Goal: Task Accomplishment & Management: Complete application form

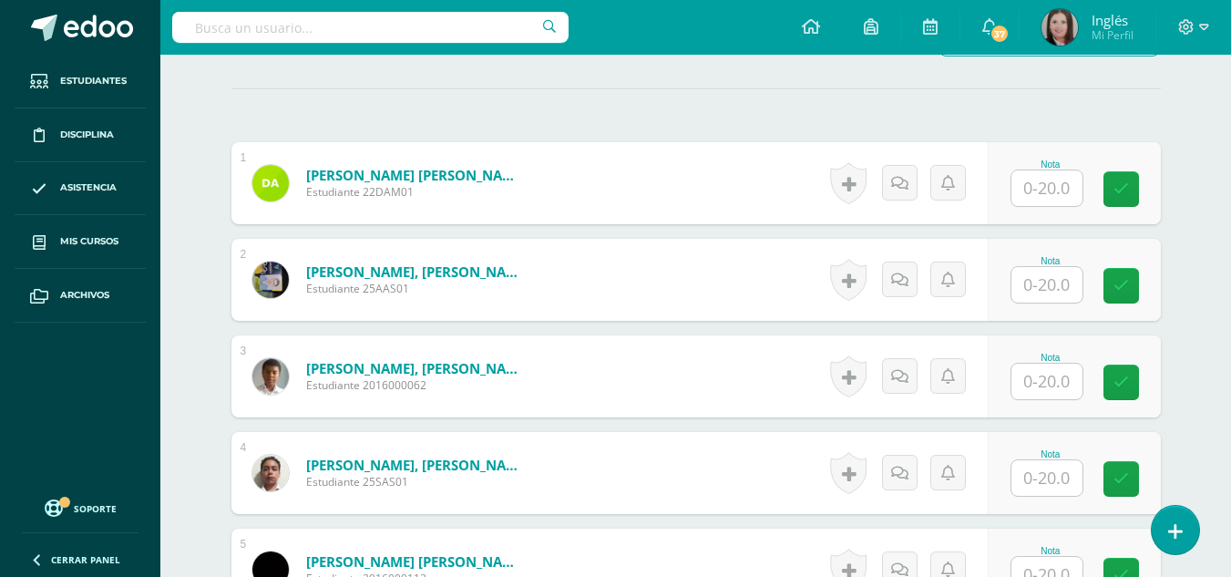
scroll to position [459, 0]
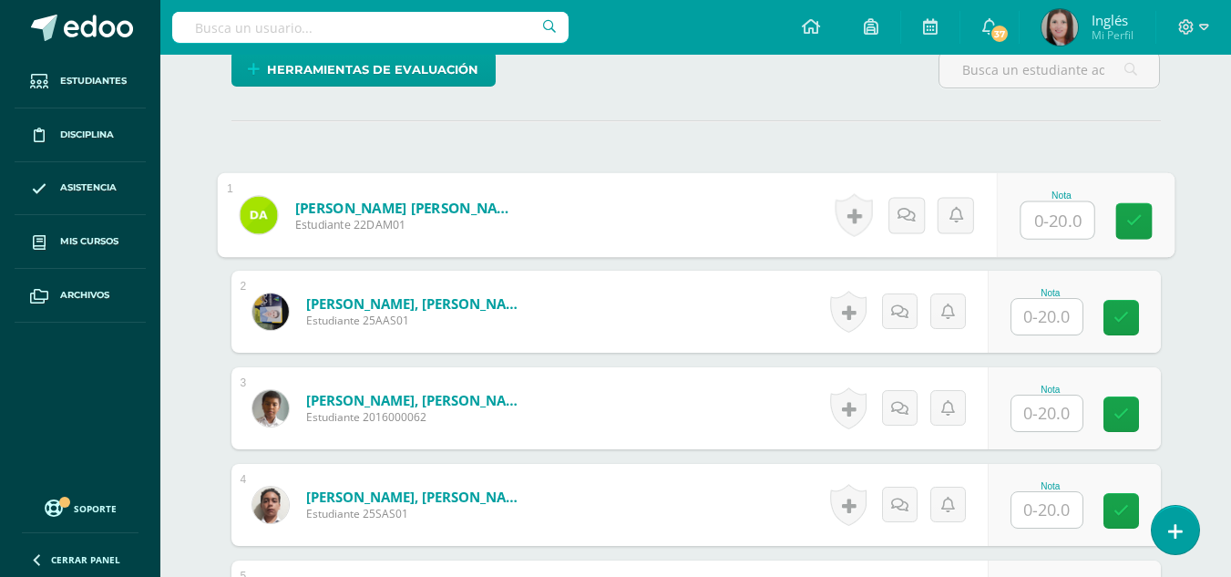
click at [1051, 211] on input "text" at bounding box center [1057, 220] width 73 height 36
type input "9"
click at [929, 222] on link at bounding box center [926, 215] width 36 height 36
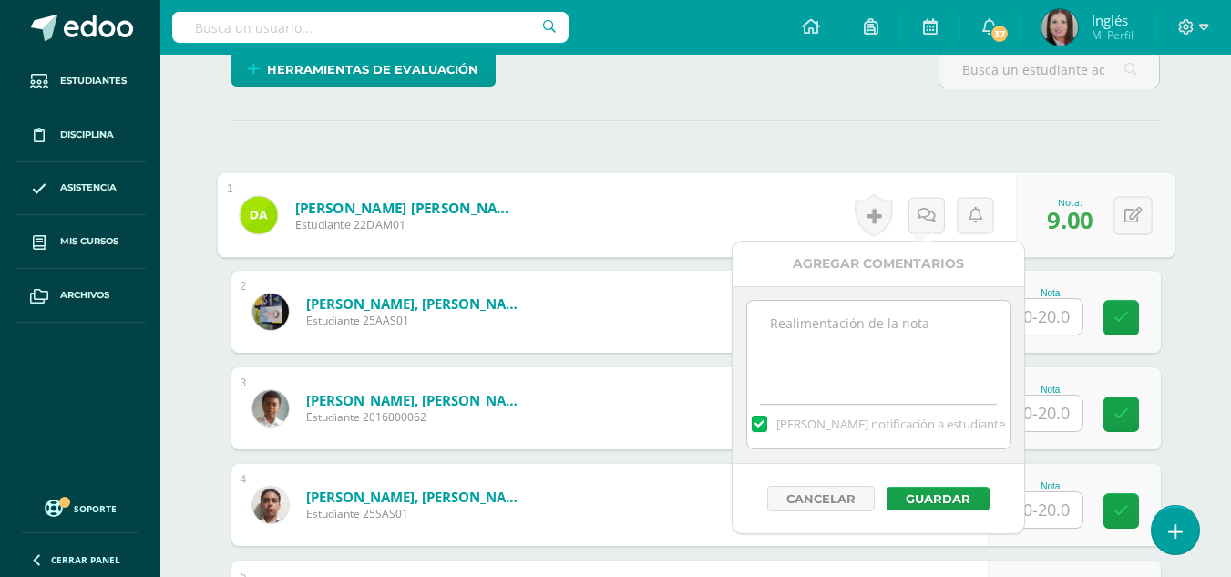
click at [874, 344] on textarea at bounding box center [878, 346] width 263 height 91
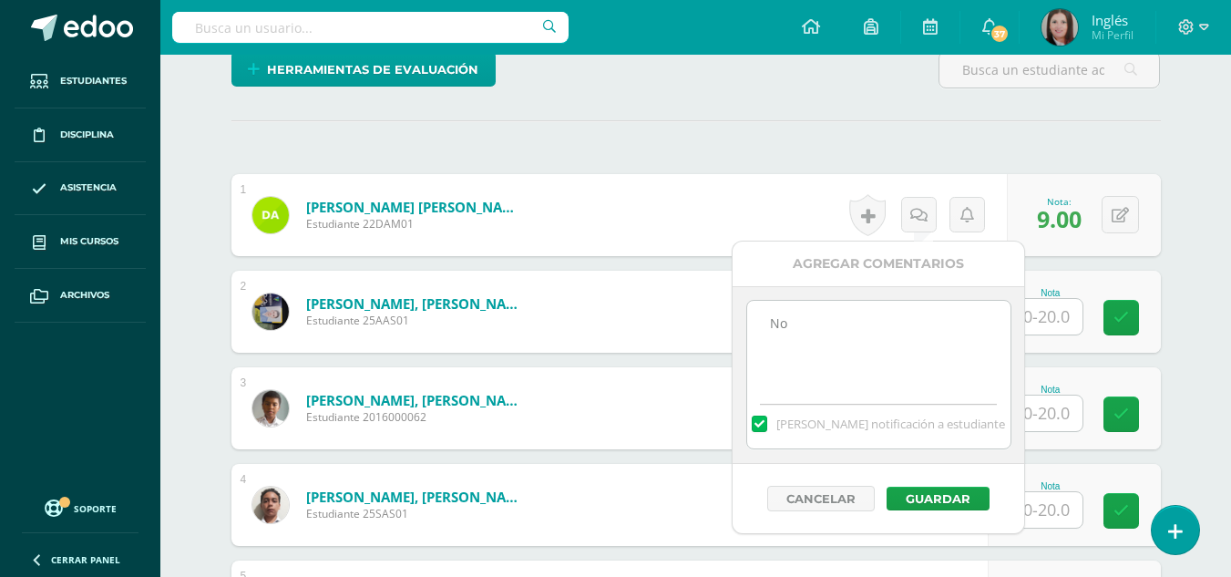
type textarea "N"
type textarea "No realizó Oral activity. No realizó Plataforma RLP"
click at [922, 496] on button "Guardar" at bounding box center [938, 499] width 103 height 24
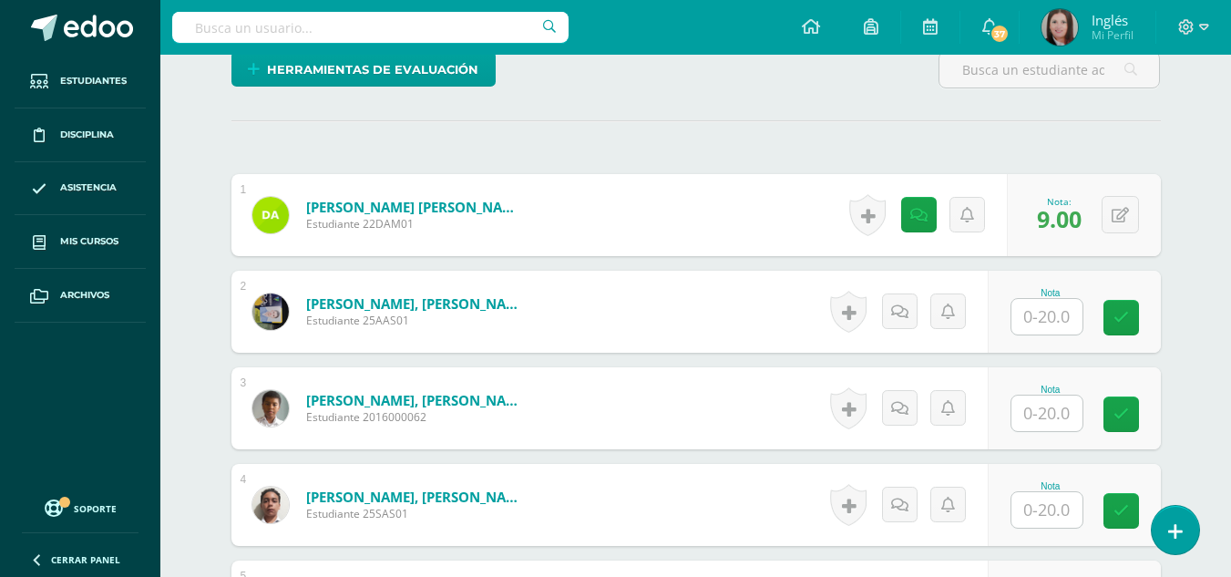
click at [1032, 329] on input "text" at bounding box center [1046, 317] width 71 height 36
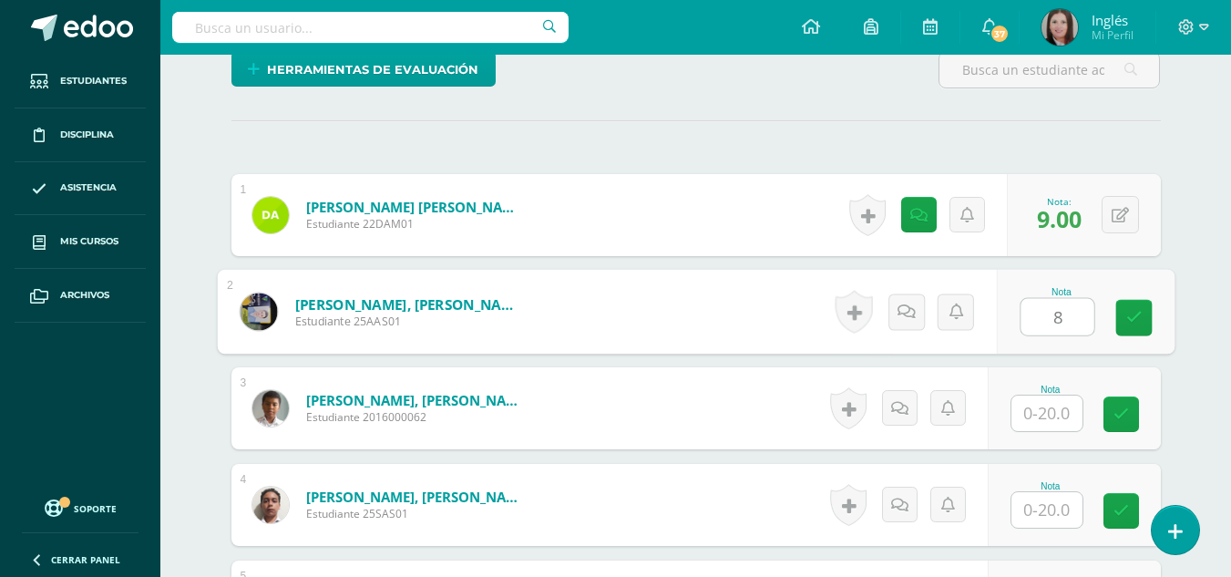
type input "8"
click at [919, 318] on icon at bounding box center [926, 310] width 18 height 15
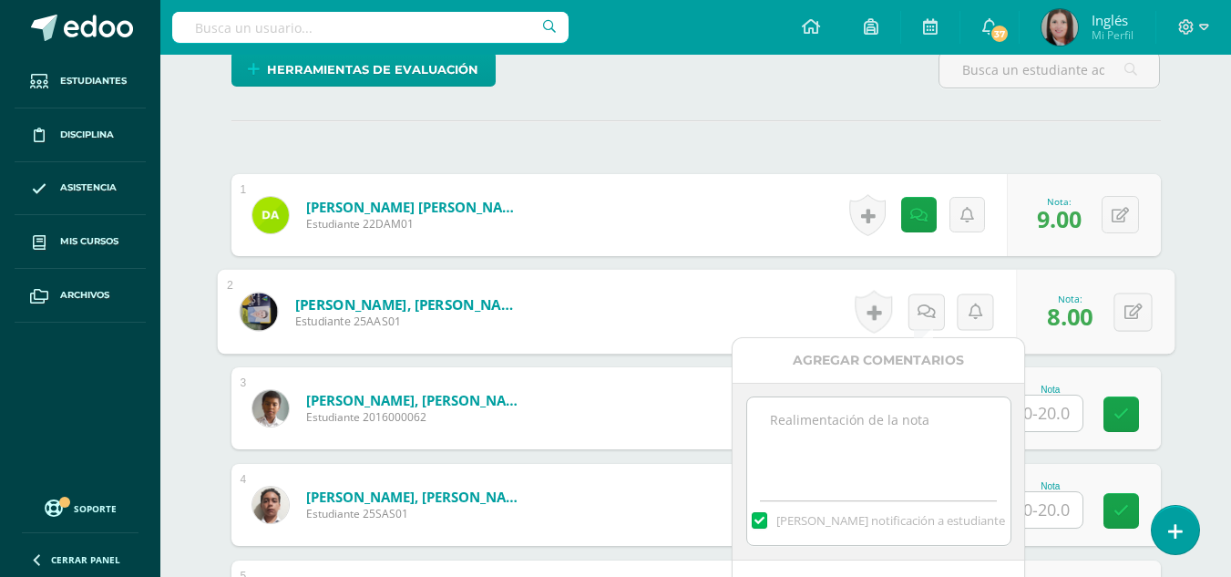
click at [892, 472] on textarea at bounding box center [878, 442] width 263 height 91
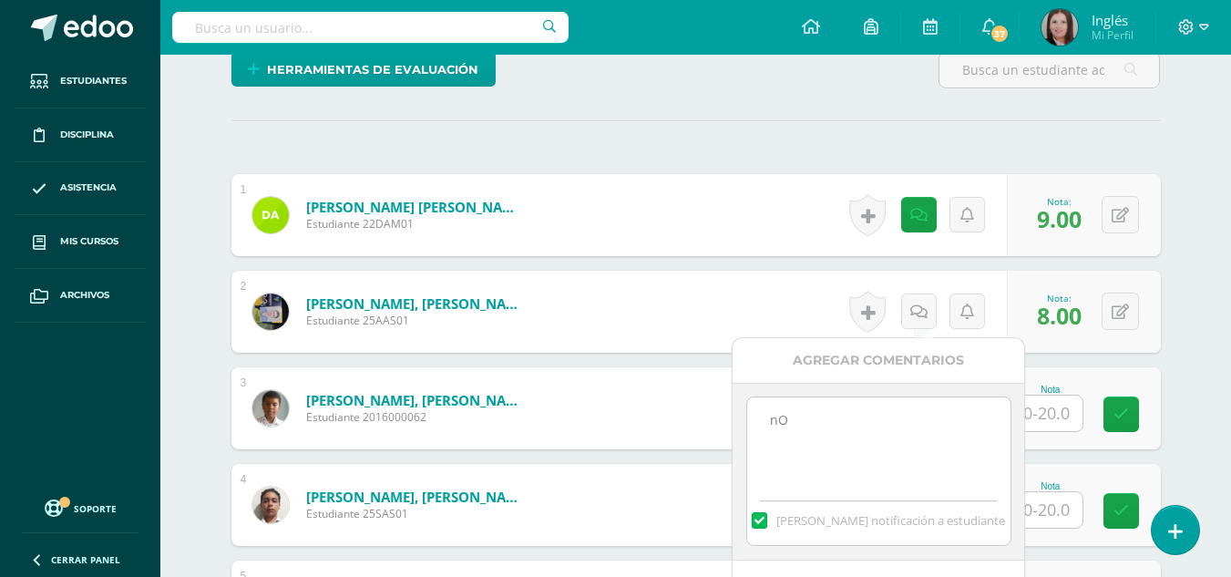
type textarea "n"
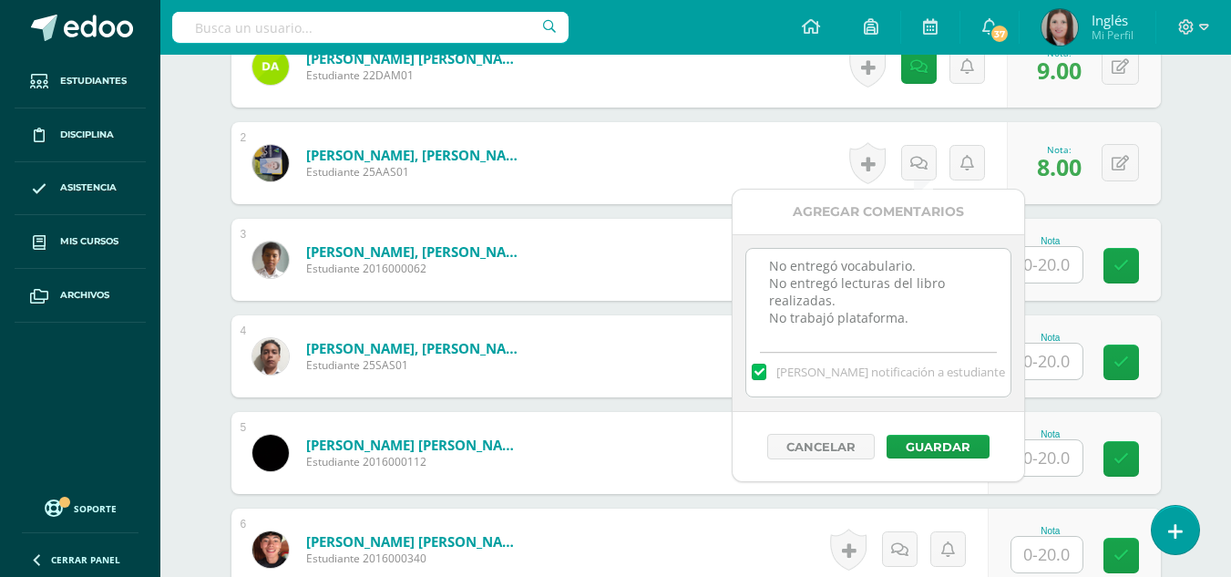
scroll to position [642, 0]
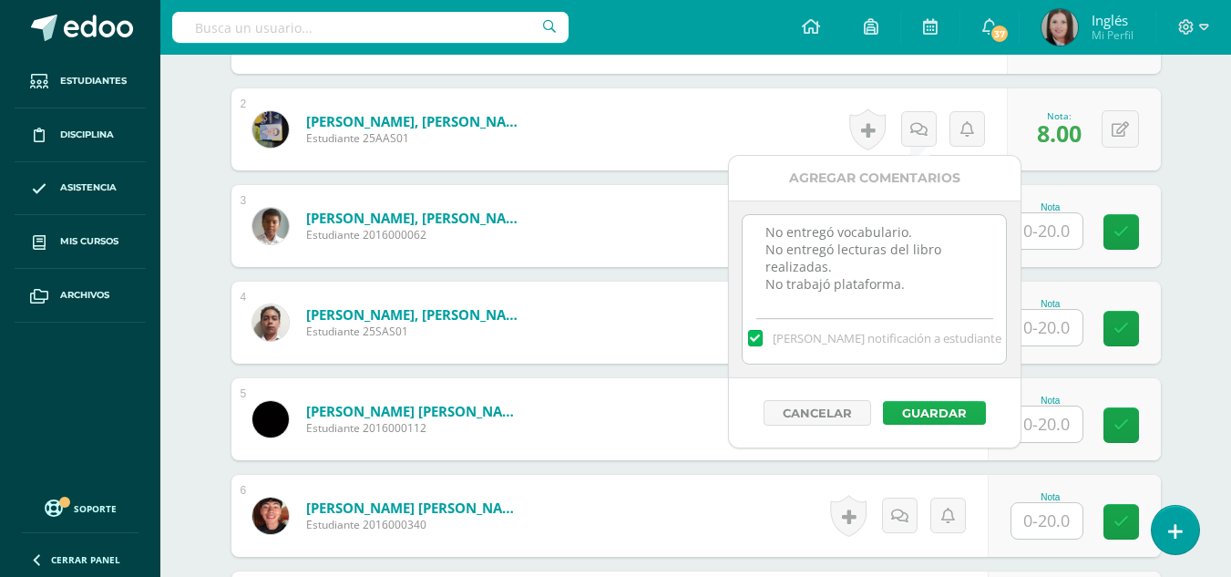
type textarea "No entregó vocabulario. No entregó lecturas del libro realizadas. No trabajó pl…"
click at [938, 408] on button "Guardar" at bounding box center [934, 413] width 103 height 24
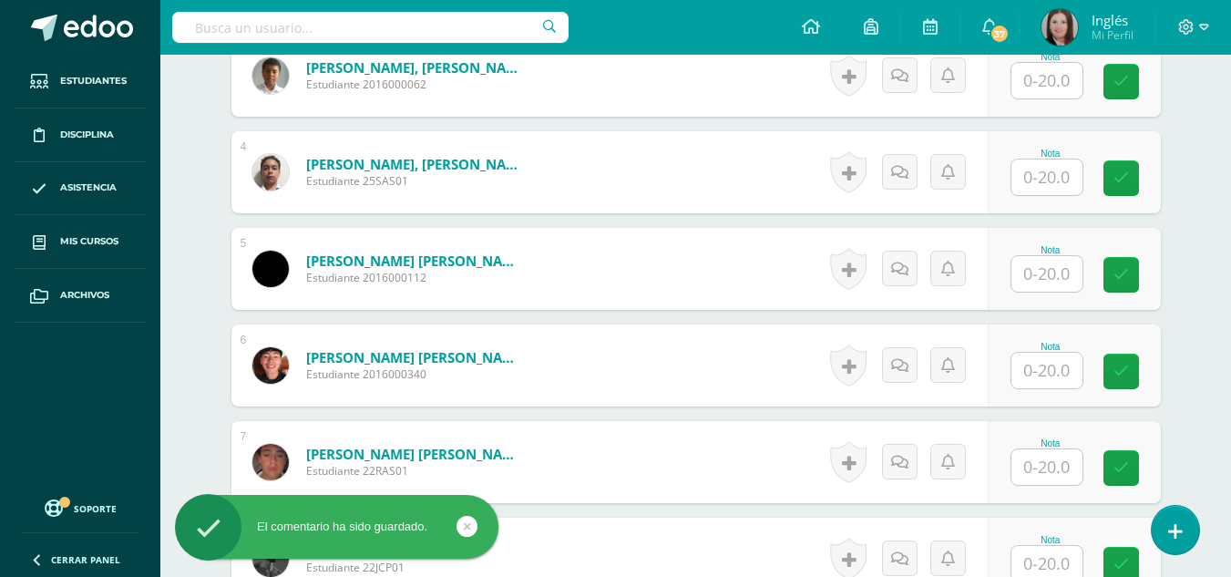
scroll to position [824, 0]
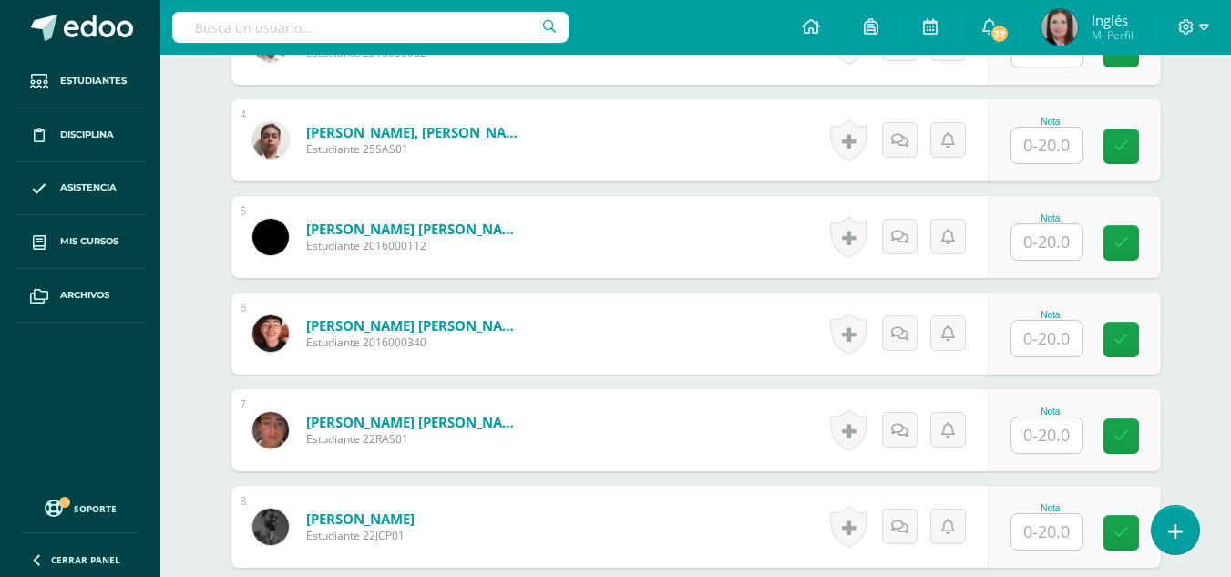
click at [1029, 145] on input "text" at bounding box center [1046, 146] width 71 height 36
type input "2"
type input "18"
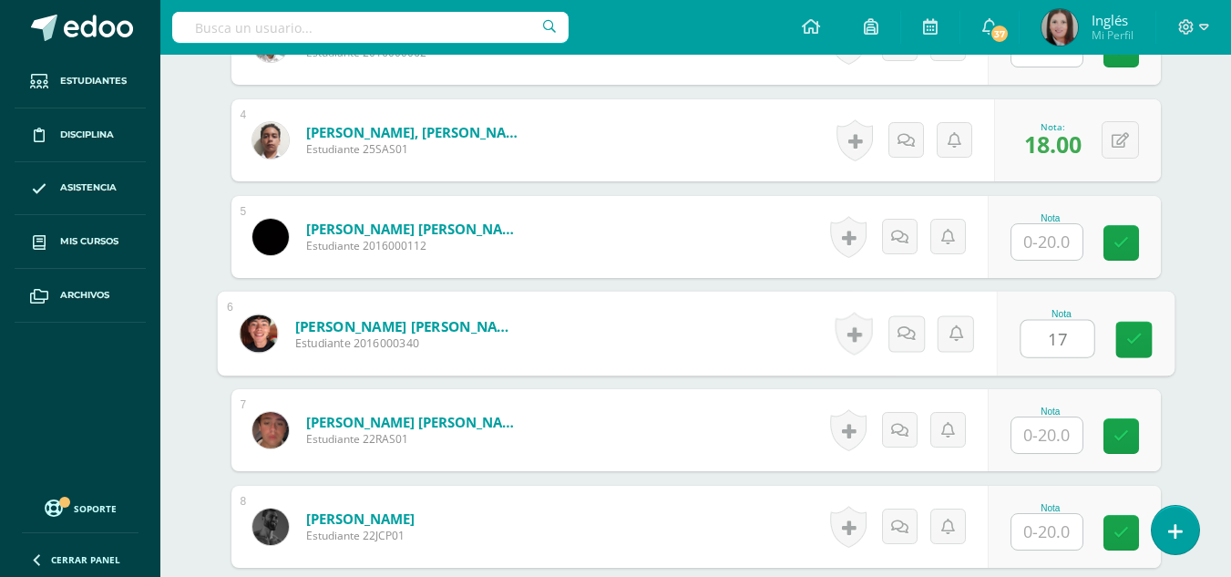
type input "17"
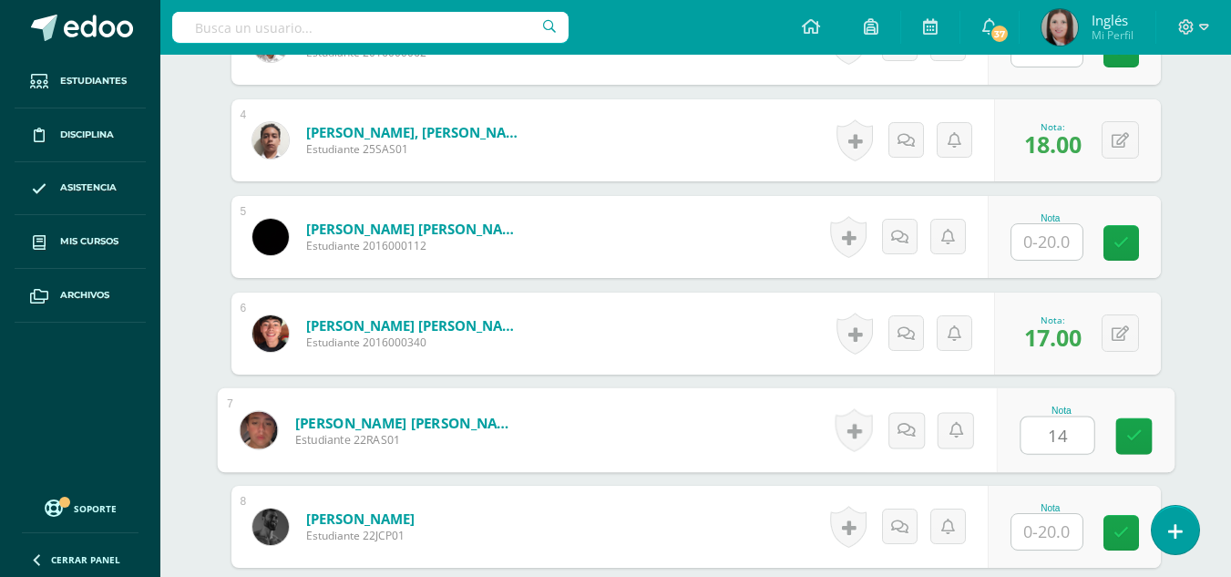
type input "14"
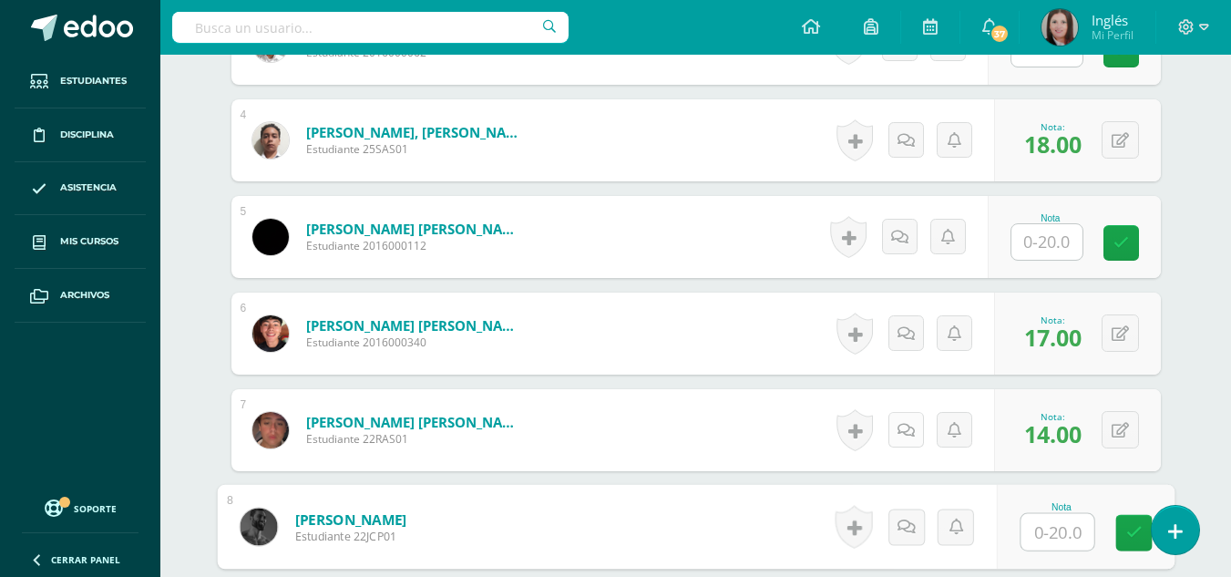
click at [902, 432] on icon at bounding box center [906, 430] width 17 height 15
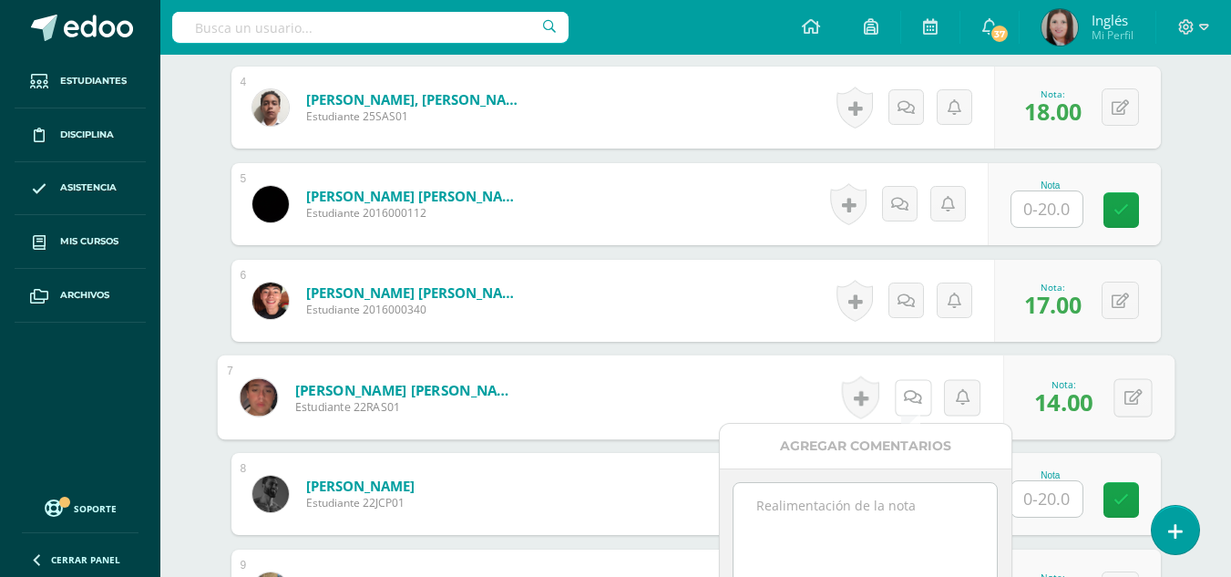
scroll to position [915, 0]
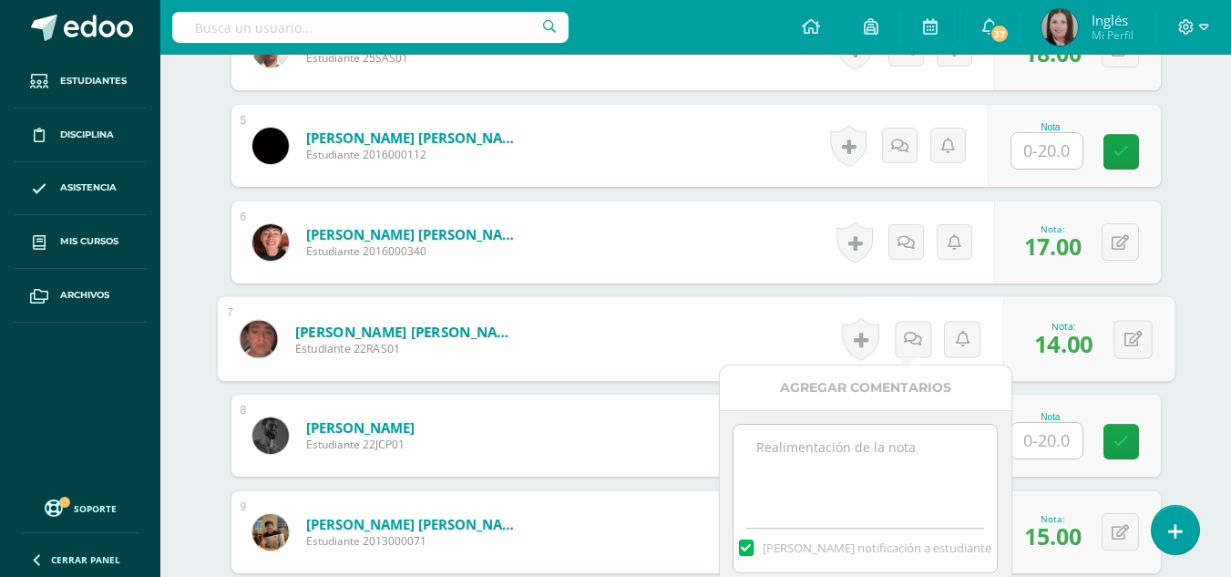
click at [824, 472] on textarea at bounding box center [865, 470] width 263 height 91
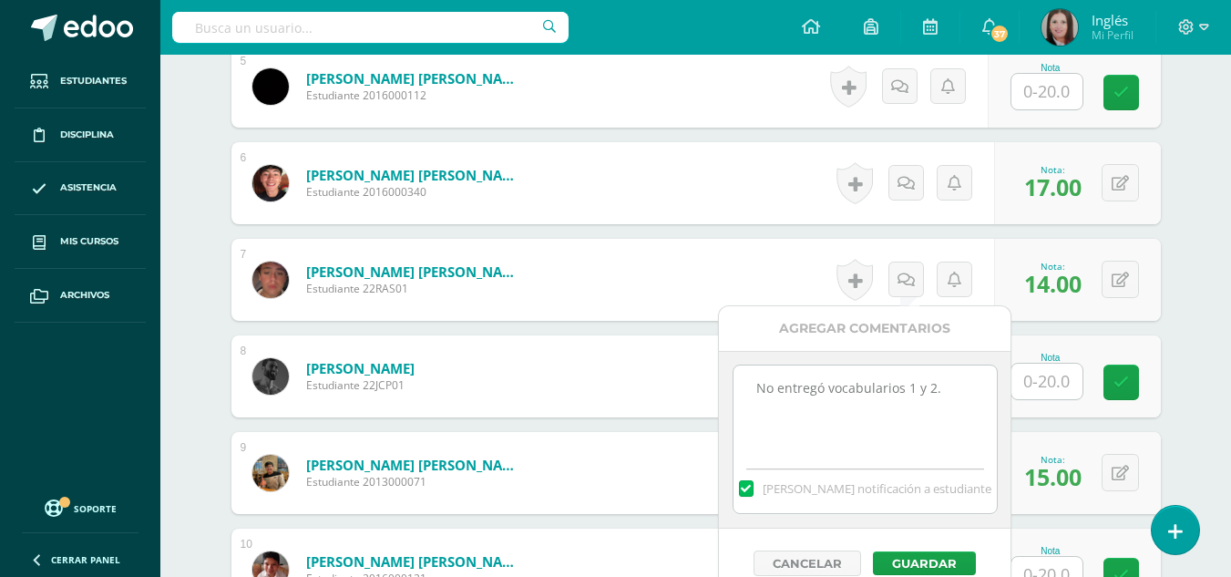
scroll to position [1006, 0]
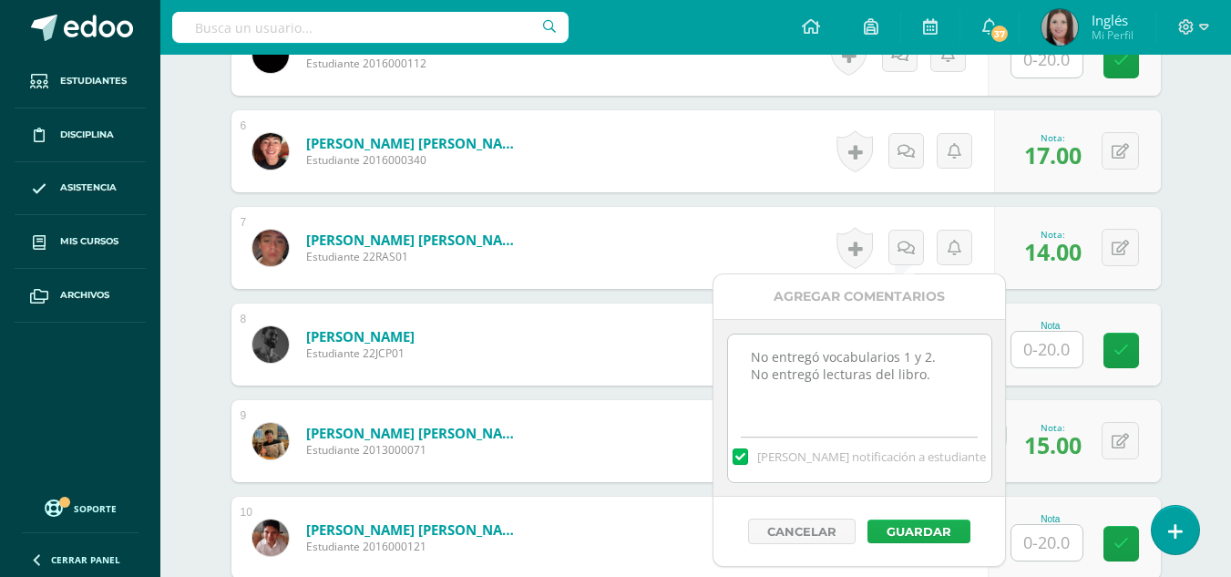
type textarea "No entregó vocabularios 1 y 2. No entregó lecturas del libro."
click at [877, 527] on button "Guardar" at bounding box center [919, 531] width 103 height 24
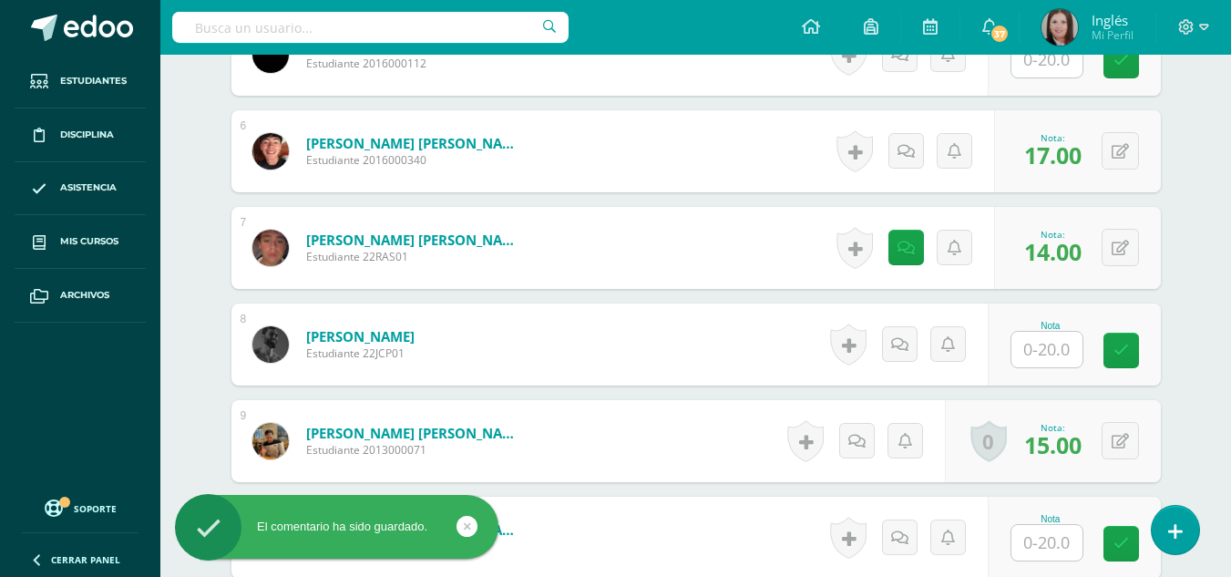
click at [1015, 347] on input "text" at bounding box center [1046, 350] width 71 height 36
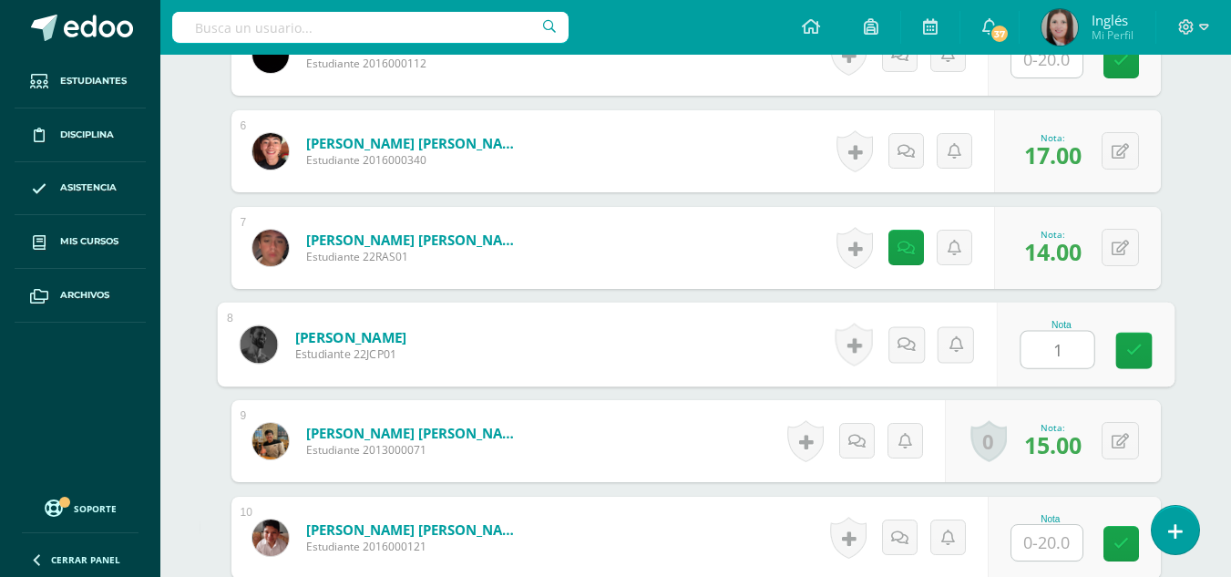
type input "10"
click at [898, 334] on link at bounding box center [906, 344] width 36 height 36
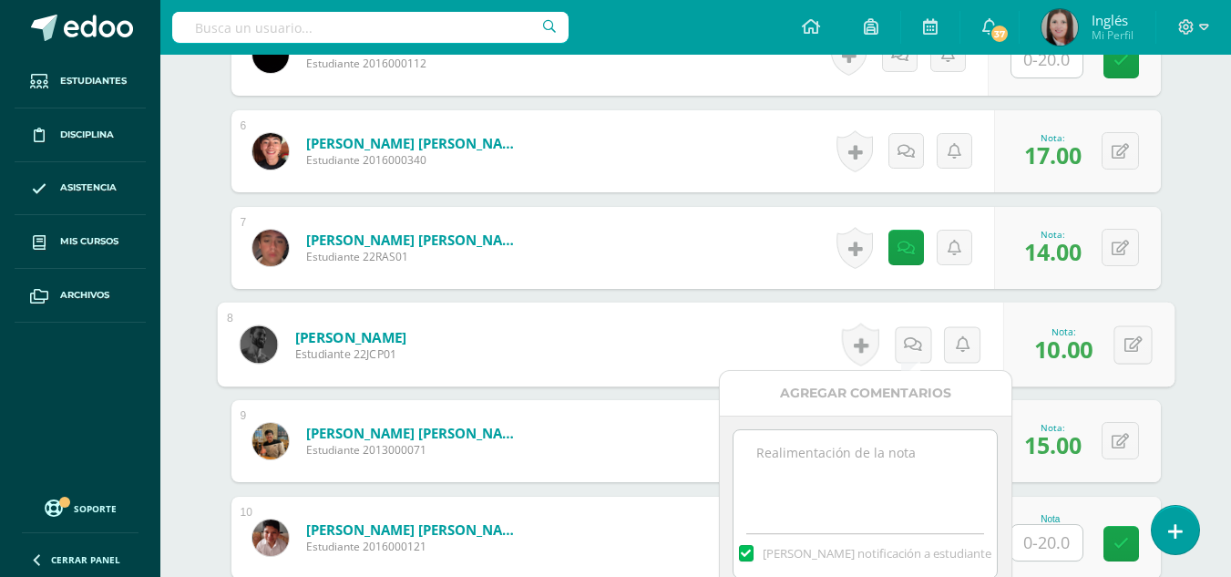
click at [844, 457] on textarea at bounding box center [865, 475] width 263 height 91
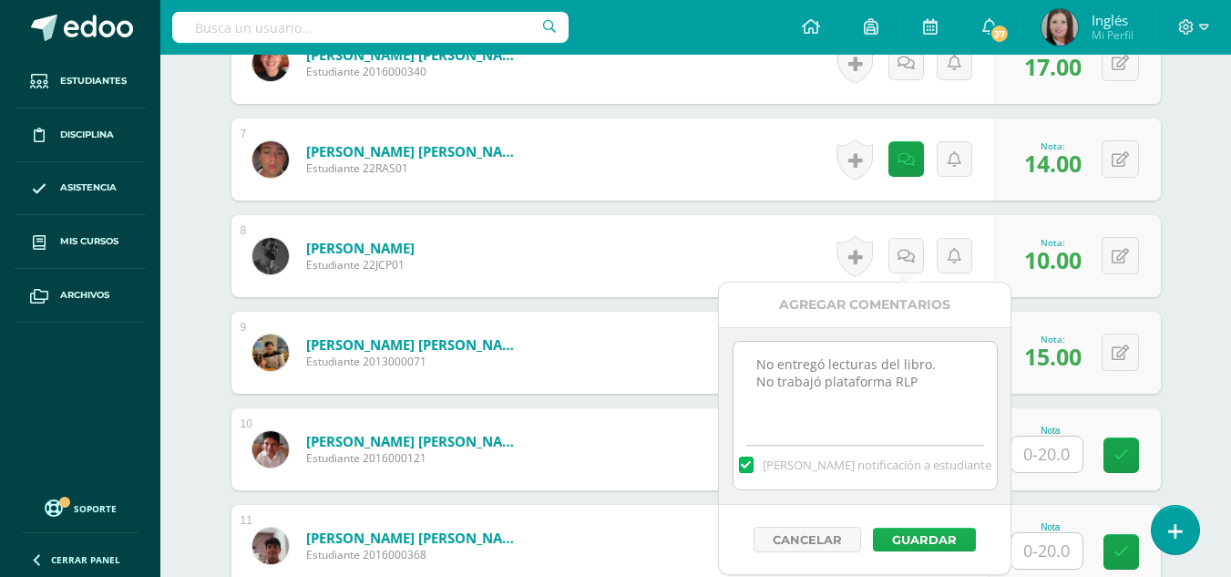
scroll to position [1188, 0]
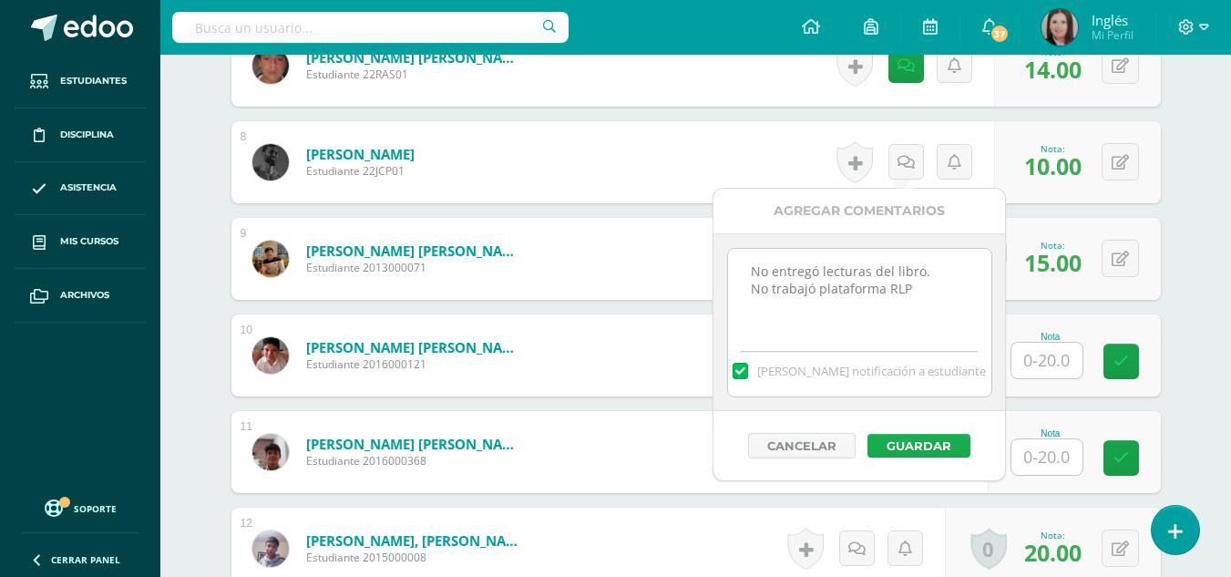
type textarea "No entregó lecturas del libro. No trabajó plataforma RLP"
click at [938, 451] on button "Guardar" at bounding box center [919, 446] width 103 height 24
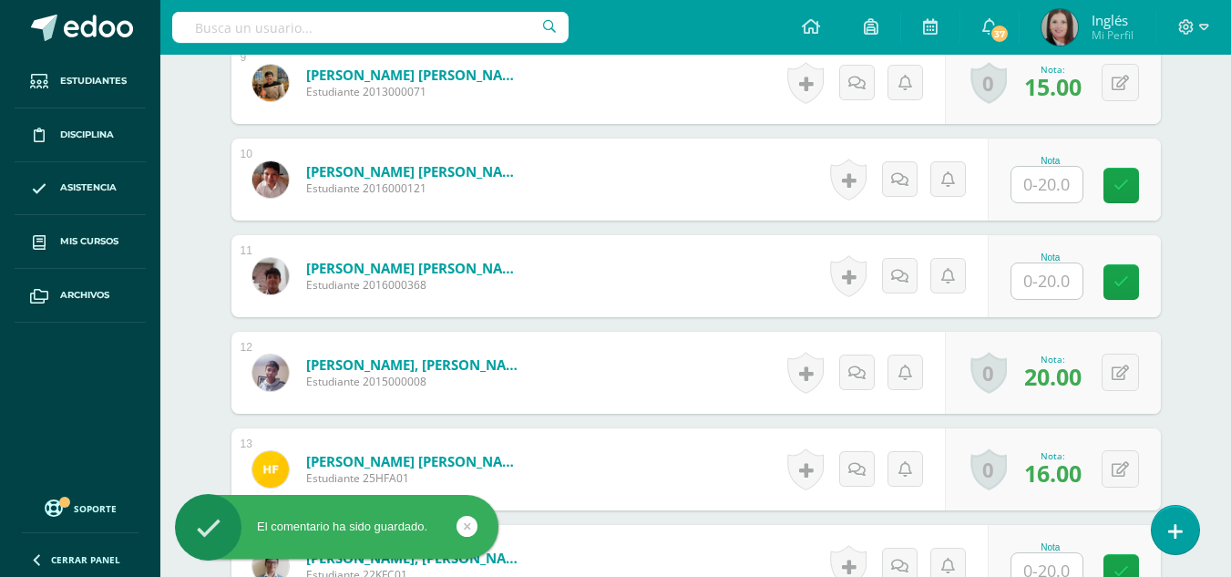
scroll to position [1371, 0]
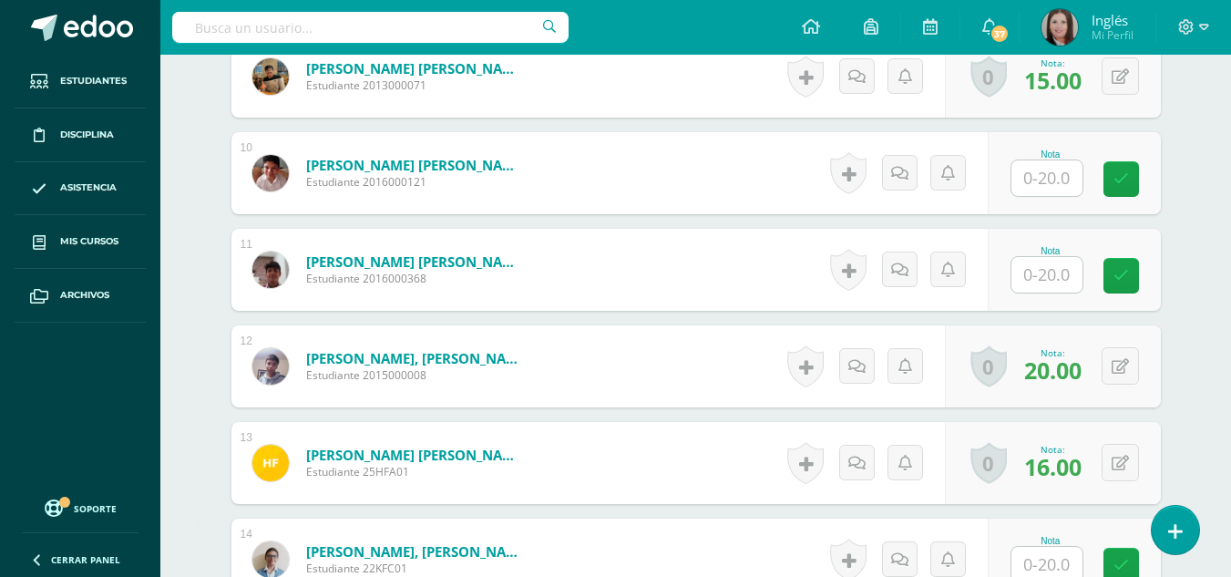
click at [1013, 290] on div "Nota" at bounding box center [1074, 270] width 173 height 82
type input "11"
click at [920, 270] on link at bounding box center [906, 270] width 36 height 36
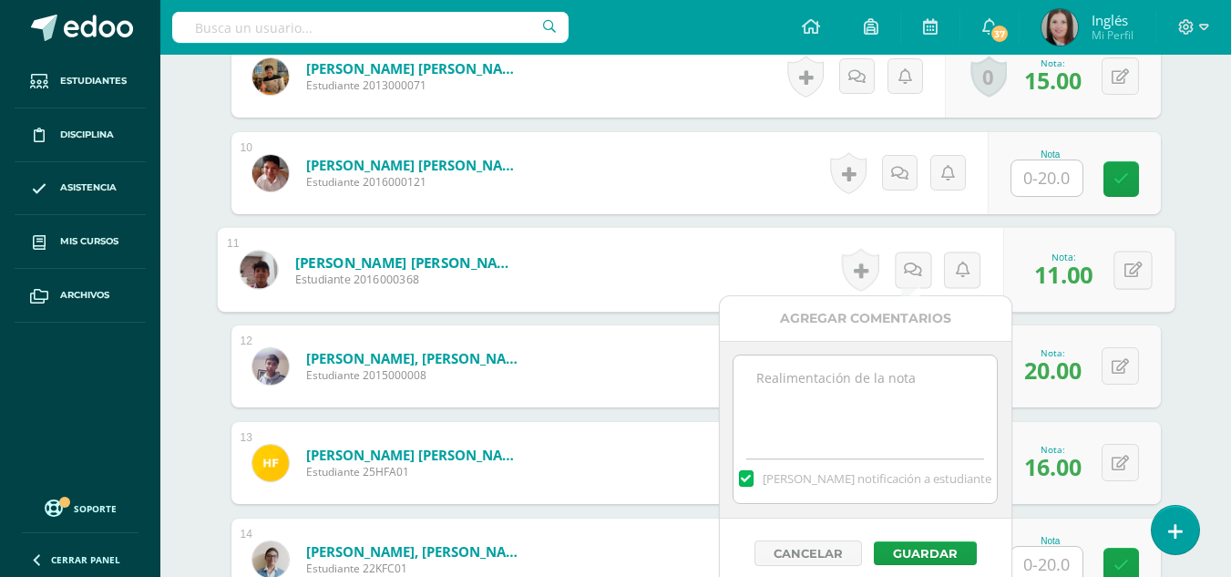
click at [775, 385] on textarea at bounding box center [865, 400] width 263 height 91
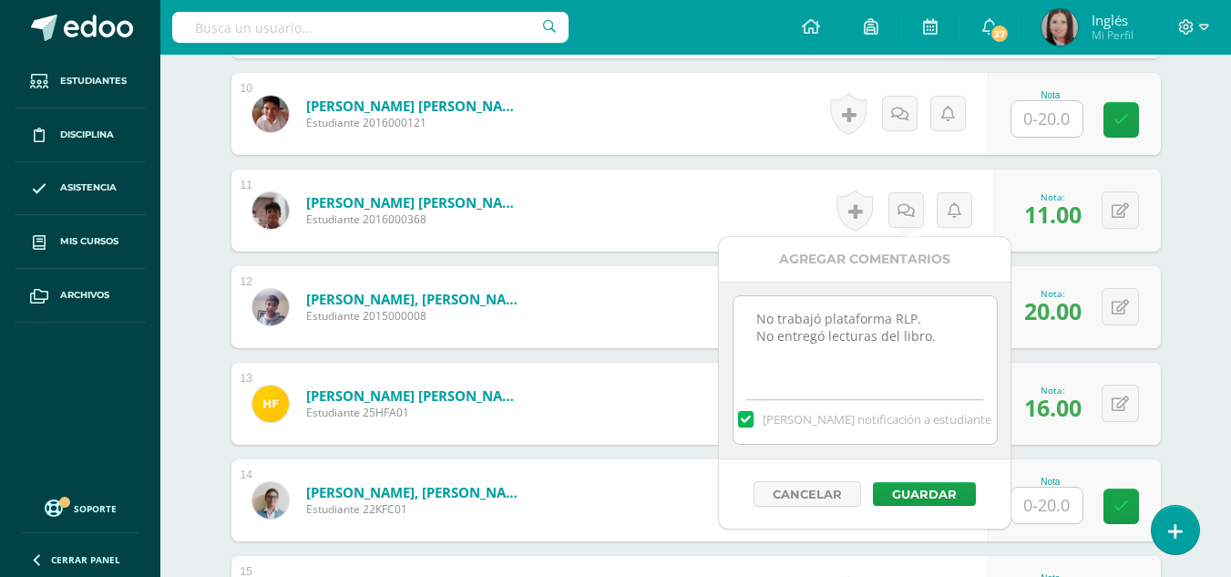
scroll to position [1462, 0]
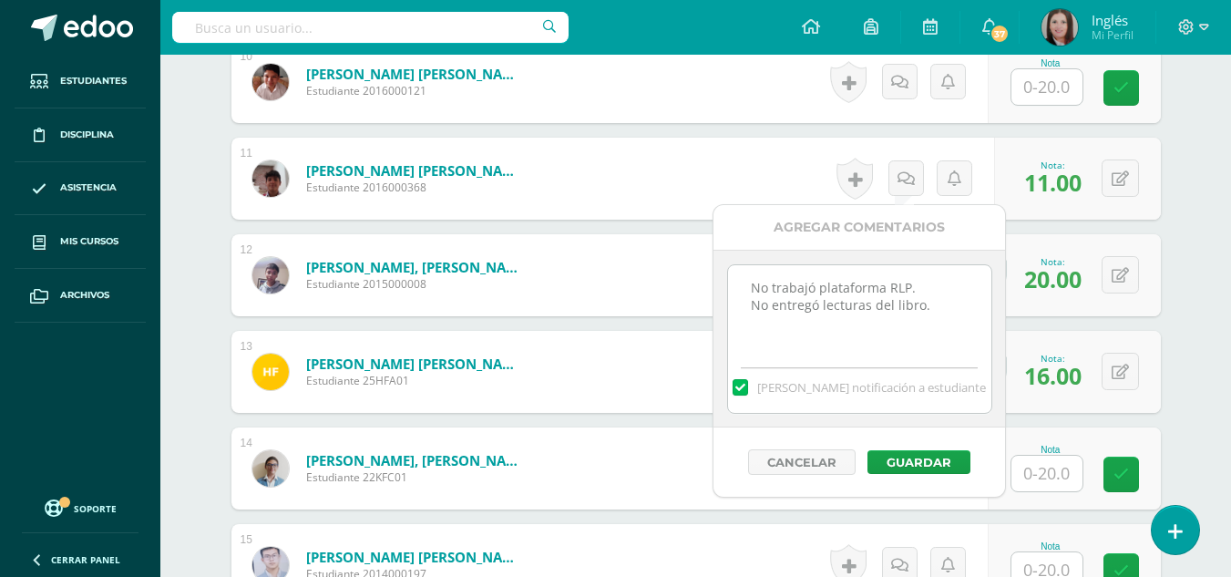
type textarea "No trabajó plataforma RLP. No entregó lecturas del libro."
click at [874, 477] on div "Cancelar Guardar" at bounding box center [860, 461] width 292 height 69
click at [898, 467] on button "Guardar" at bounding box center [919, 462] width 103 height 24
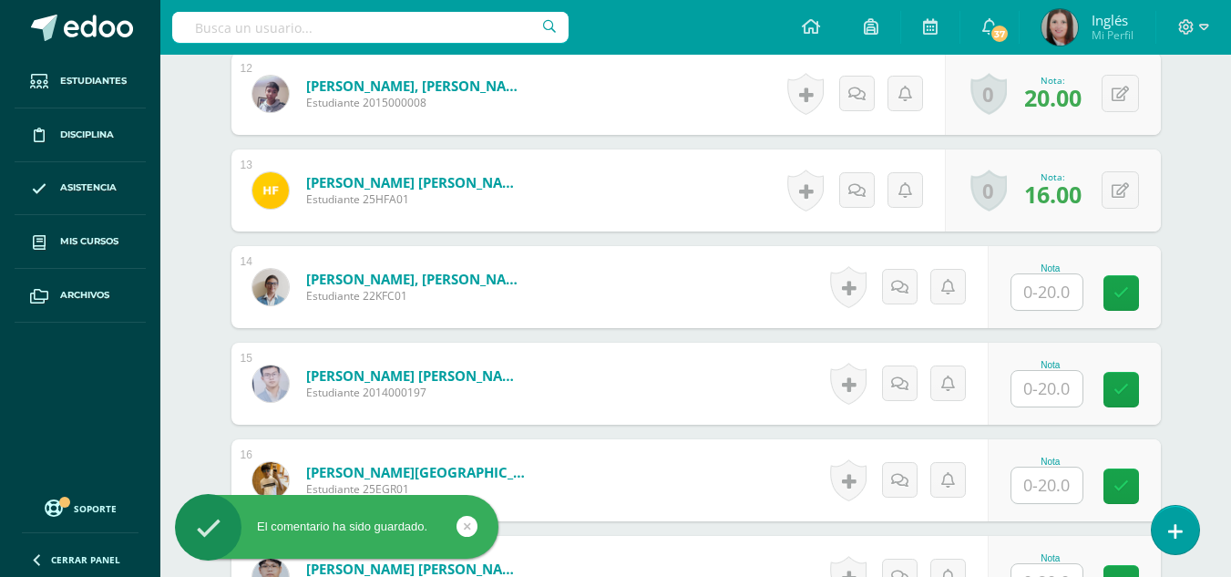
scroll to position [1644, 0]
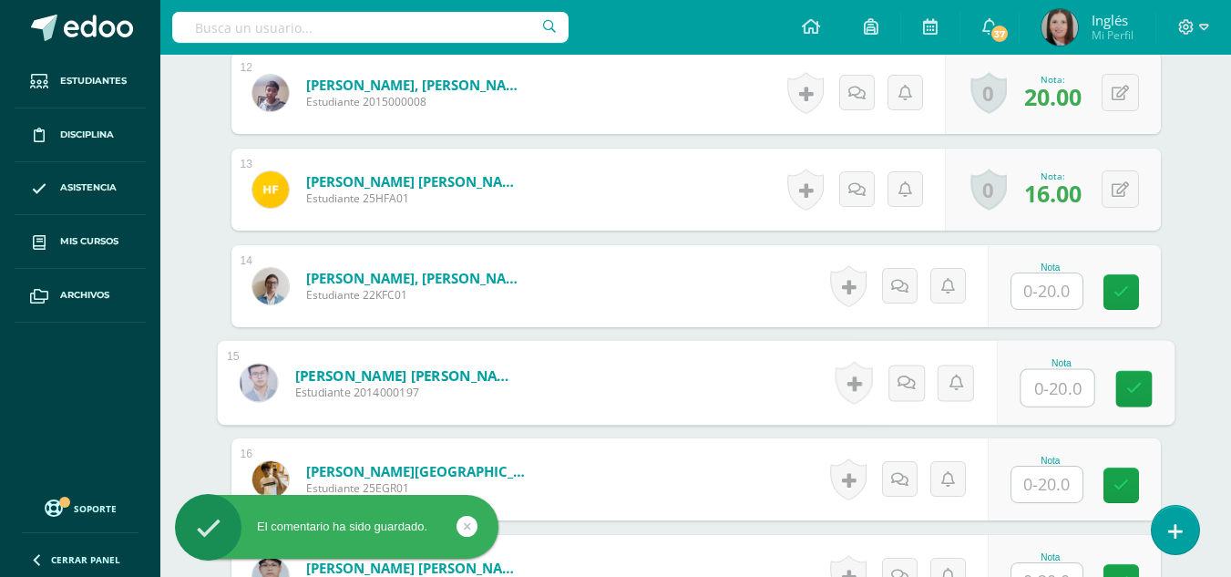
click at [1034, 382] on input "text" at bounding box center [1057, 388] width 73 height 36
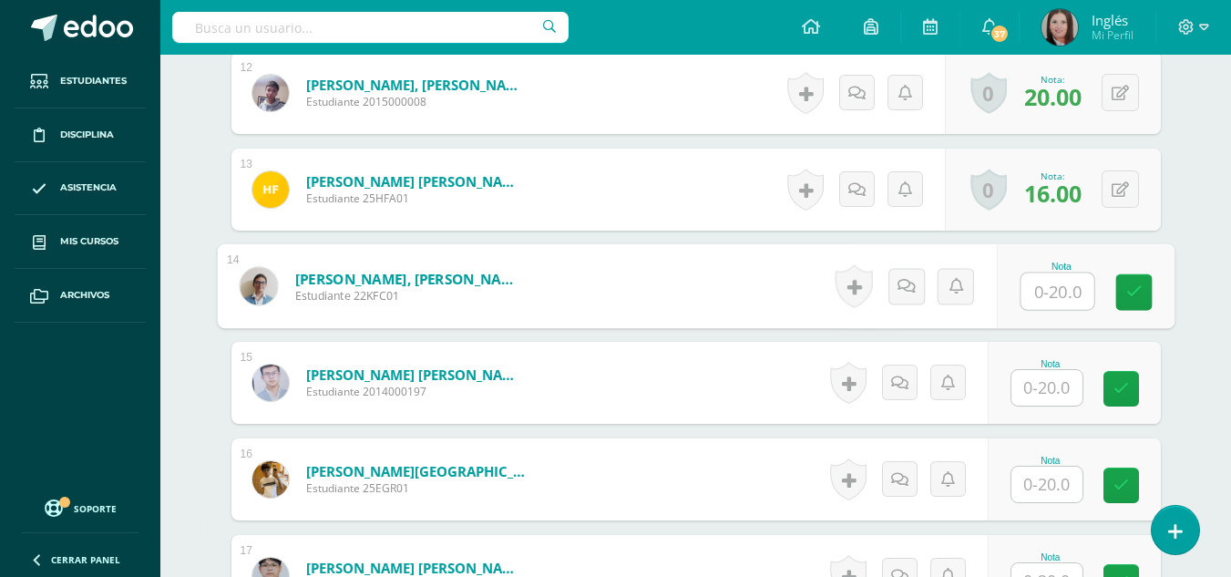
click at [1038, 295] on input "text" at bounding box center [1057, 291] width 73 height 36
type input "12"
click at [914, 282] on icon at bounding box center [906, 285] width 18 height 15
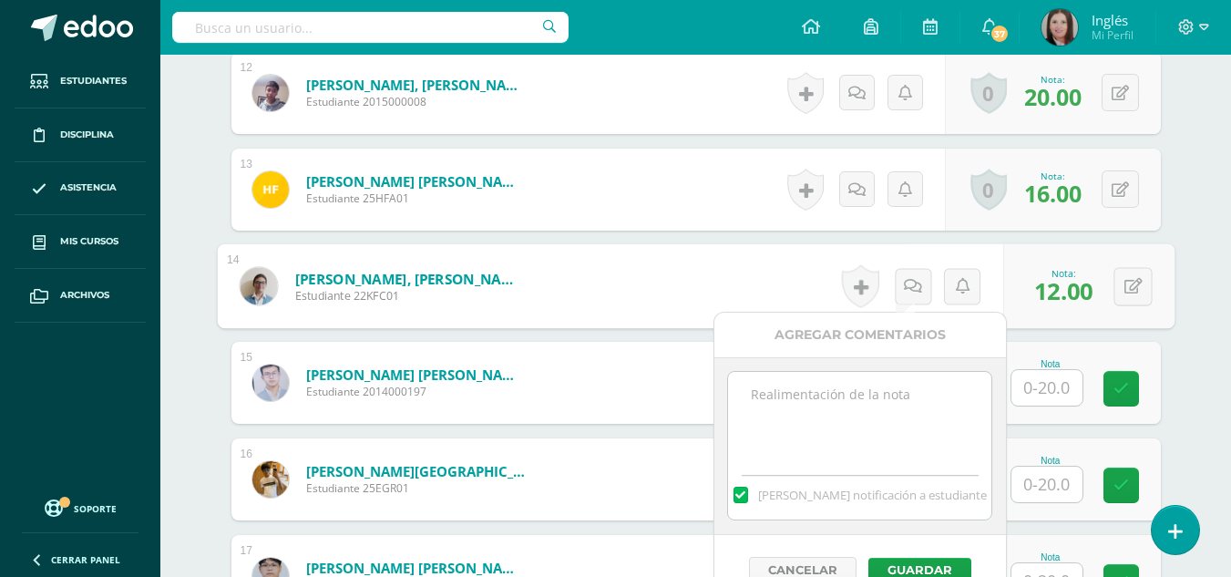
click at [834, 359] on div "[PERSON_NAME] notificación a estudiante" at bounding box center [860, 446] width 292 height 178
click at [841, 419] on textarea at bounding box center [859, 417] width 263 height 91
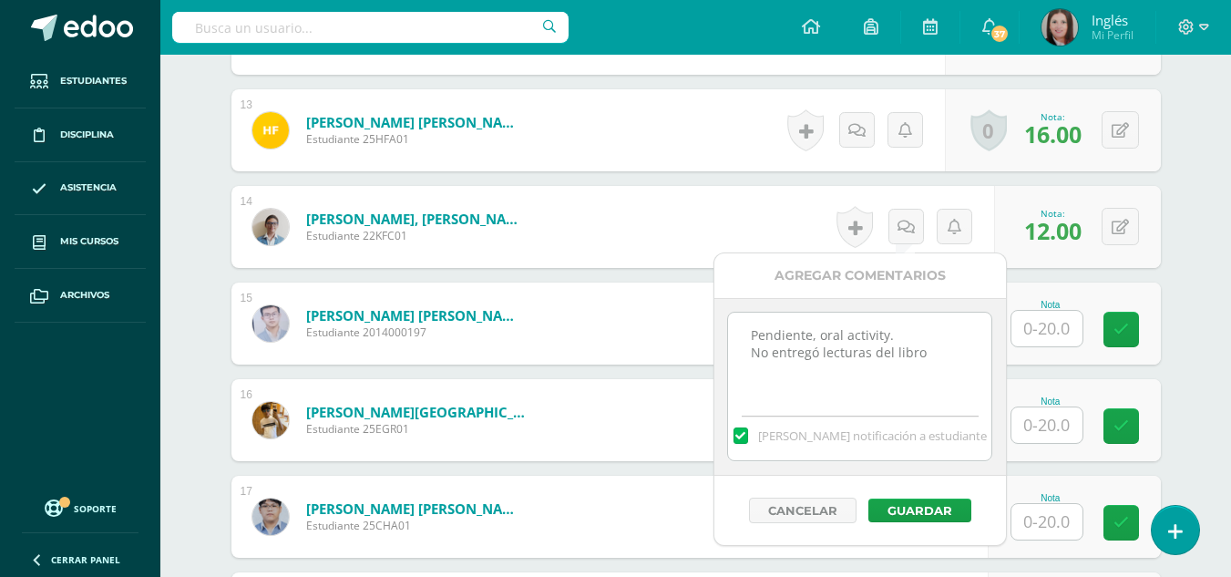
scroll to position [1735, 0]
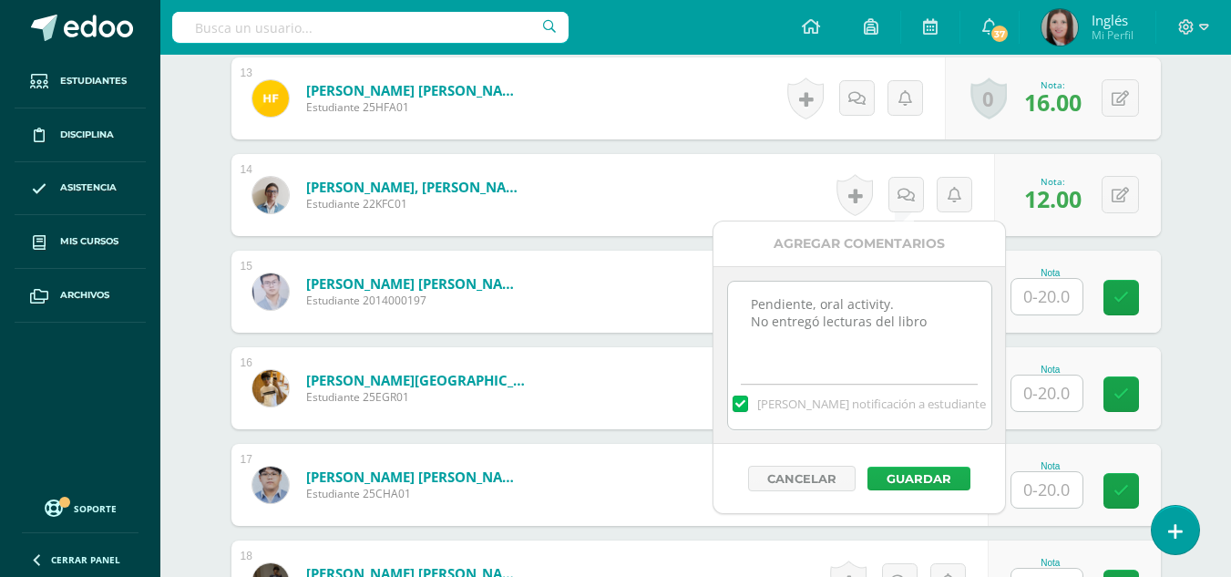
type textarea "Pendiente, oral activity. No entregó lecturas del libro"
click at [930, 476] on button "Guardar" at bounding box center [919, 479] width 103 height 24
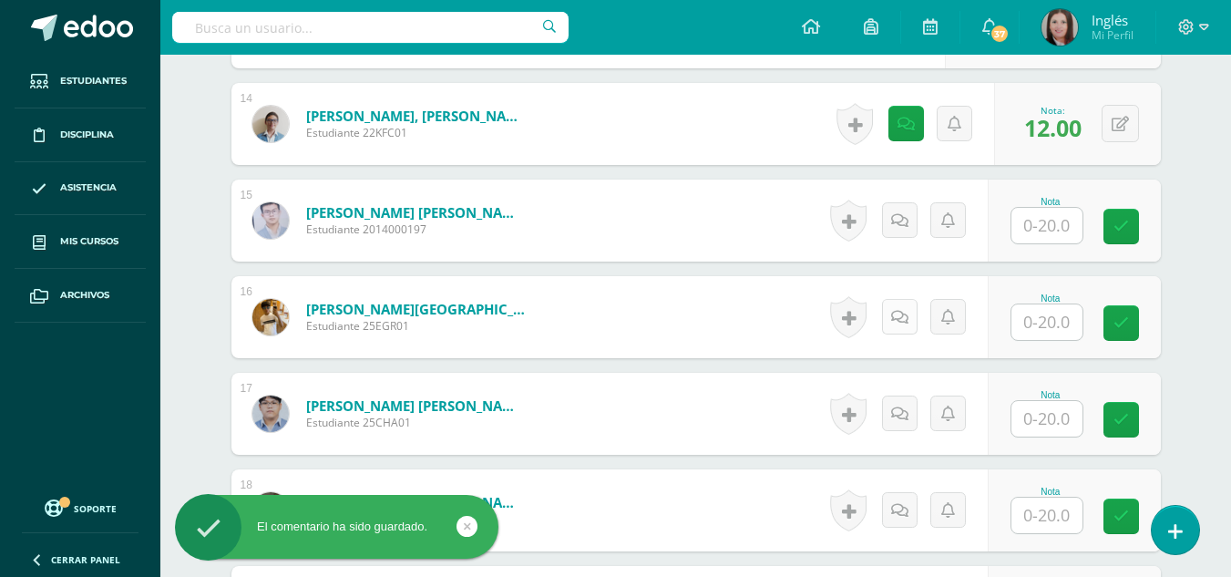
scroll to position [1826, 0]
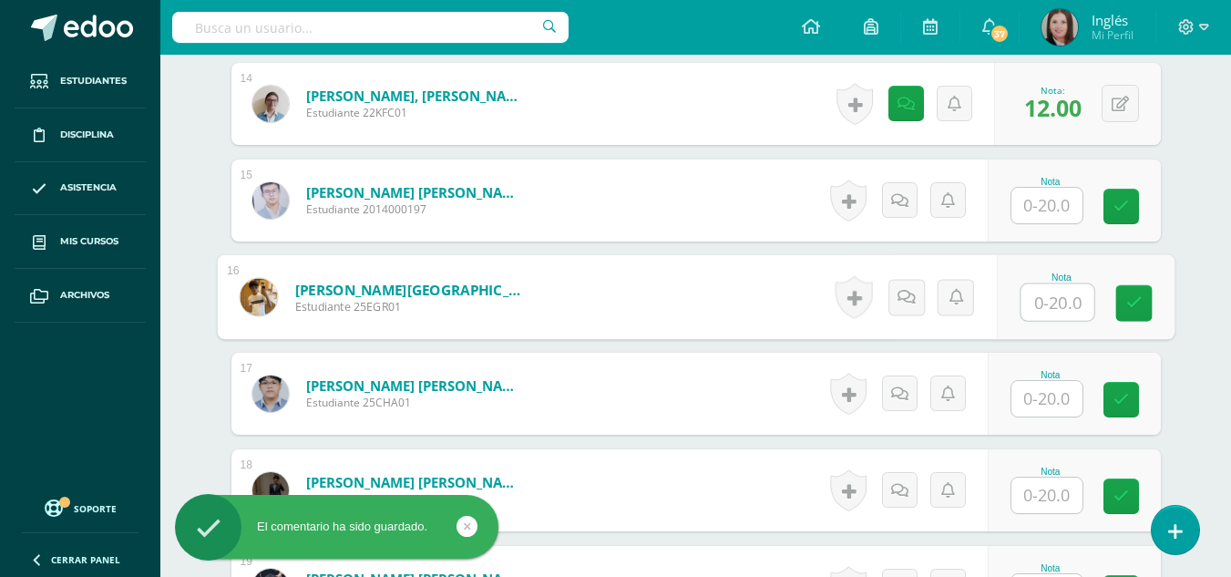
click at [1041, 303] on input "text" at bounding box center [1057, 302] width 73 height 36
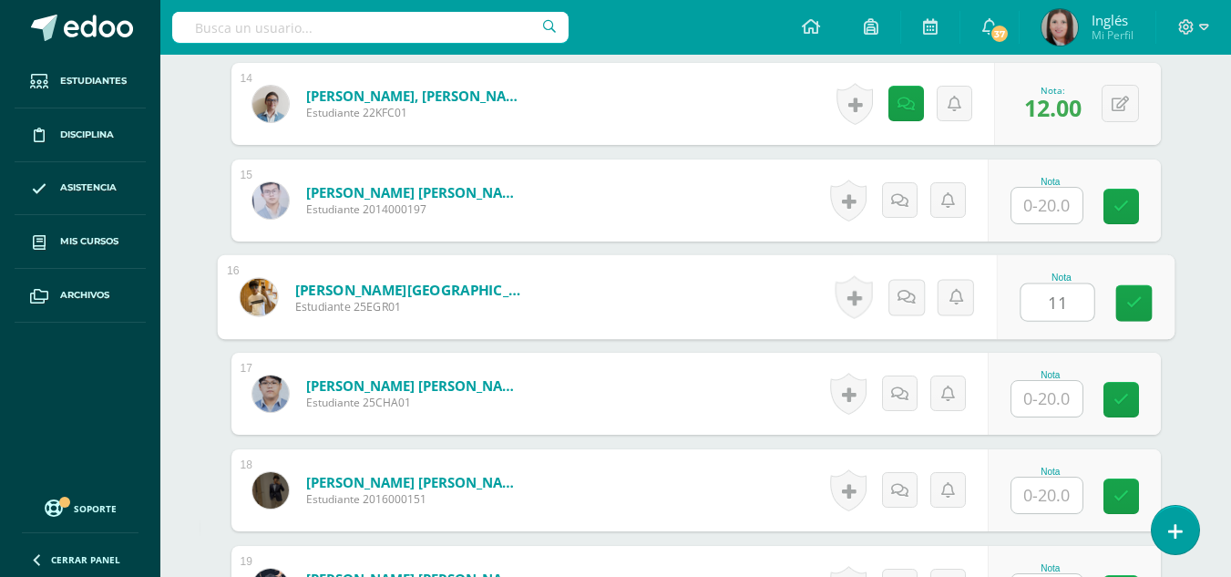
type input "11"
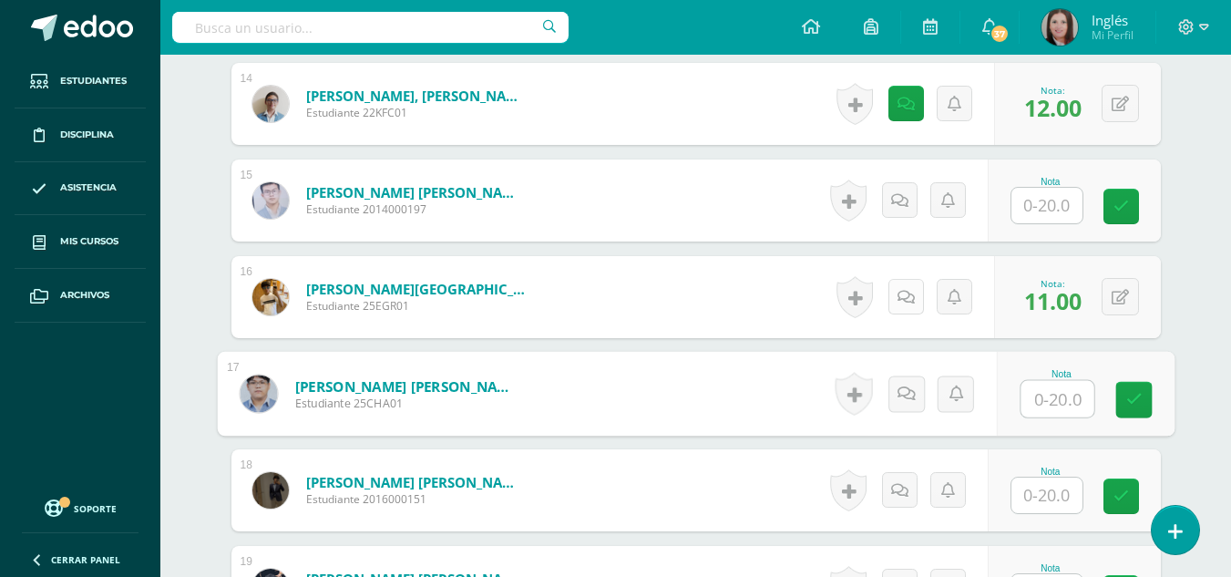
click at [910, 293] on icon at bounding box center [906, 297] width 17 height 15
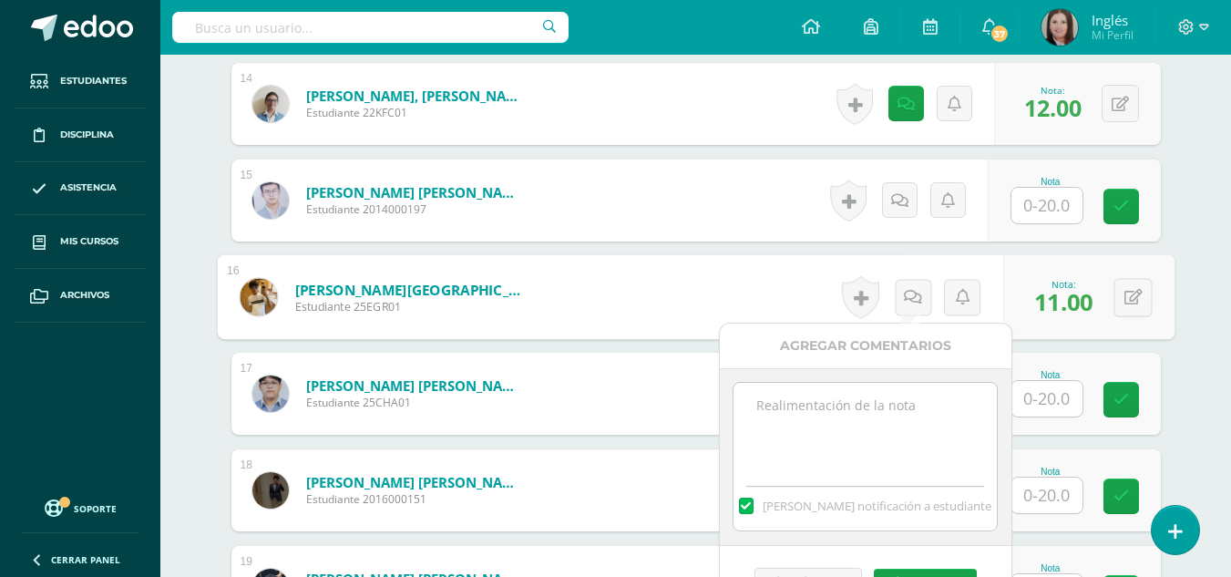
click at [824, 389] on textarea at bounding box center [865, 428] width 263 height 91
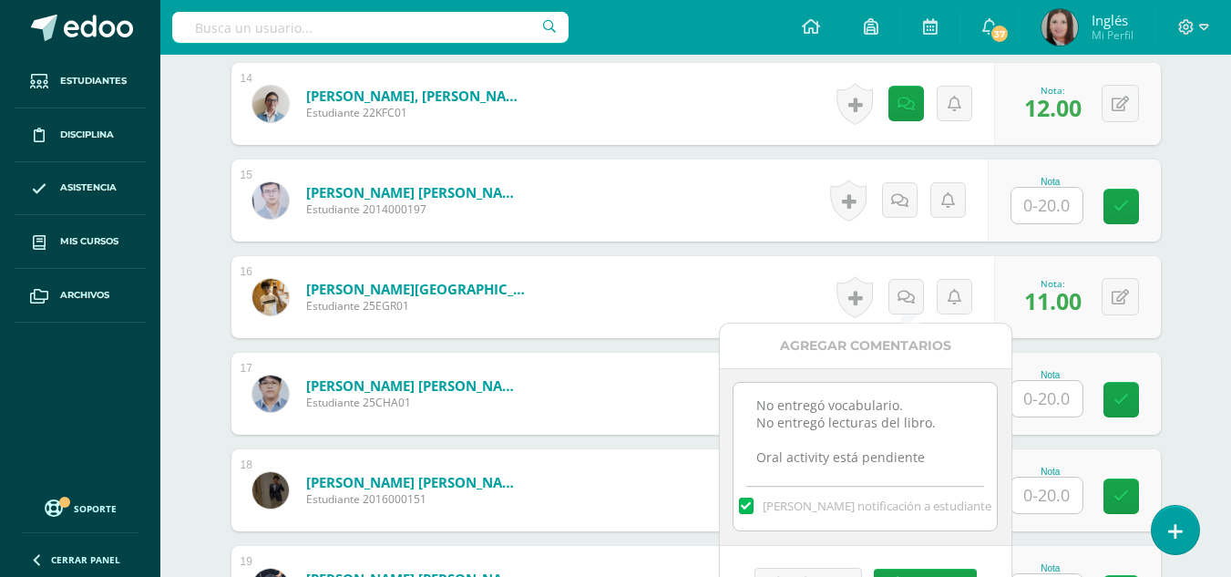
click at [821, 392] on textarea "No entregó vocabulario. No entregó lecturas del libro. Oral activity está pendi…" at bounding box center [865, 428] width 263 height 91
click at [816, 395] on textarea "No entregó vocabulario. No entregó lecturas del libro. Oral activity está pendi…" at bounding box center [865, 428] width 263 height 91
drag, startPoint x: 772, startPoint y: 427, endPoint x: 642, endPoint y: 368, distance: 143.1
click at [639, 369] on body "El comentario ha sido guardado. El comentario ha sido guardado. El comentario h…" at bounding box center [615, 85] width 1231 height 3822
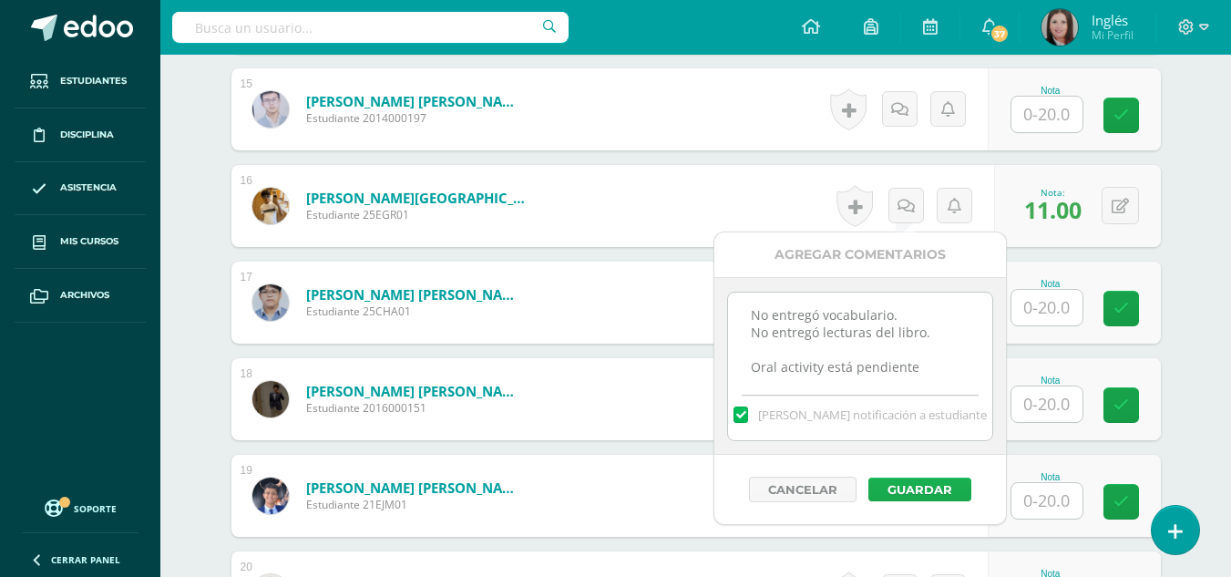
type textarea "No entregó vocabulario. No entregó lecturas del libro. Oral activity está pendi…"
click at [919, 486] on button "Guardar" at bounding box center [919, 489] width 103 height 24
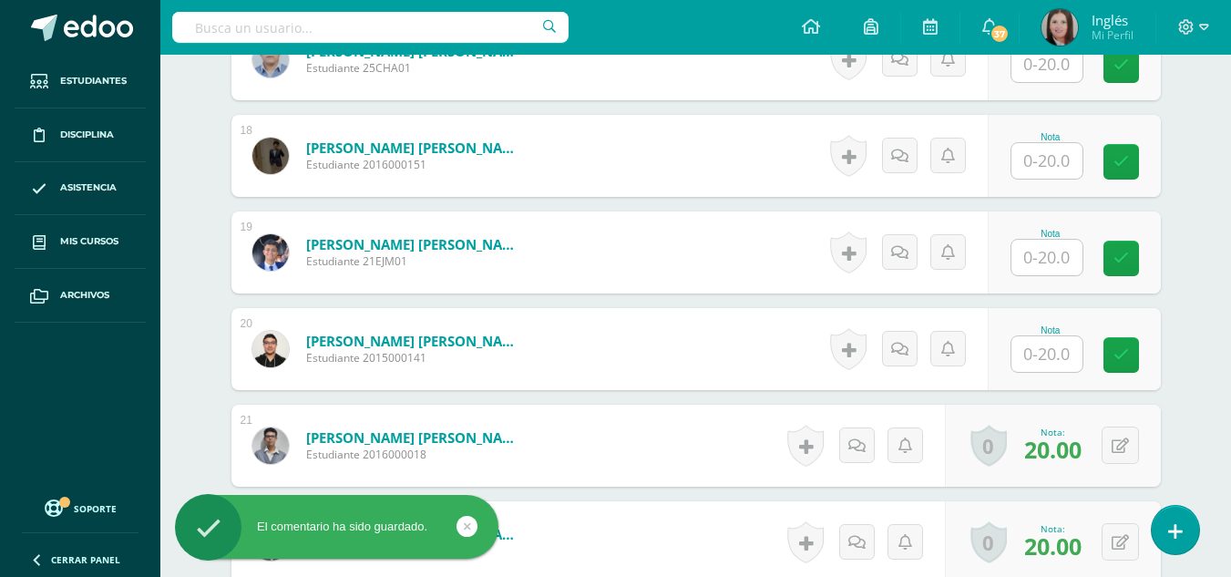
scroll to position [2191, 0]
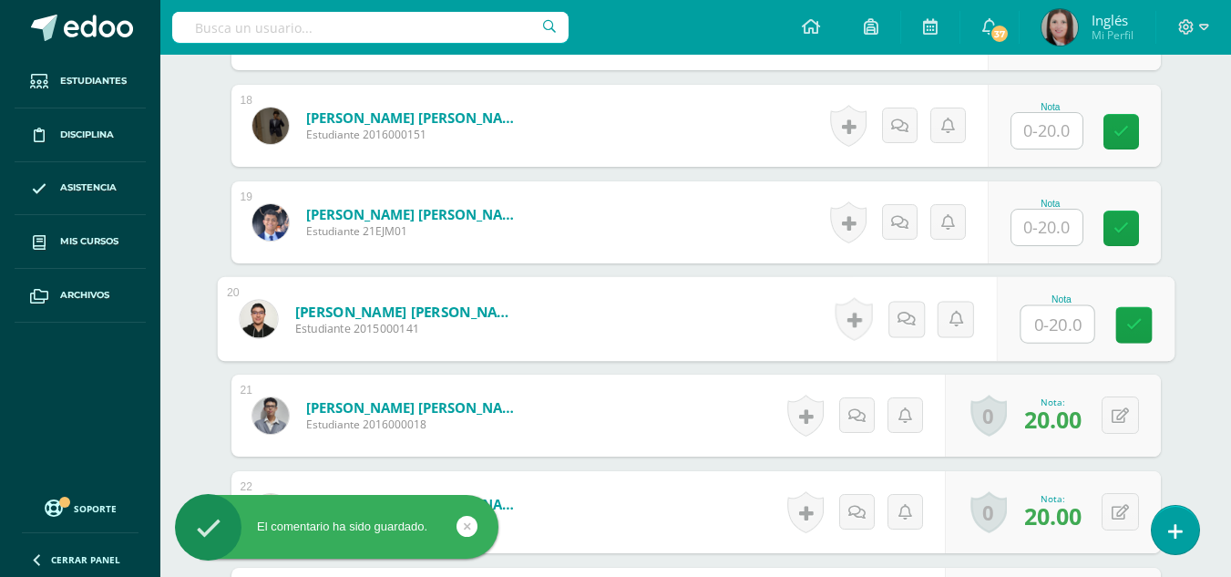
click at [1042, 318] on input "text" at bounding box center [1057, 324] width 73 height 36
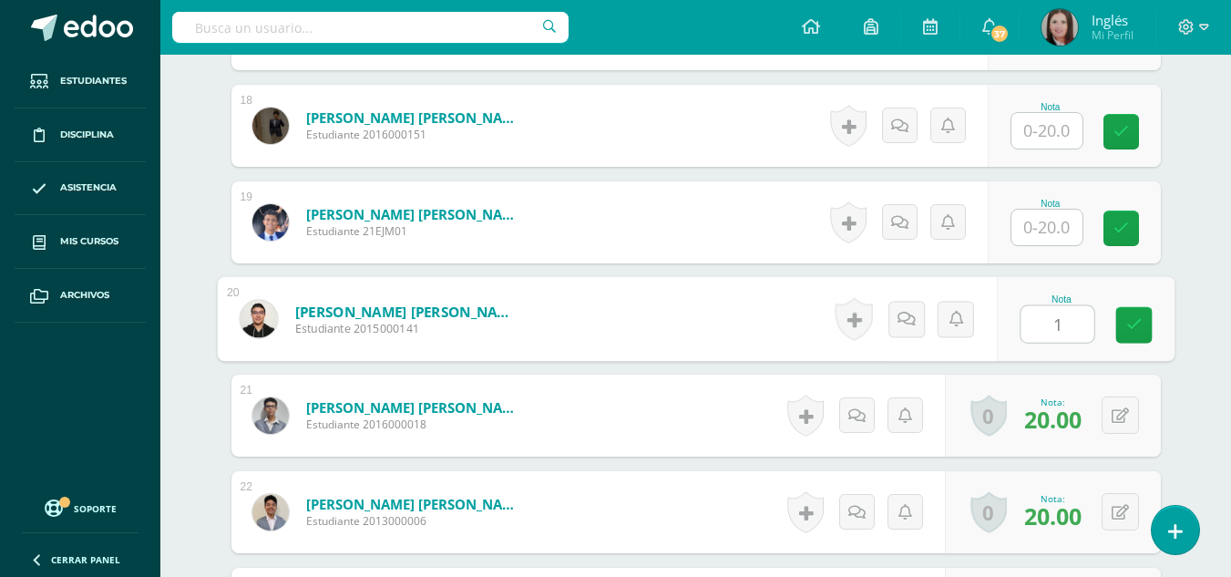
type input "15"
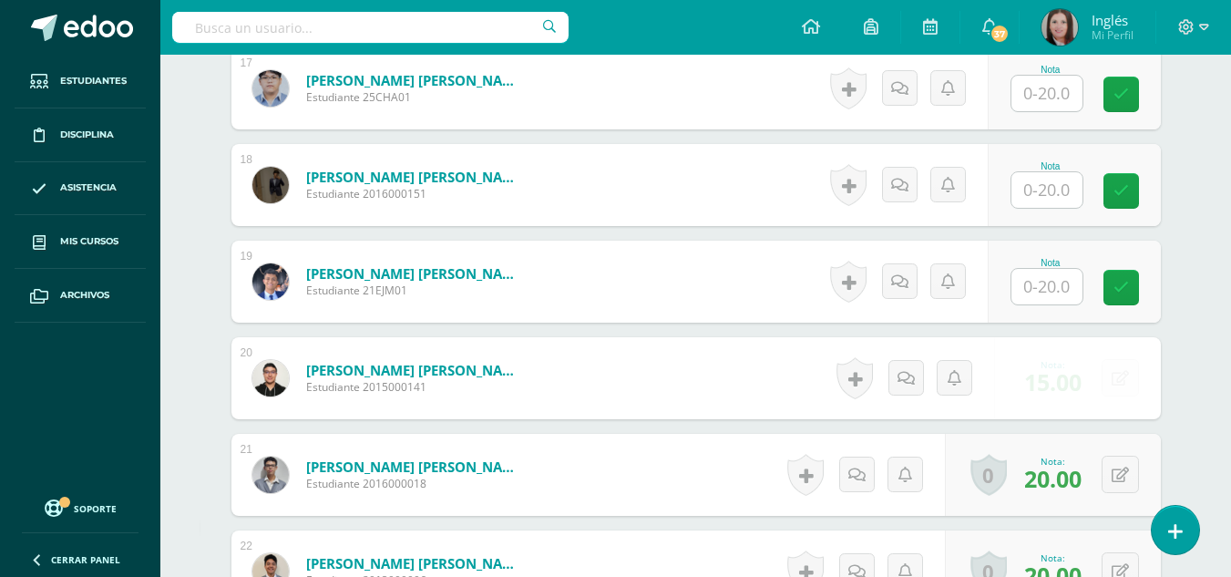
scroll to position [2100, 0]
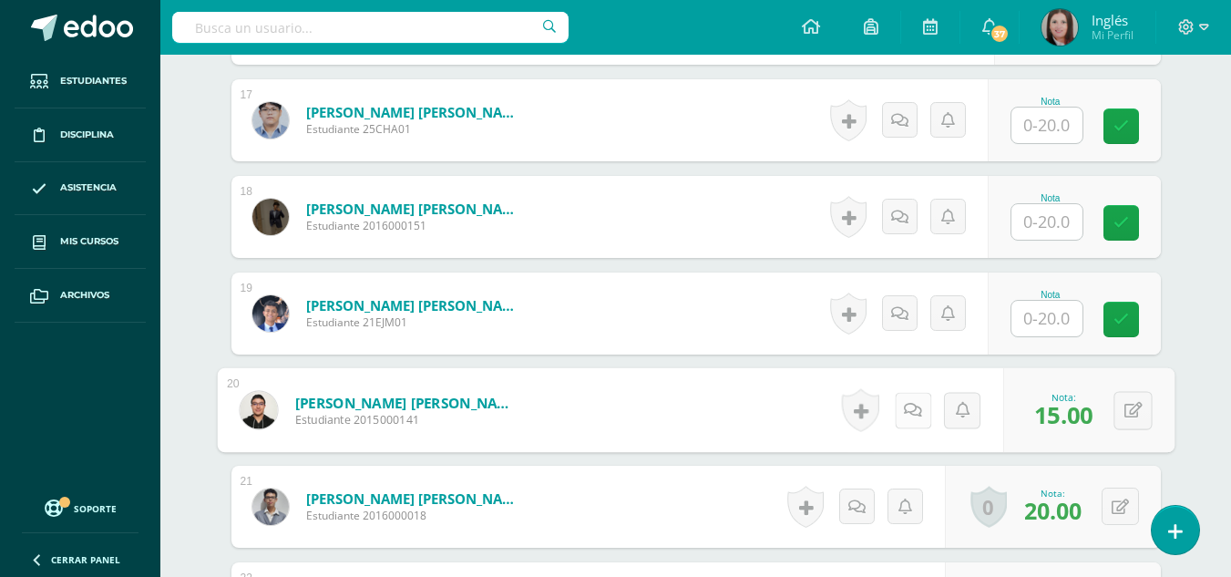
click at [891, 407] on div "Historial de actividad No hay historial para esta actividad Agregar Comentarios…" at bounding box center [918, 410] width 169 height 85
click at [898, 419] on link at bounding box center [912, 410] width 36 height 36
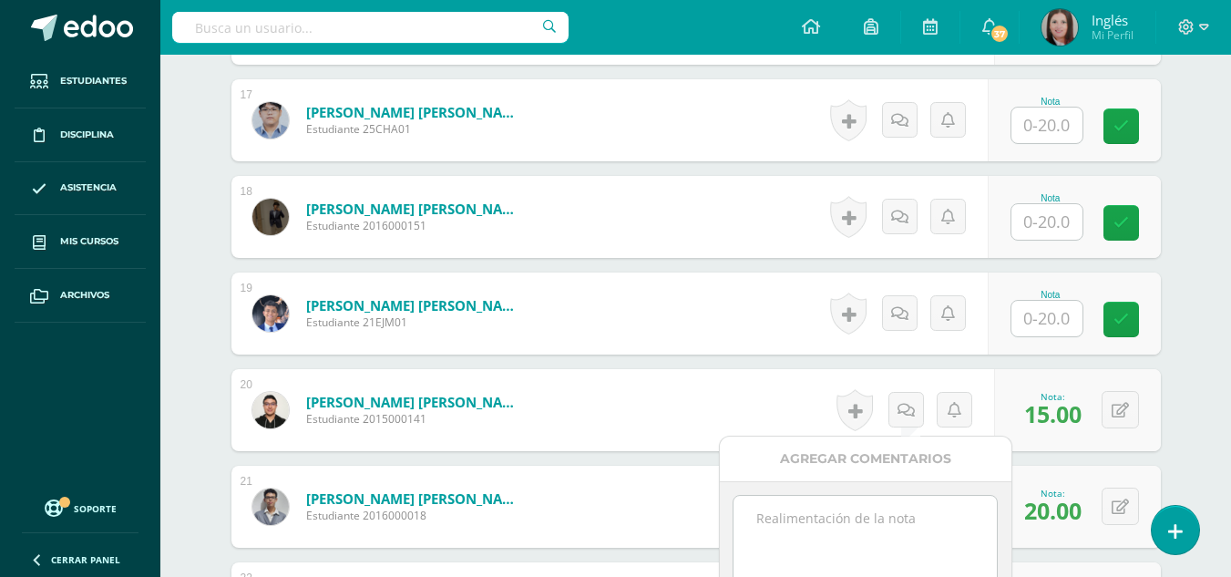
click at [851, 521] on textarea at bounding box center [865, 541] width 263 height 91
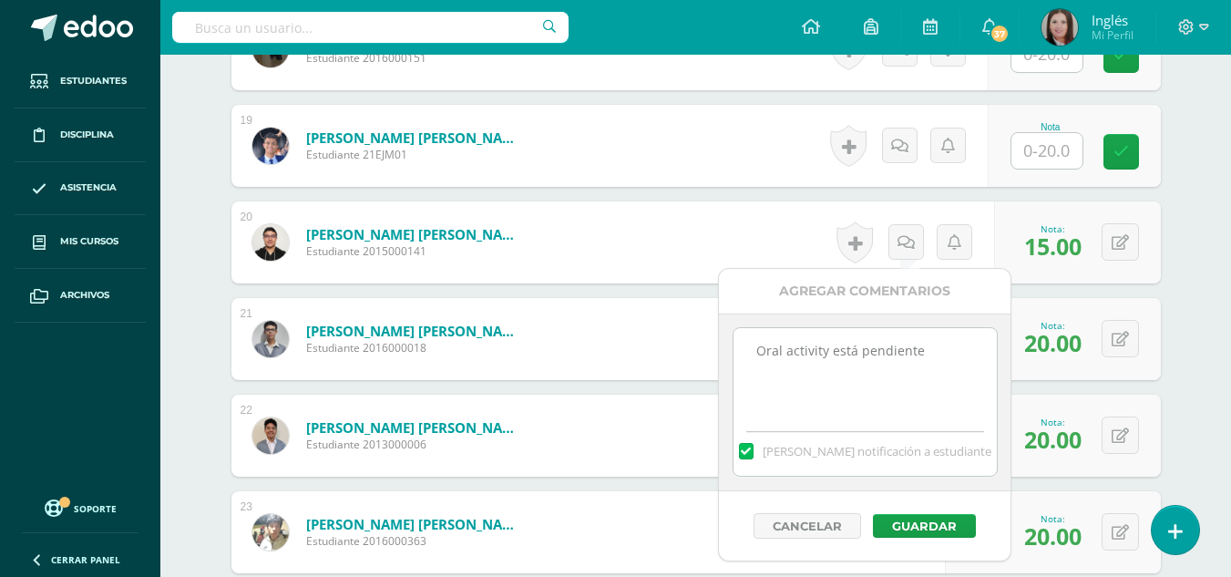
scroll to position [2282, 0]
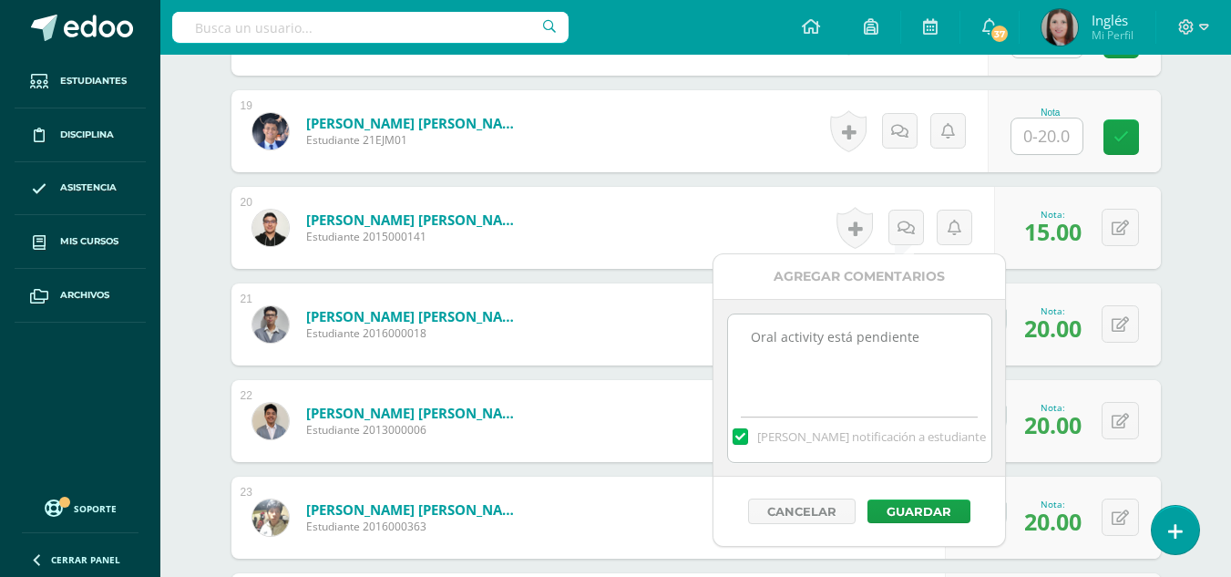
type textarea "Oral activity está pendiente"
click at [919, 489] on div "Cancelar Guardar" at bounding box center [860, 511] width 292 height 69
click at [911, 503] on button "Guardar" at bounding box center [919, 511] width 103 height 24
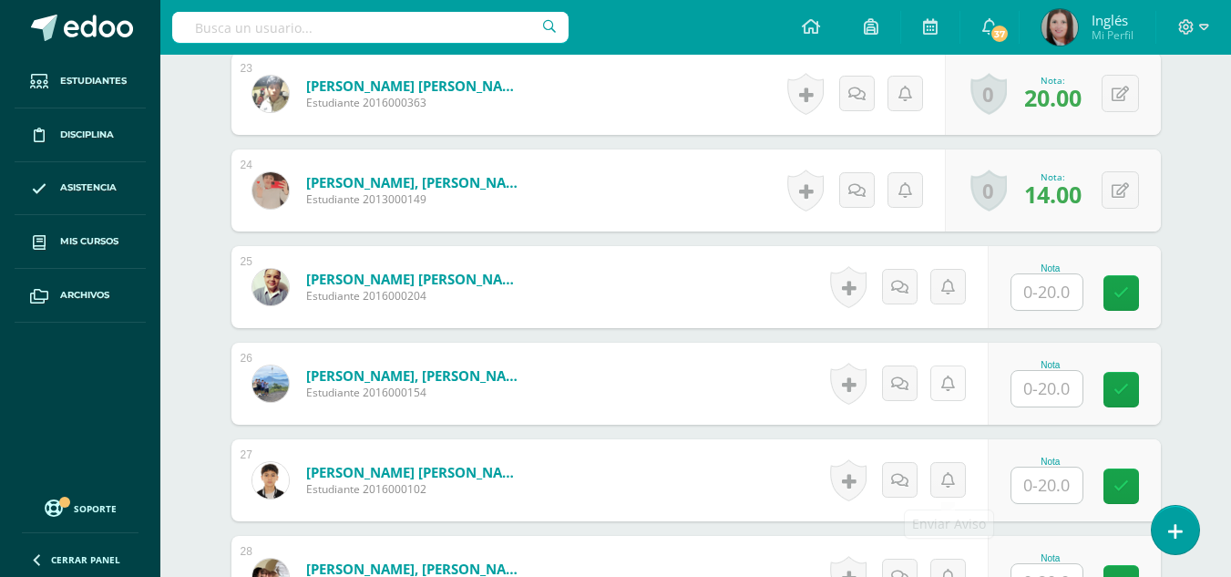
scroll to position [2737, 0]
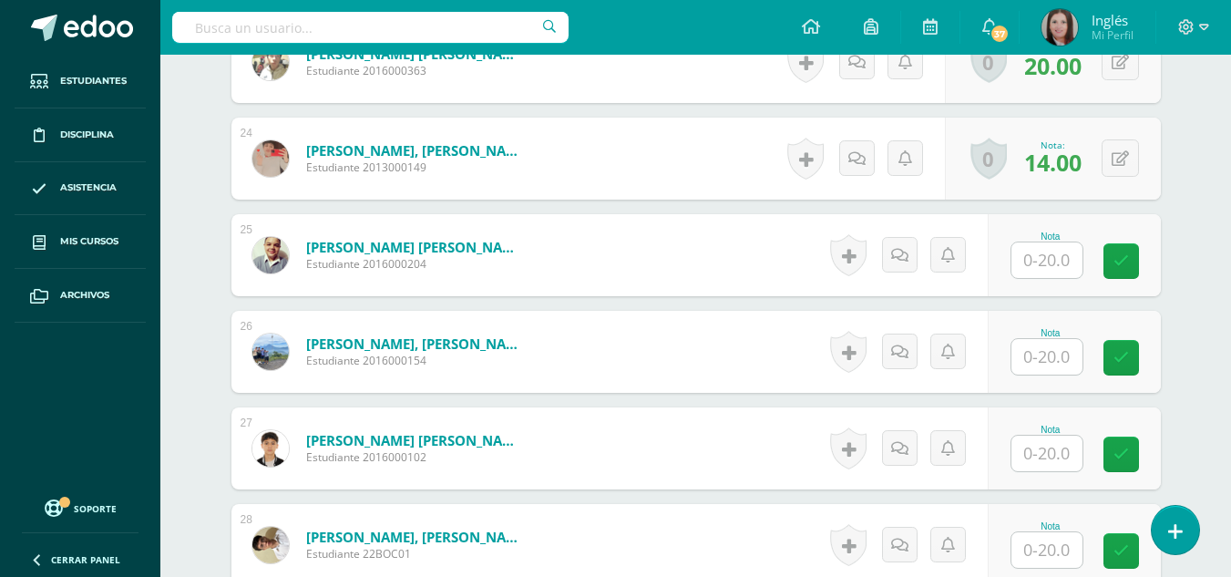
click at [1033, 341] on input "text" at bounding box center [1046, 357] width 71 height 36
type input "13"
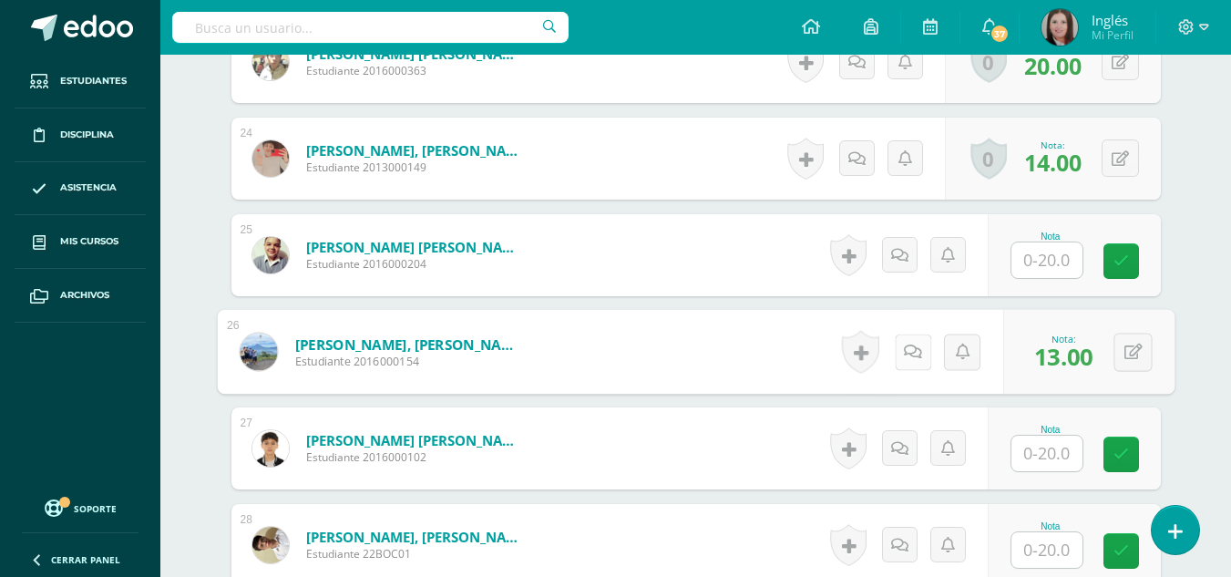
click at [909, 354] on icon at bounding box center [913, 351] width 18 height 15
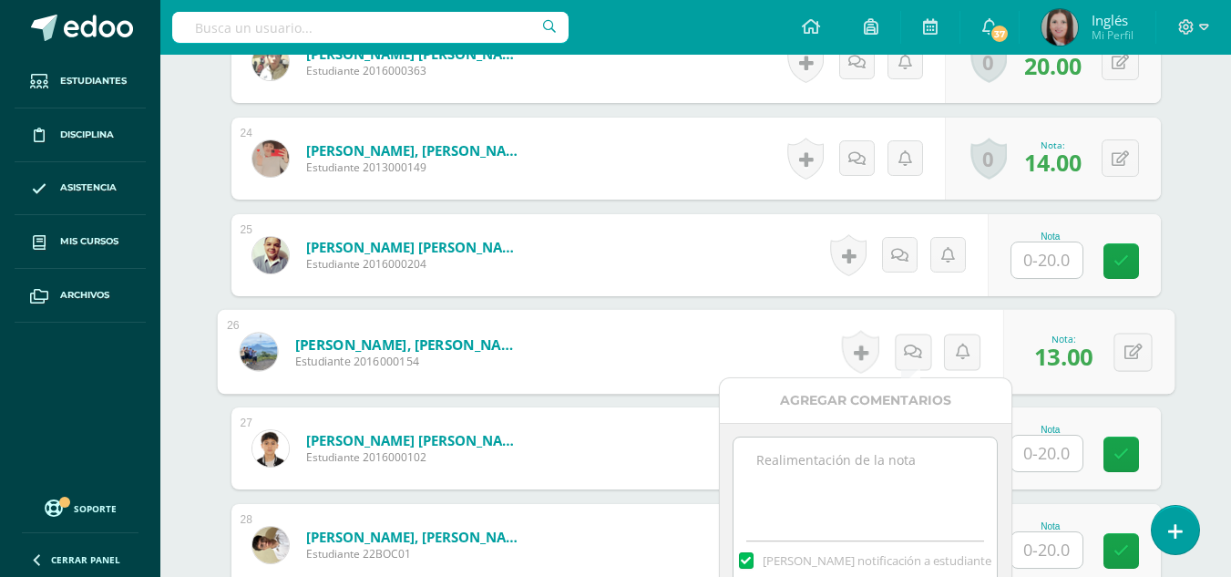
click at [880, 457] on textarea at bounding box center [865, 482] width 263 height 91
paste textarea "No entregó vocabulario. No entregó lecturas del libro. Oral activity está pendi…"
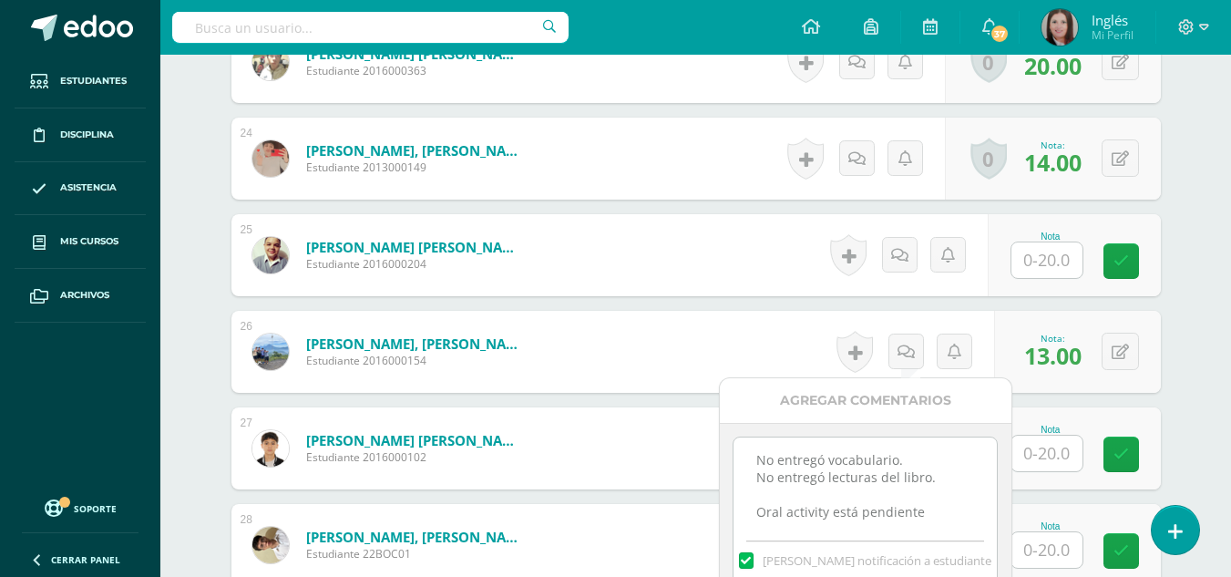
drag, startPoint x: 934, startPoint y: 484, endPoint x: 528, endPoint y: 418, distance: 411.7
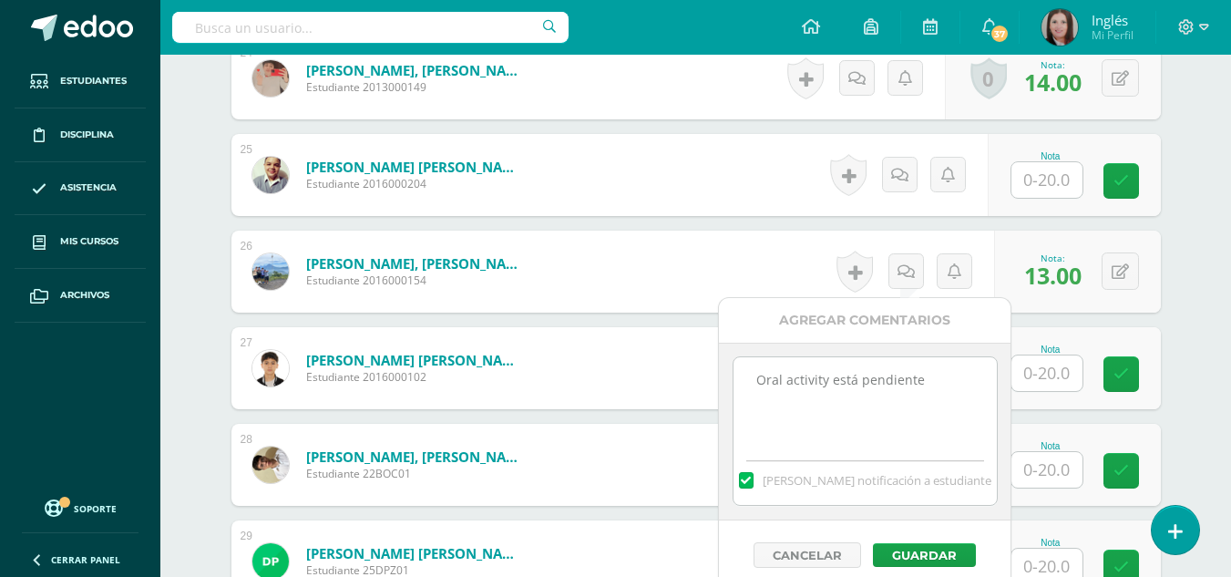
scroll to position [2920, 0]
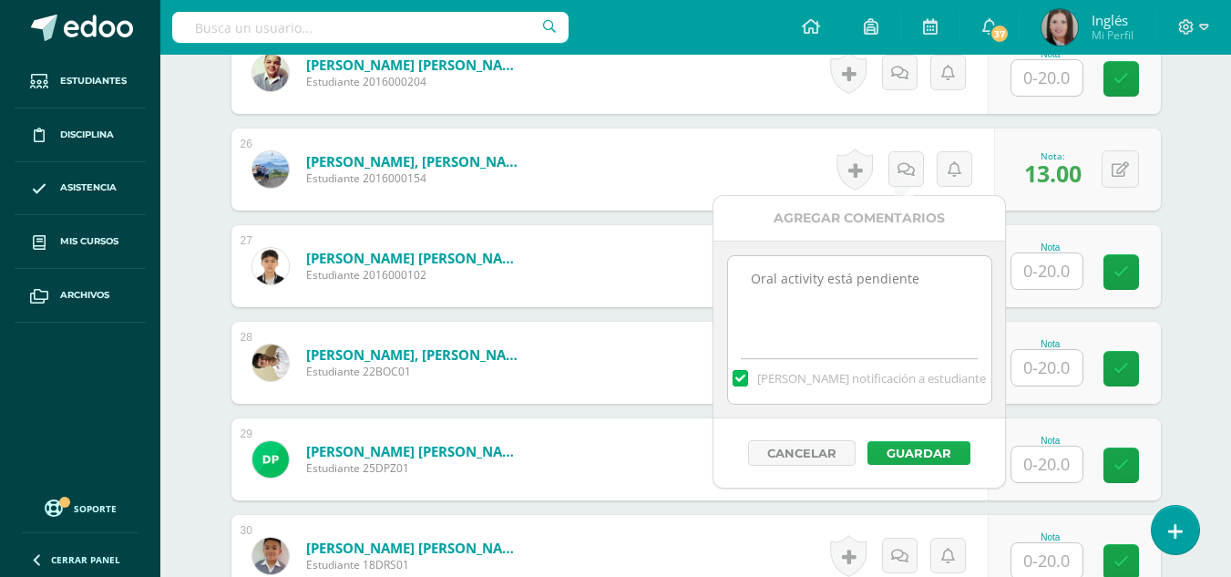
type textarea "Oral activity está pendiente"
click at [939, 452] on button "Guardar" at bounding box center [919, 453] width 103 height 24
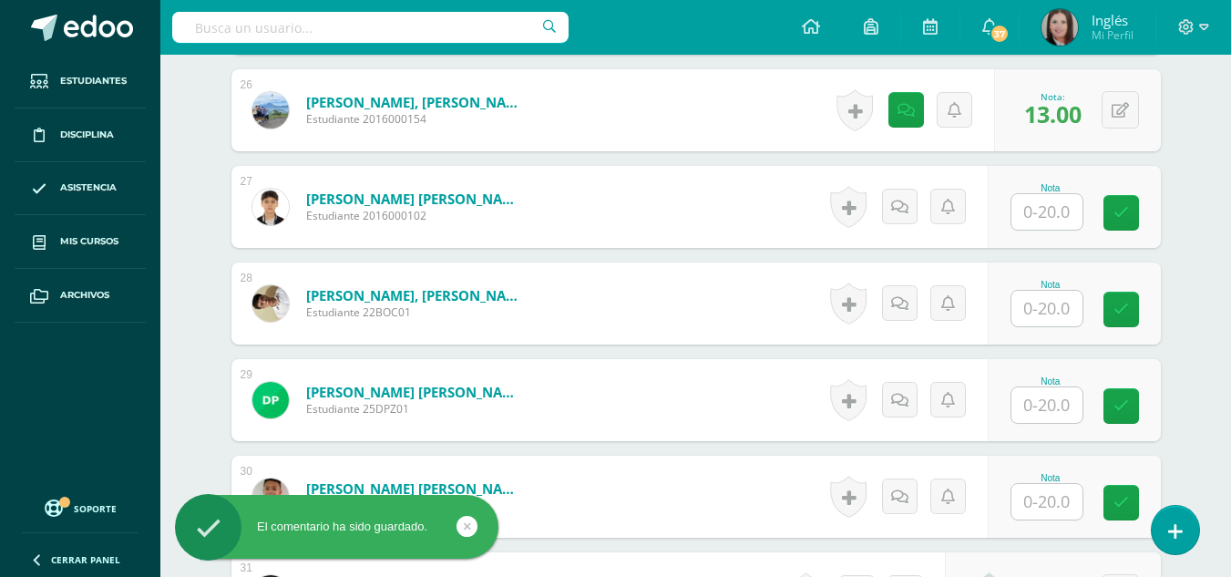
scroll to position [3011, 0]
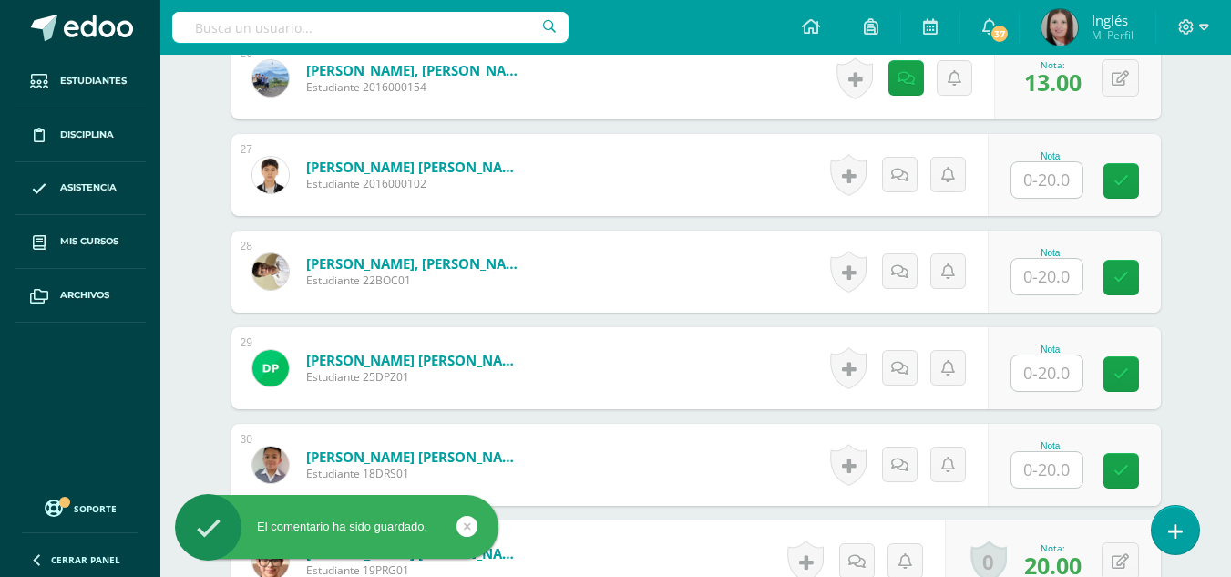
click at [1050, 256] on div "Nota" at bounding box center [1051, 253] width 80 height 10
click at [1048, 261] on input "text" at bounding box center [1046, 277] width 71 height 36
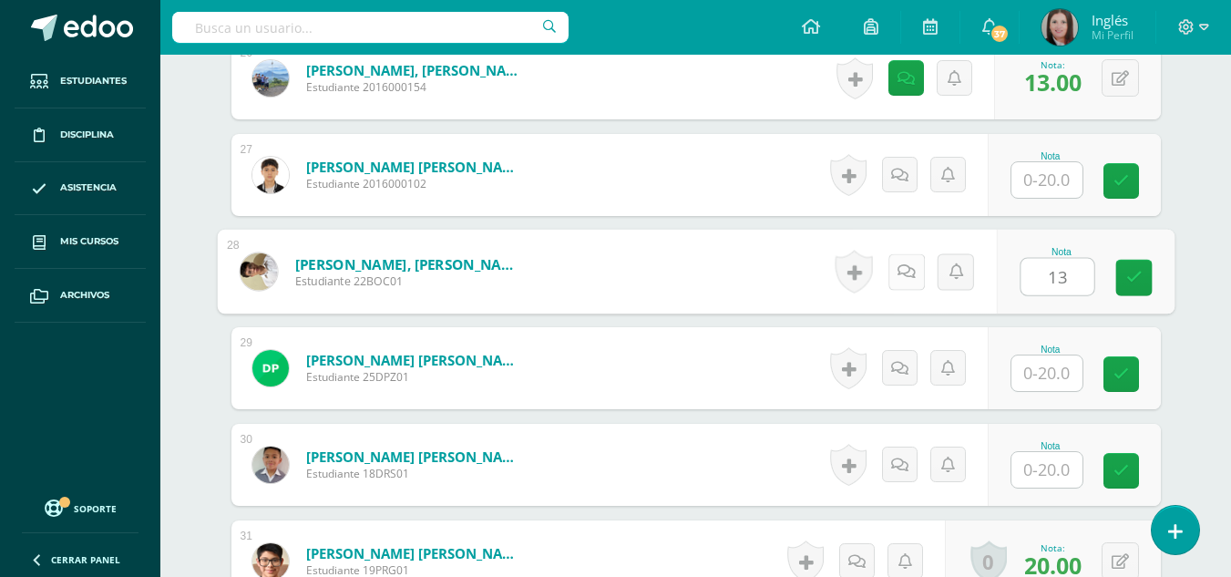
type input "13"
click at [898, 273] on icon at bounding box center [906, 270] width 18 height 15
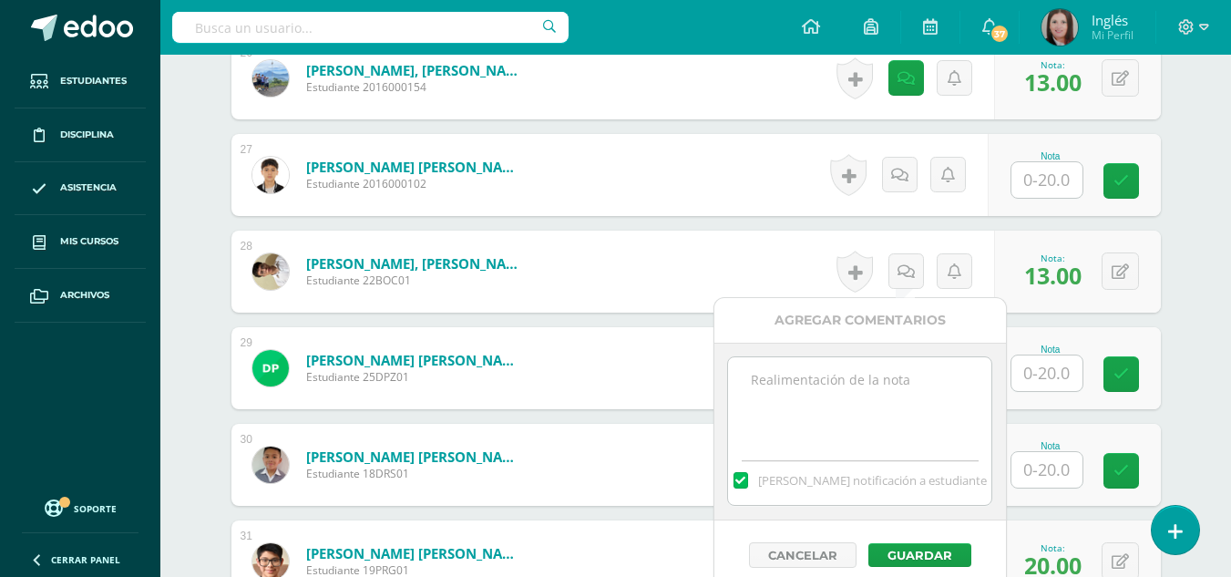
click at [827, 406] on textarea at bounding box center [859, 402] width 263 height 91
paste textarea "No entregó vocabulario. No entregó lecturas del libro. Oral activity está pendi…"
drag, startPoint x: 921, startPoint y: 405, endPoint x: 716, endPoint y: 366, distance: 208.6
click at [716, 366] on div "No entregó vocabulario. No entregó lecturas del libro. Oral activity está pendi…" at bounding box center [860, 432] width 292 height 178
drag, startPoint x: 892, startPoint y: 434, endPoint x: 605, endPoint y: 316, distance: 310.2
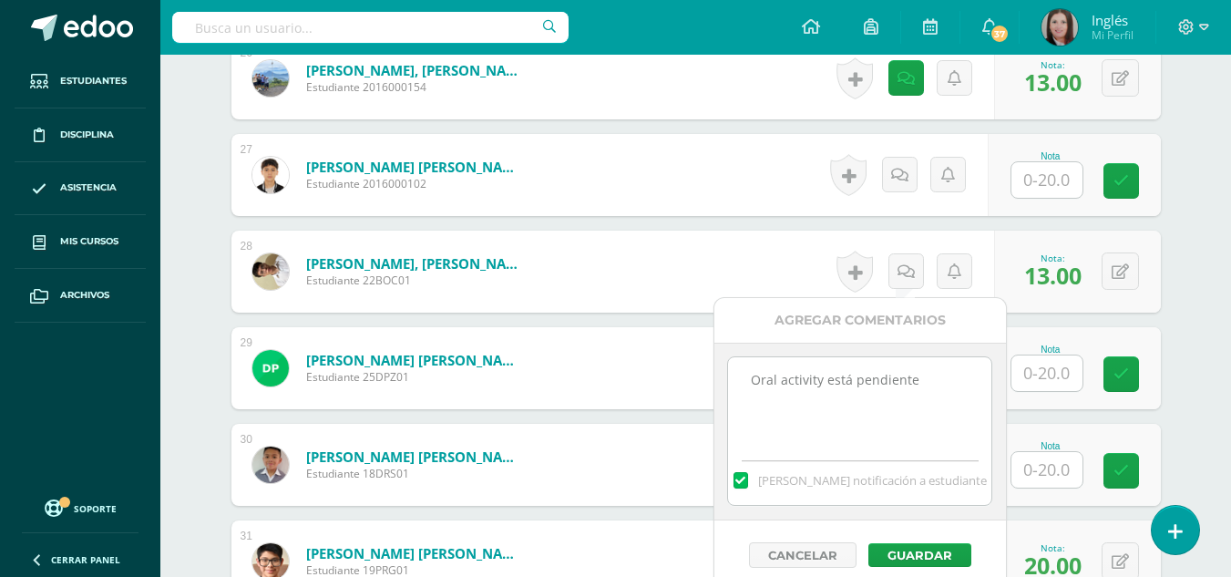
drag, startPoint x: 917, startPoint y: 400, endPoint x: 679, endPoint y: 359, distance: 241.3
paste textarea "No entregó vocabulario. No entregó lecturas del libro."
drag, startPoint x: 704, startPoint y: 373, endPoint x: 658, endPoint y: 372, distance: 46.5
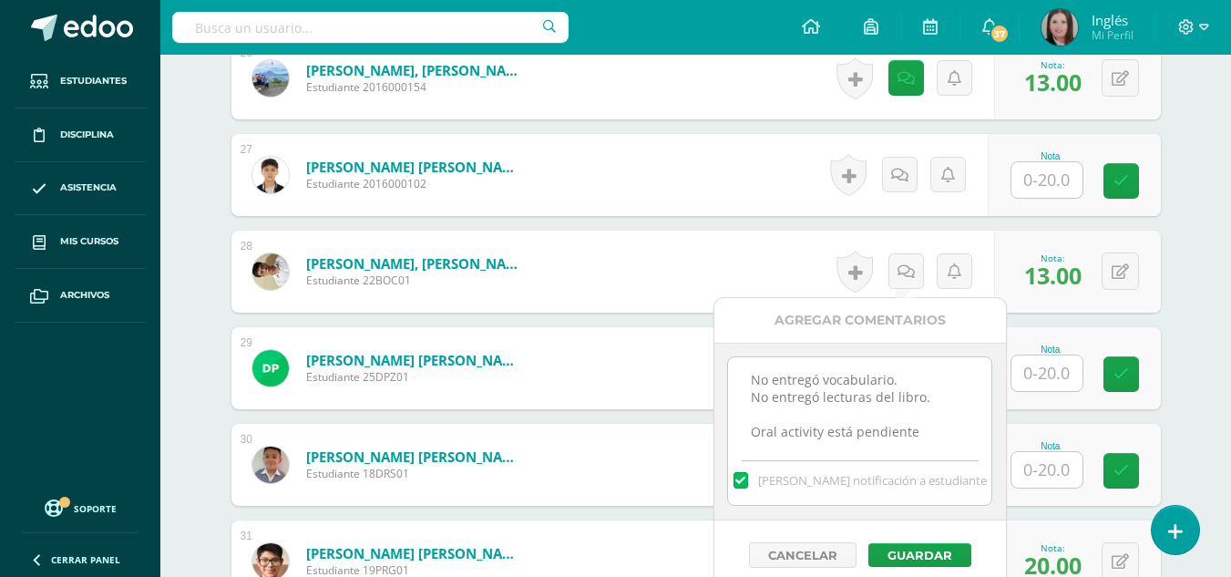
click at [751, 395] on textarea "No entregó lecturas del libro. Oral activity está pendiente" at bounding box center [859, 402] width 263 height 91
click at [755, 399] on textarea "No entregó lecturas del libro. Oral activity está pendiente" at bounding box center [859, 402] width 263 height 91
type textarea "No entregó lecturas del libro. Oral activity está pendiente"
click at [929, 554] on button "Guardar" at bounding box center [919, 555] width 103 height 24
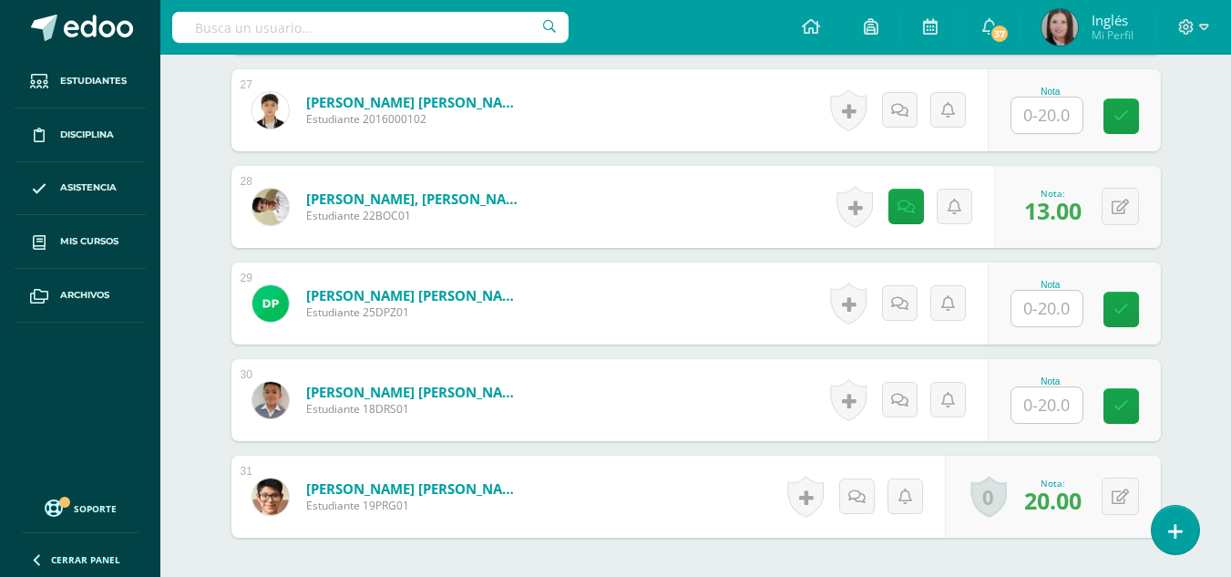
scroll to position [3193, 0]
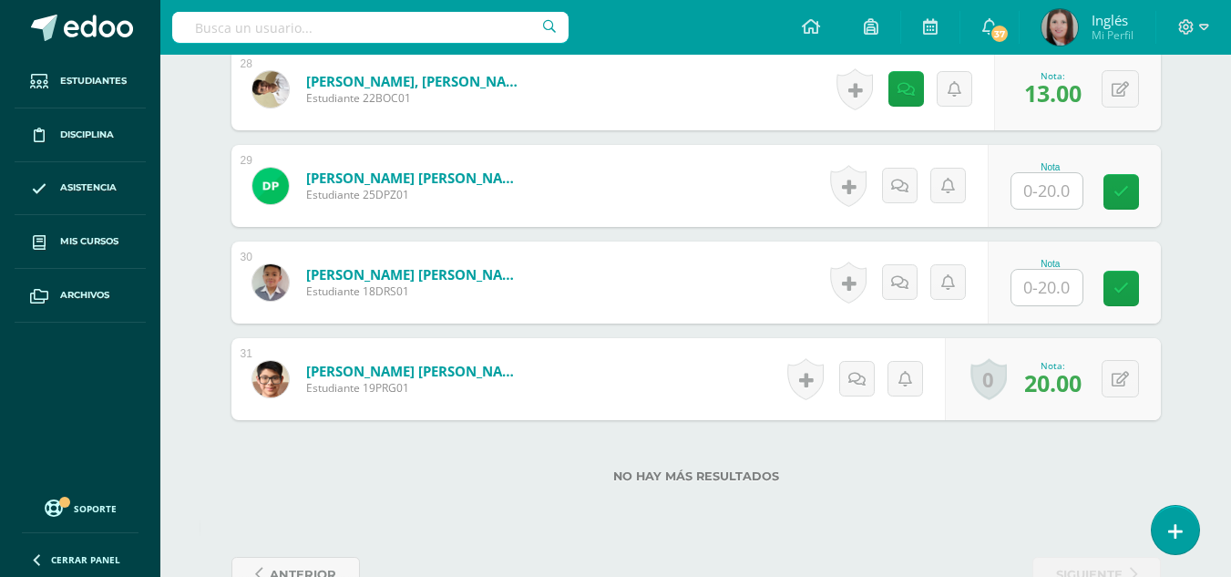
click at [1015, 201] on div "Nota" at bounding box center [1074, 186] width 173 height 82
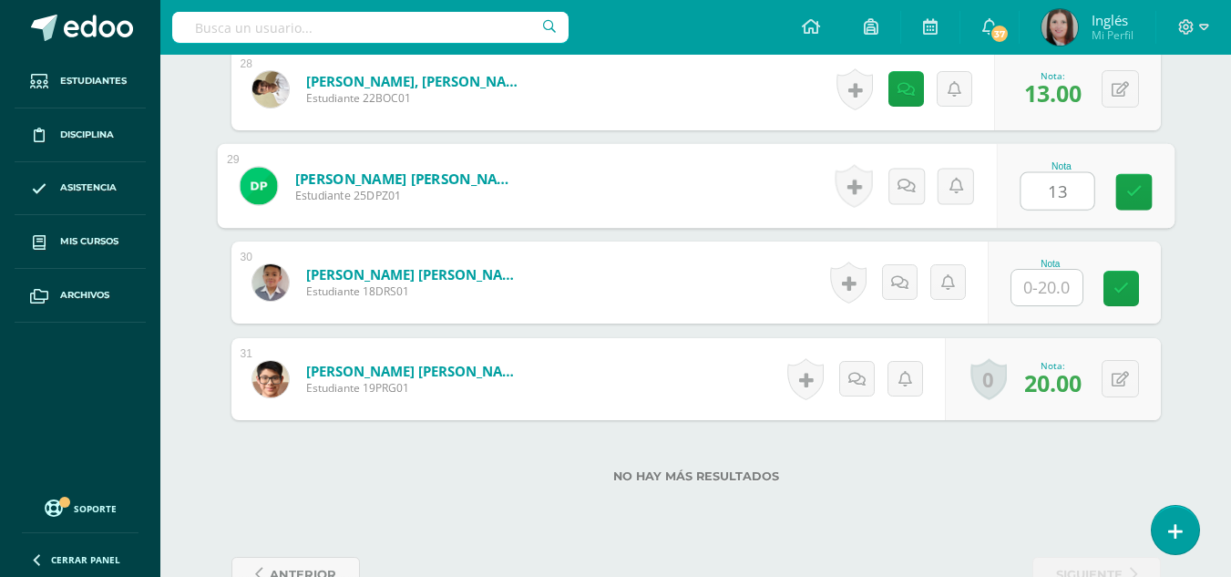
type input "13"
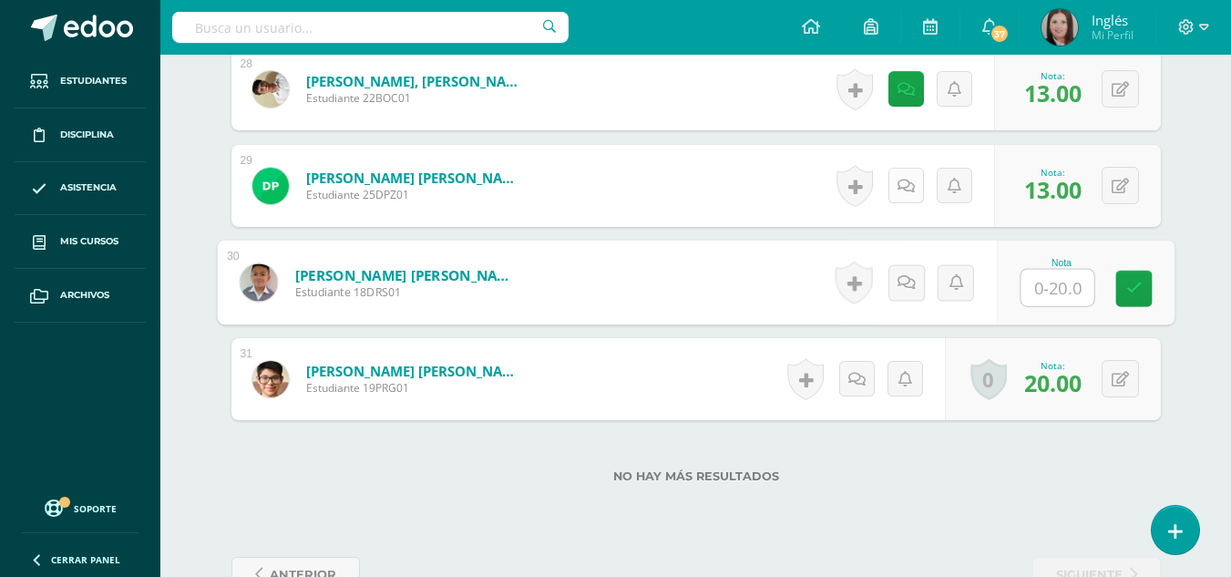
click at [901, 187] on icon at bounding box center [906, 186] width 17 height 15
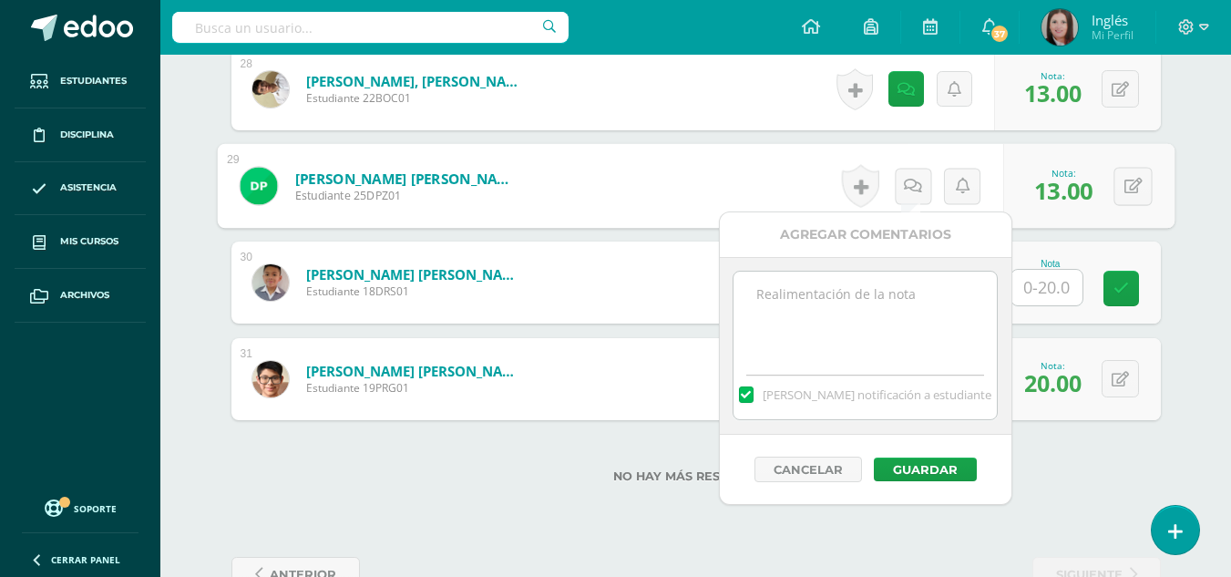
click at [878, 357] on textarea at bounding box center [865, 317] width 263 height 91
paste textarea "No entregó vocabulario. No entregó lecturas del libro. Oral activity está pendi…"
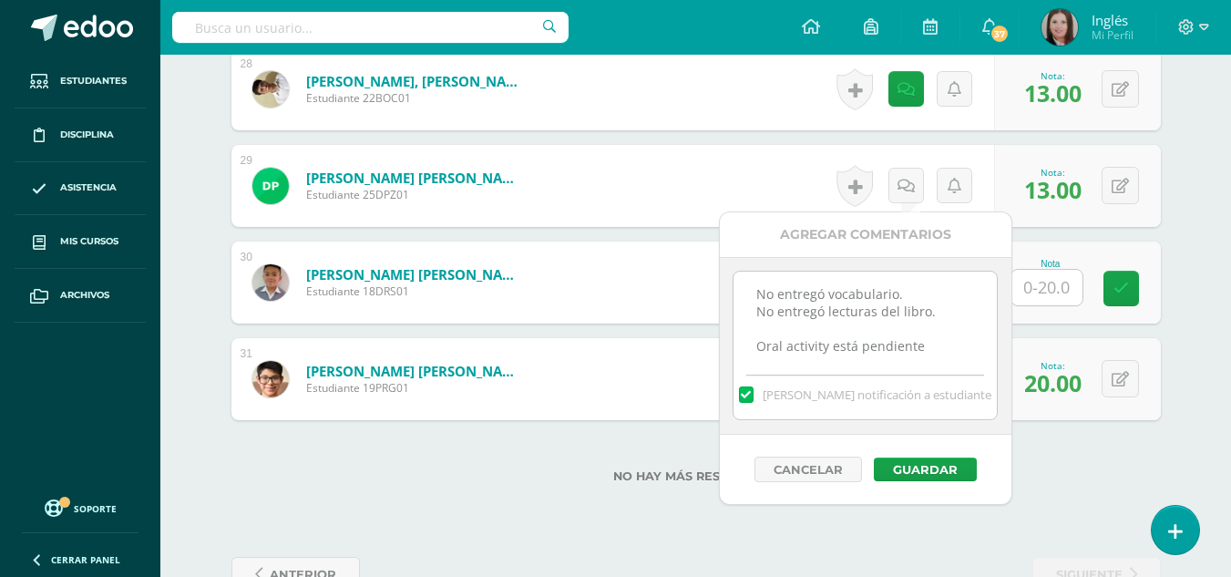
drag, startPoint x: 808, startPoint y: 292, endPoint x: 786, endPoint y: 289, distance: 22.9
click at [786, 289] on textarea "No entregó vocabulario. No entregó lecturas del libro. Oral activity está pendi…" at bounding box center [865, 317] width 263 height 91
click at [929, 296] on textarea "No entregó vocabulario. No entregó lecturas del libro. Oral activity está pendi…" at bounding box center [865, 317] width 263 height 91
drag, startPoint x: 842, startPoint y: 294, endPoint x: 670, endPoint y: 294, distance: 172.2
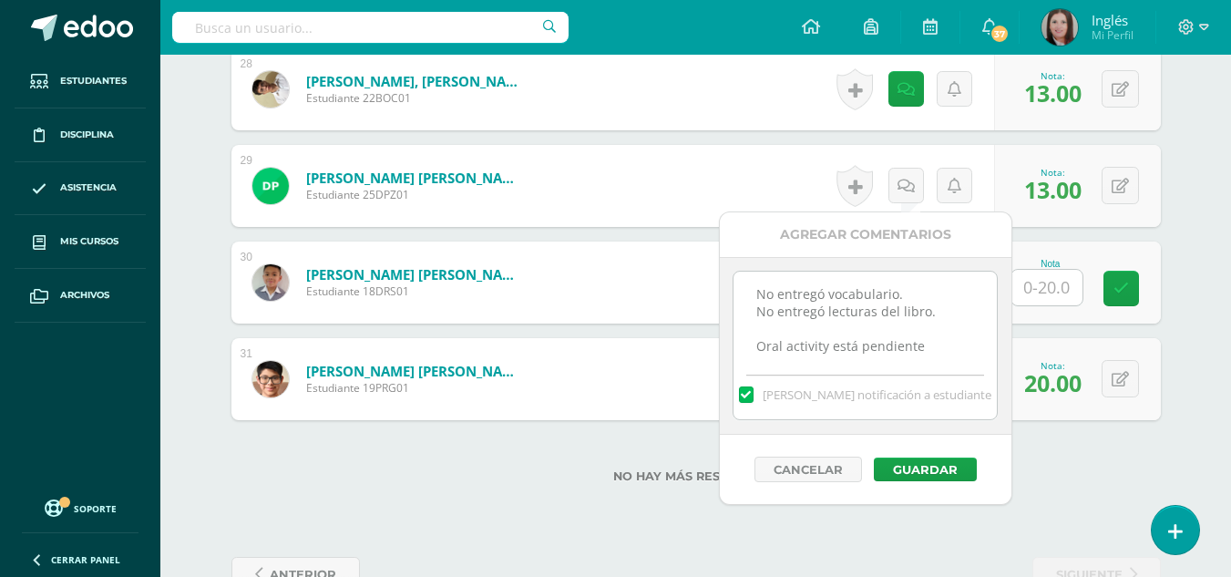
scroll to position [4, 0]
drag, startPoint x: 925, startPoint y: 347, endPoint x: 710, endPoint y: 310, distance: 218.3
click at [903, 467] on button "Guardar" at bounding box center [925, 469] width 103 height 24
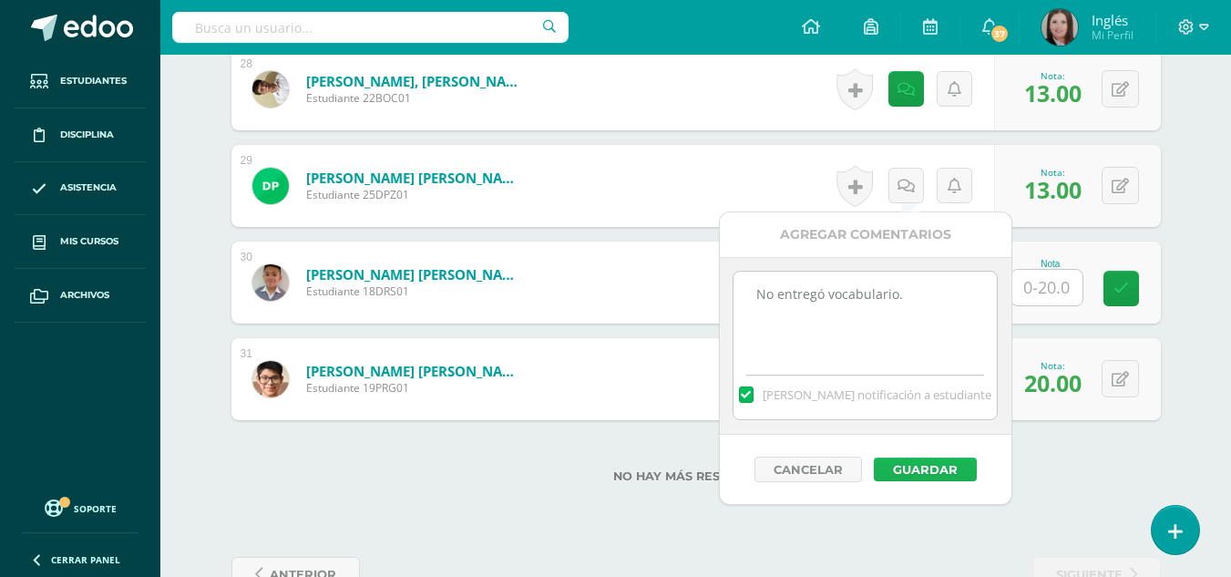
click at [903, 467] on button "Guardar" at bounding box center [925, 469] width 103 height 24
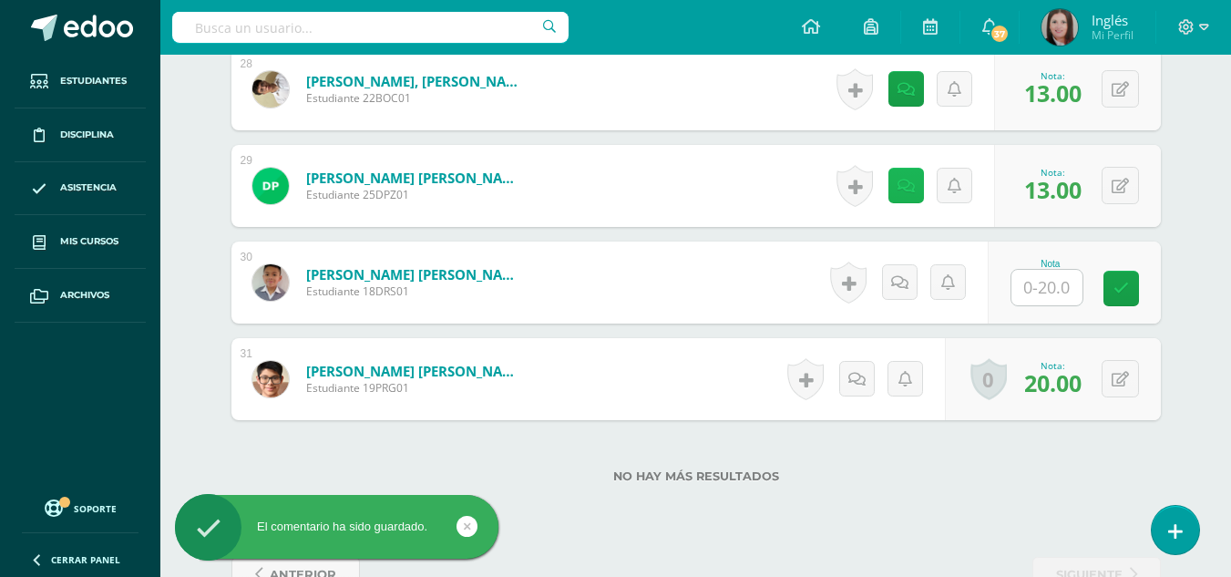
click at [911, 189] on icon at bounding box center [906, 186] width 17 height 15
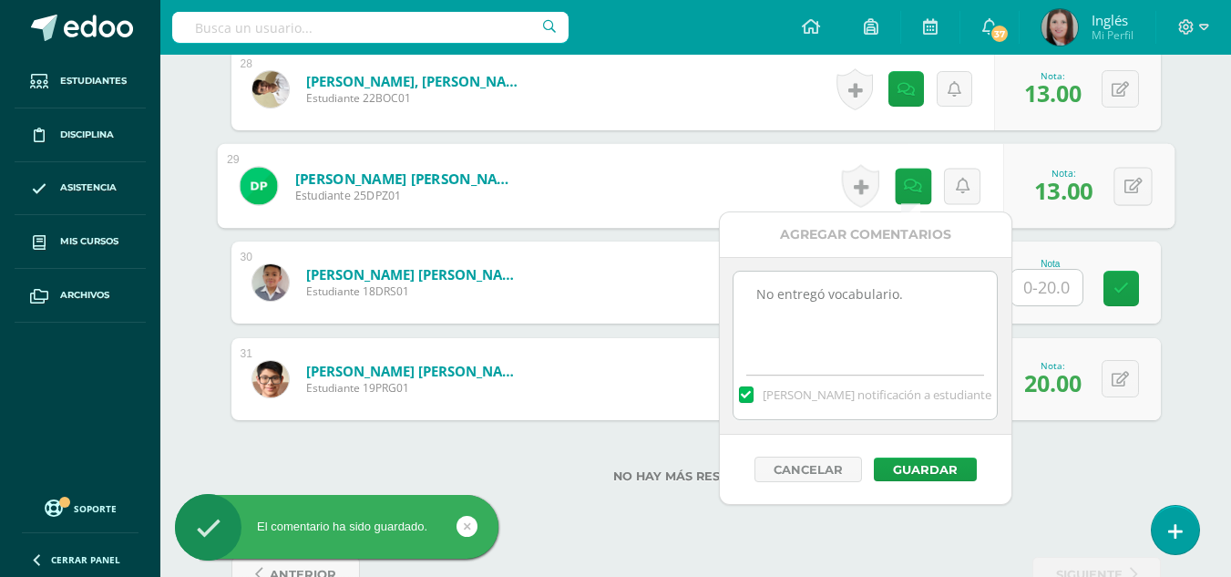
click at [882, 353] on textarea "No entregó vocabulario." at bounding box center [865, 317] width 263 height 91
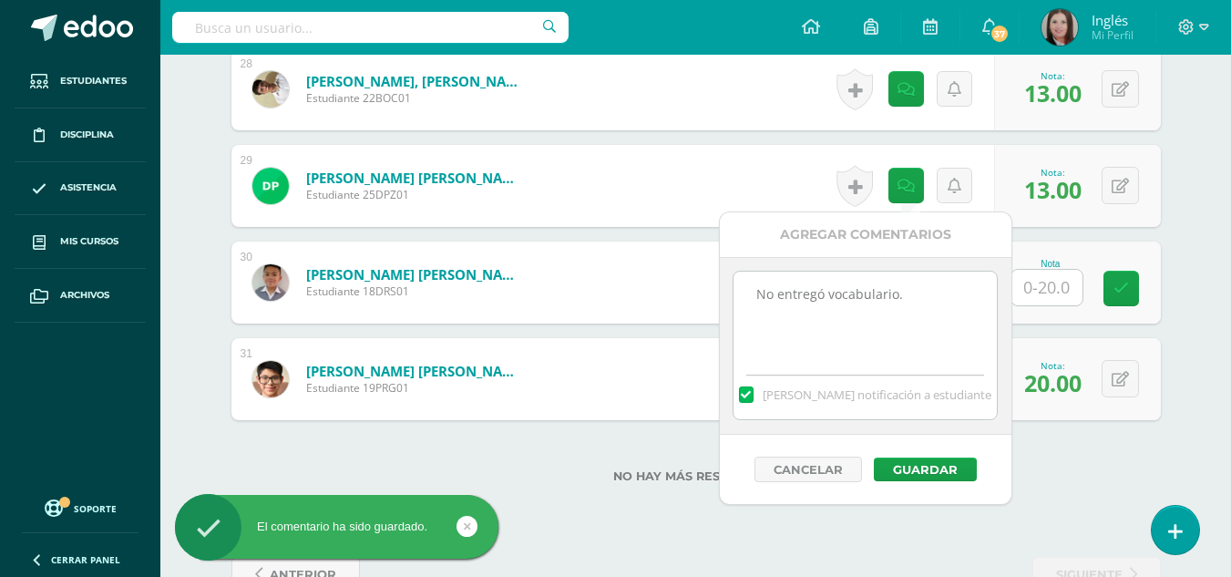
paste textarea "No entregó vocabulario. No entregó lecturas del libro. Oral activity está pendi…"
drag, startPoint x: 937, startPoint y: 326, endPoint x: 728, endPoint y: 304, distance: 209.8
click at [728, 304] on div "No entregó vocabulario. No entregó vocabulario. No entregó lecturas del libro. …" at bounding box center [866, 346] width 292 height 178
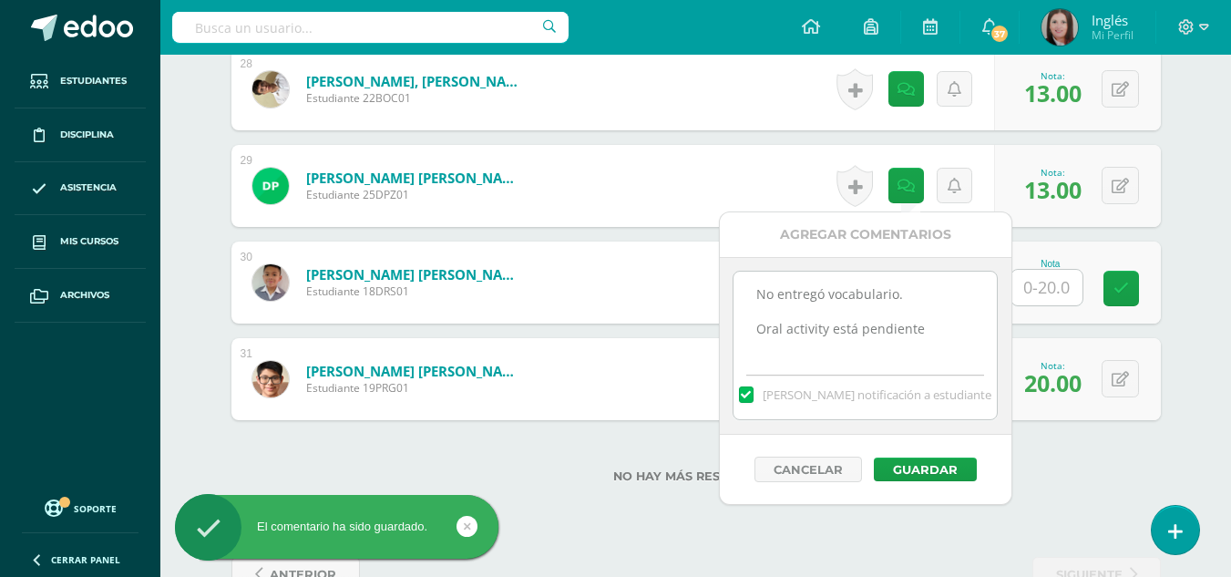
click at [863, 320] on textarea "No entregó vocabulario. Oral activity está pendiente" at bounding box center [865, 317] width 263 height 91
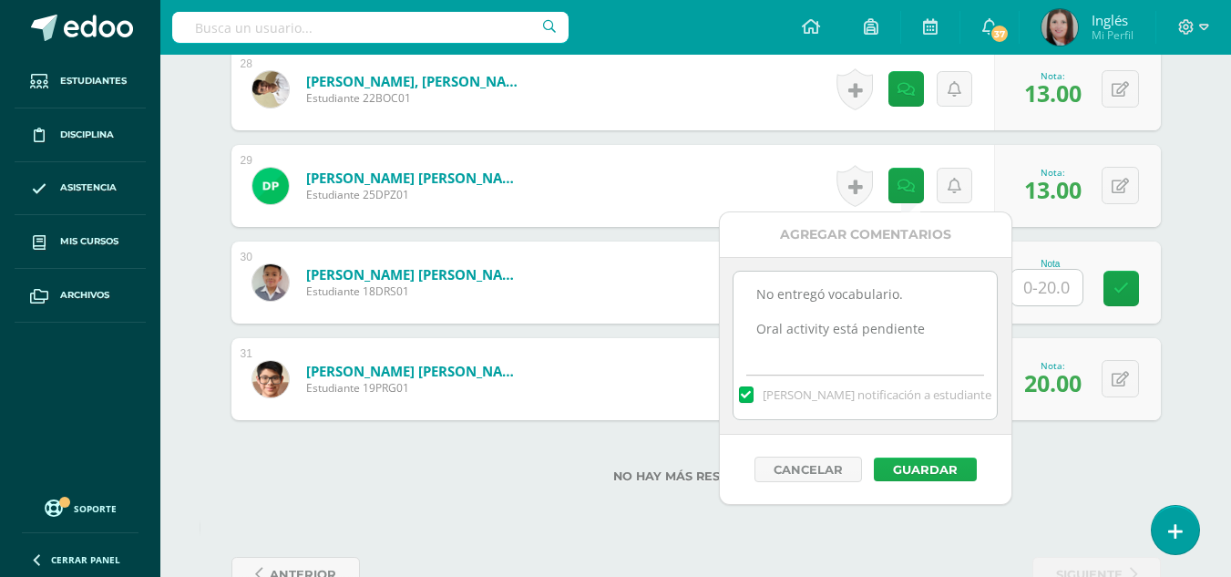
type textarea "No entregó vocabulario. Oral activity está pendiente"
click at [936, 479] on button "Guardar" at bounding box center [925, 469] width 103 height 24
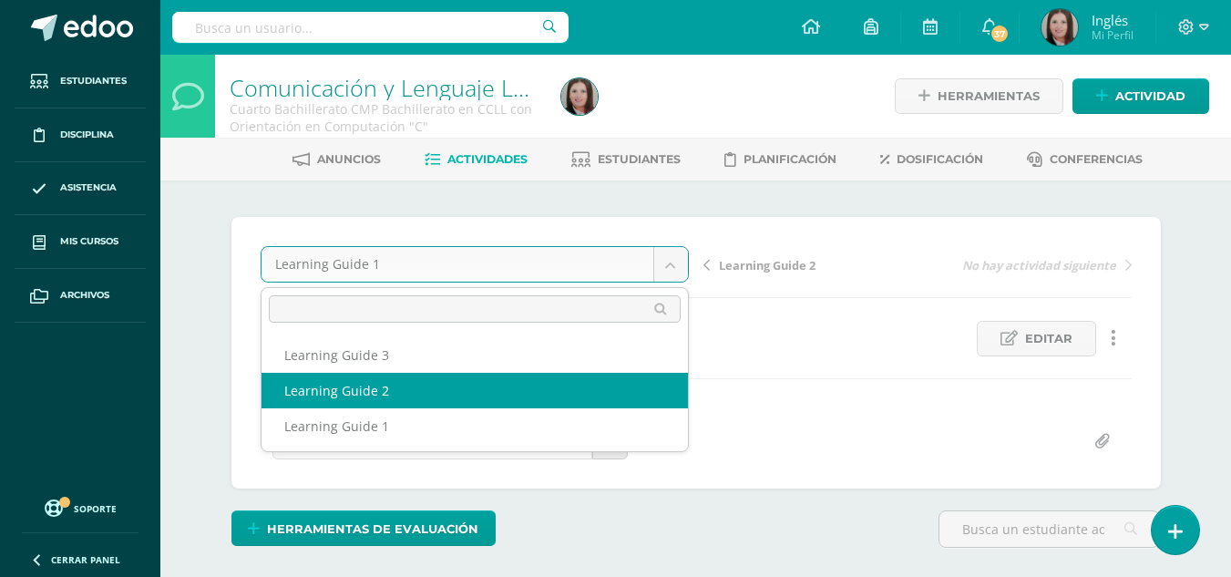
select select "/dashboard/teacher/grade-activity/179016/"
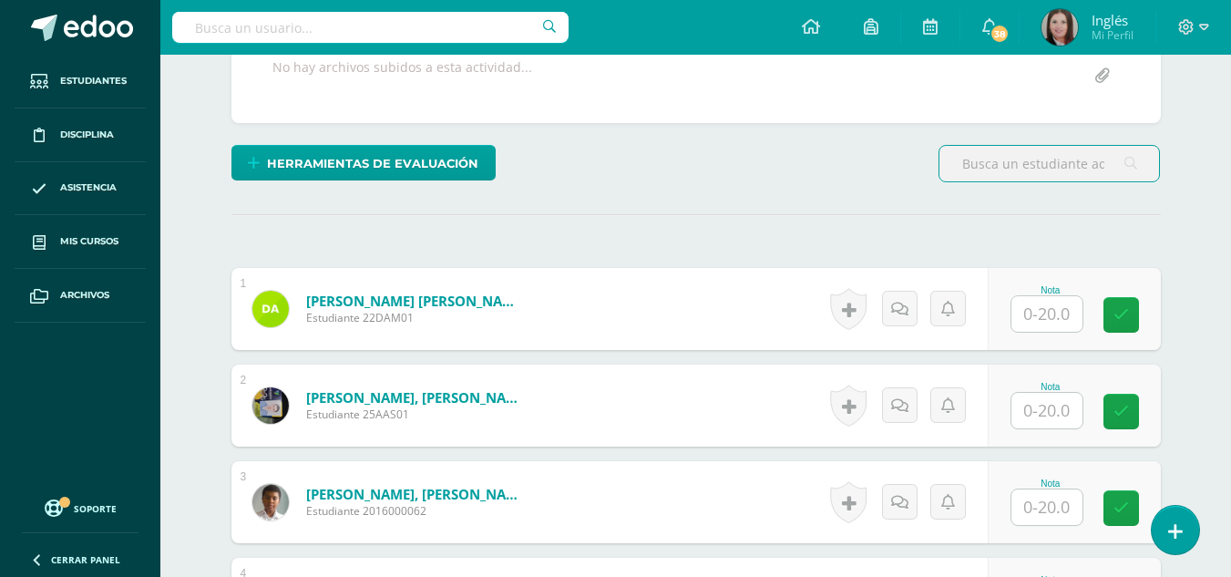
scroll to position [366, 0]
click at [1046, 327] on input "text" at bounding box center [1046, 313] width 71 height 36
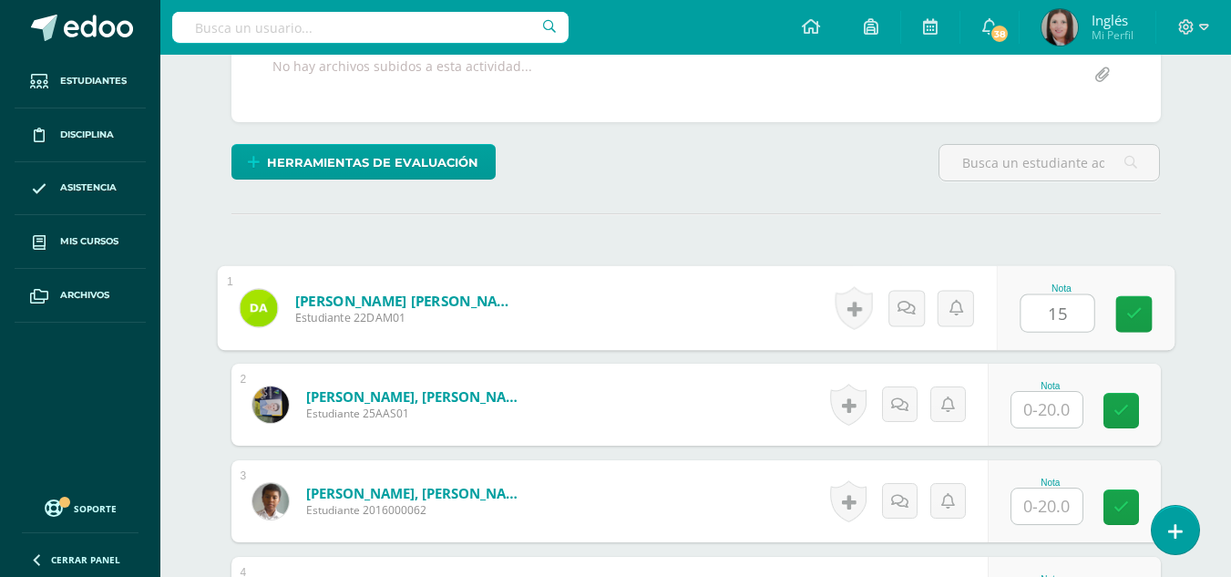
type input "15"
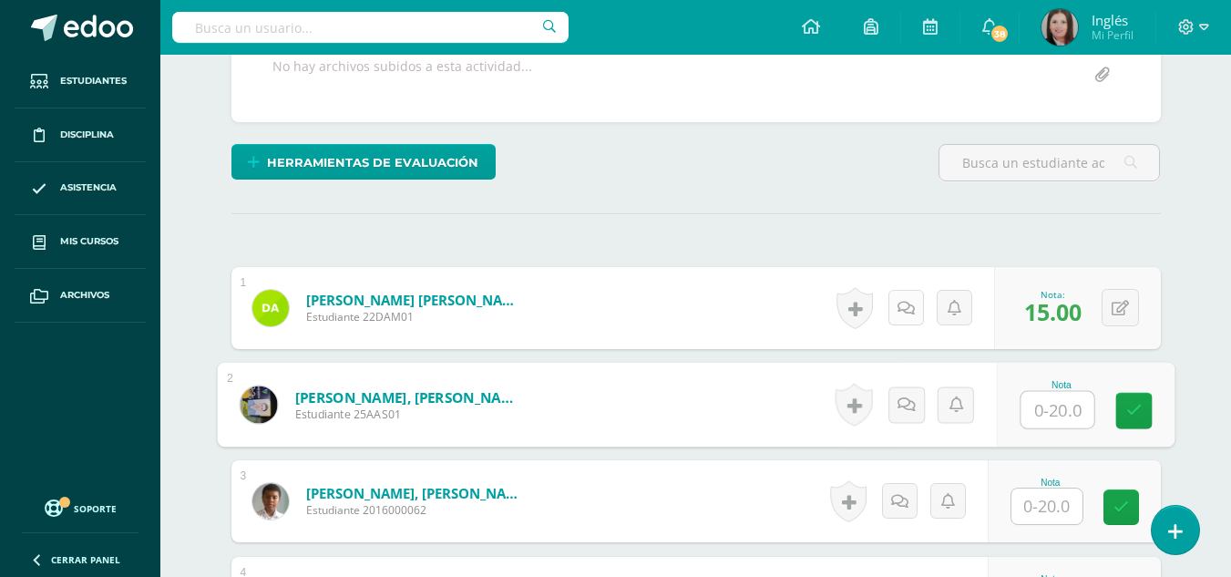
click at [909, 325] on link at bounding box center [906, 308] width 36 height 36
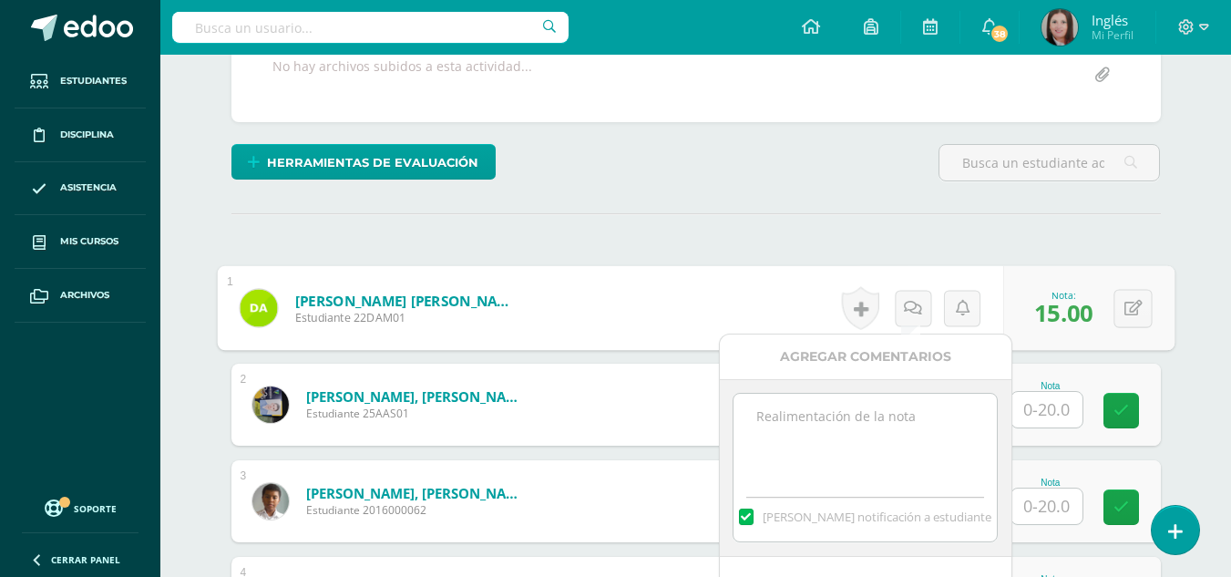
click at [909, 425] on textarea at bounding box center [865, 439] width 263 height 91
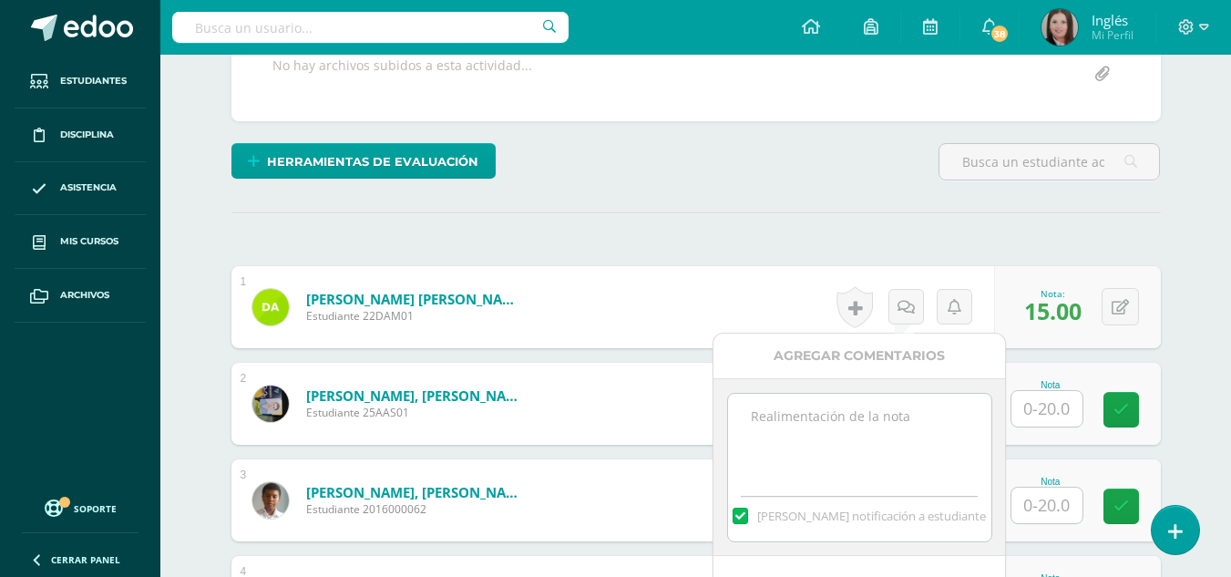
scroll to position [368, 0]
click at [914, 421] on textarea "Pendiente written activity," at bounding box center [859, 438] width 263 height 91
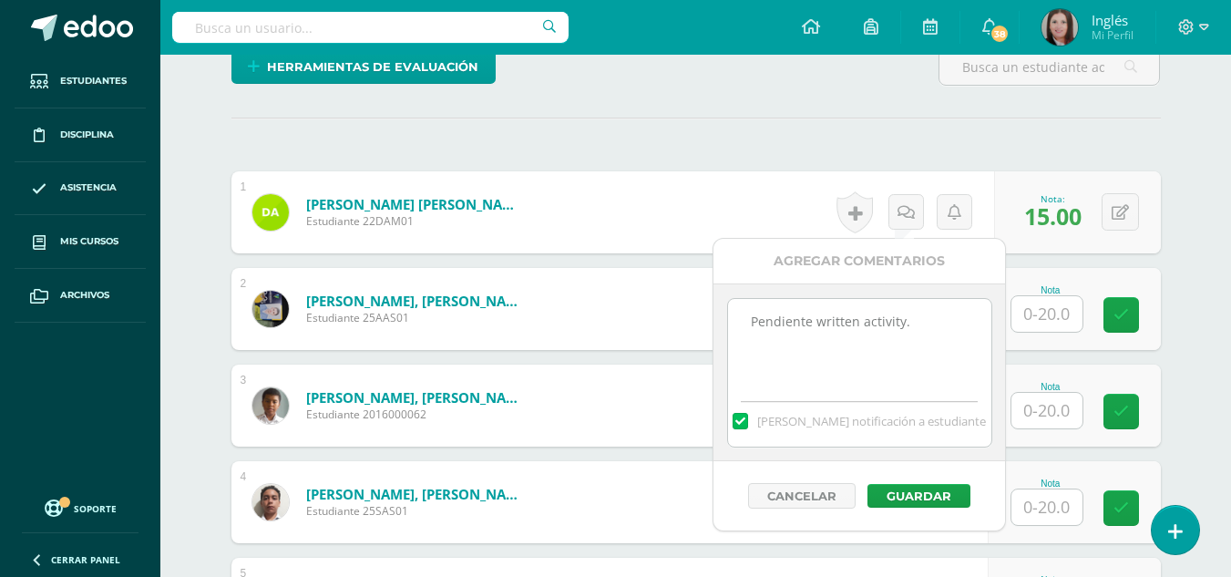
scroll to position [550, 0]
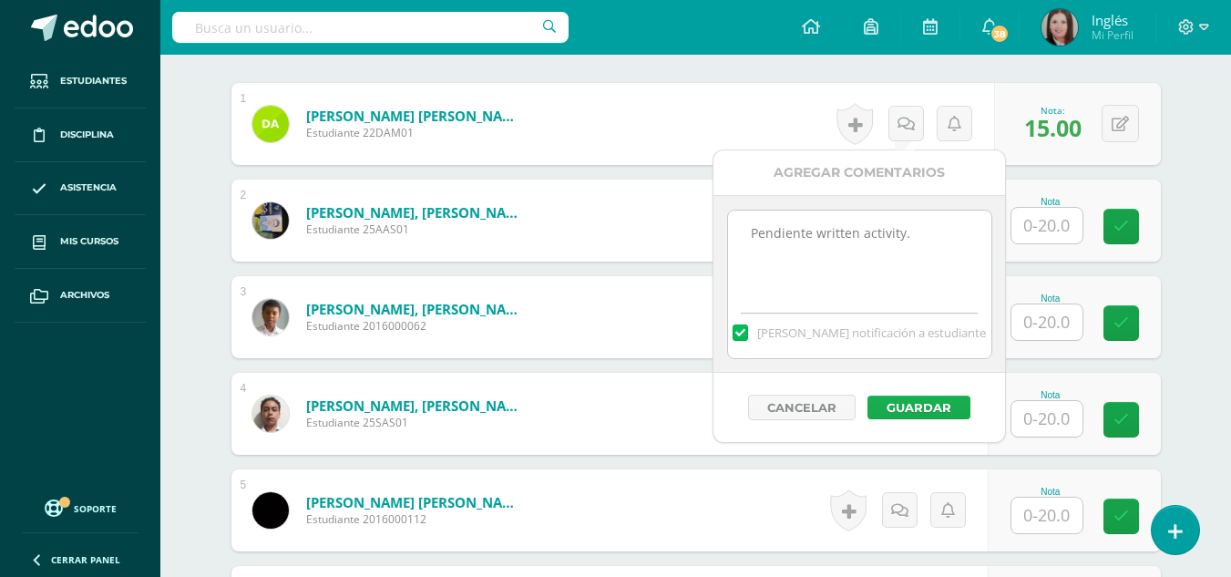
type textarea "Pendiente written activity."
click at [910, 403] on button "Guardar" at bounding box center [919, 407] width 103 height 24
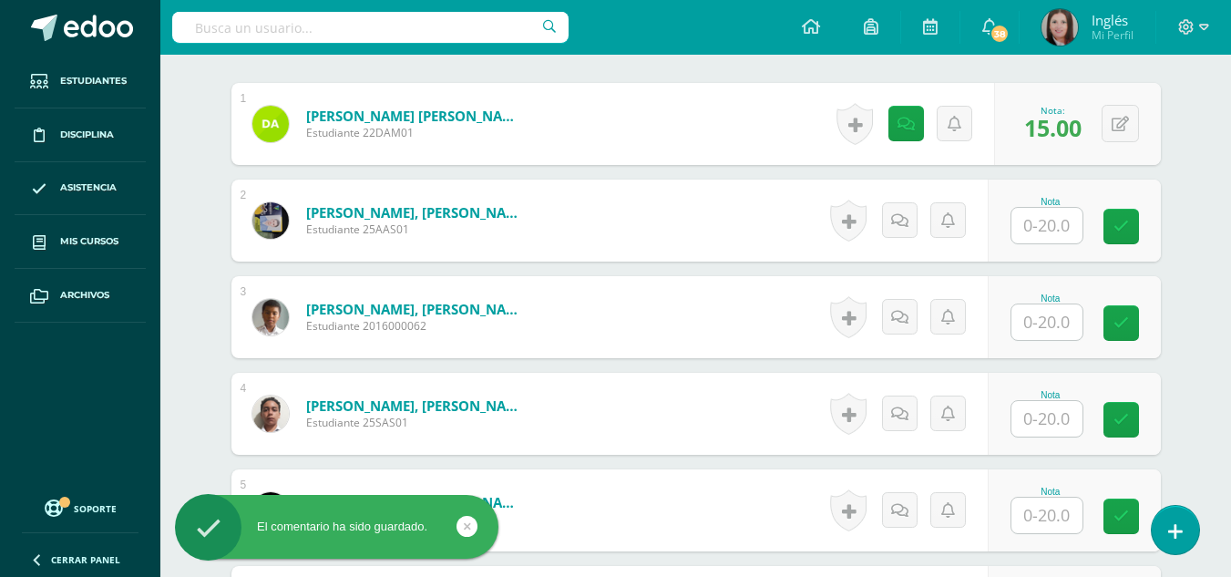
click at [1086, 231] on div "Nota" at bounding box center [1051, 220] width 80 height 47
click at [1071, 225] on input "text" at bounding box center [1046, 226] width 71 height 36
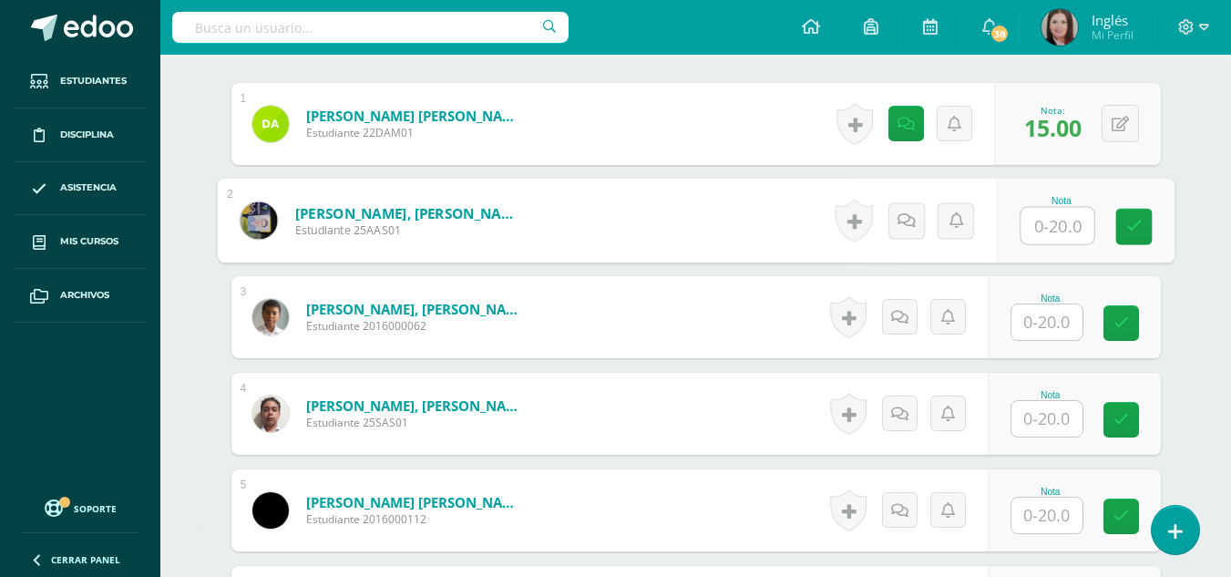
click at [1071, 225] on input "text" at bounding box center [1057, 226] width 73 height 36
type input "15"
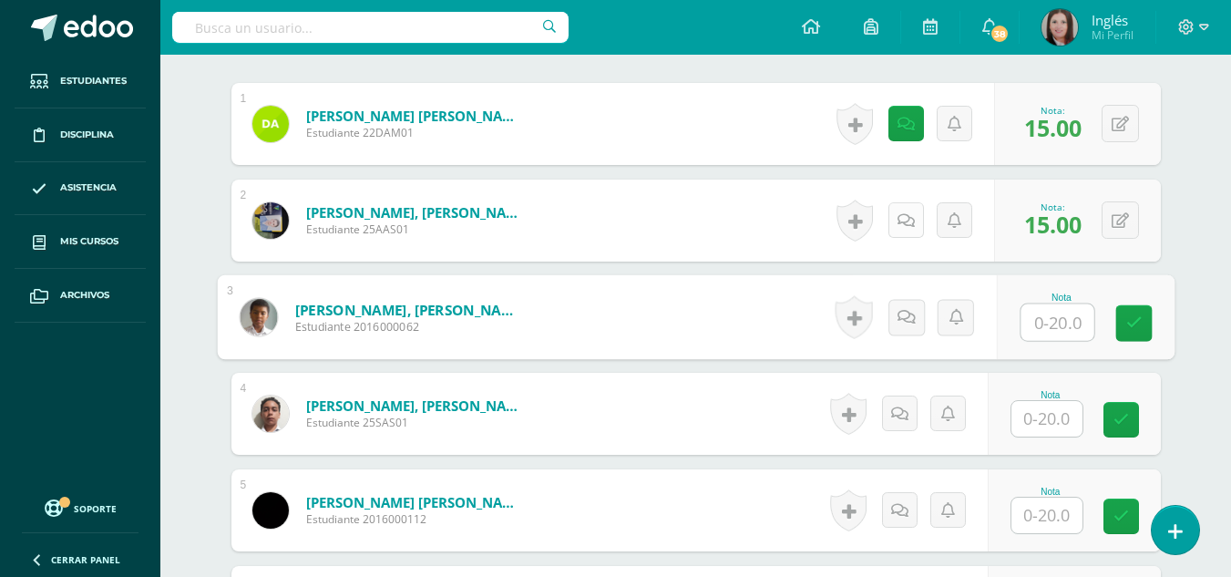
click at [910, 213] on icon at bounding box center [906, 220] width 17 height 15
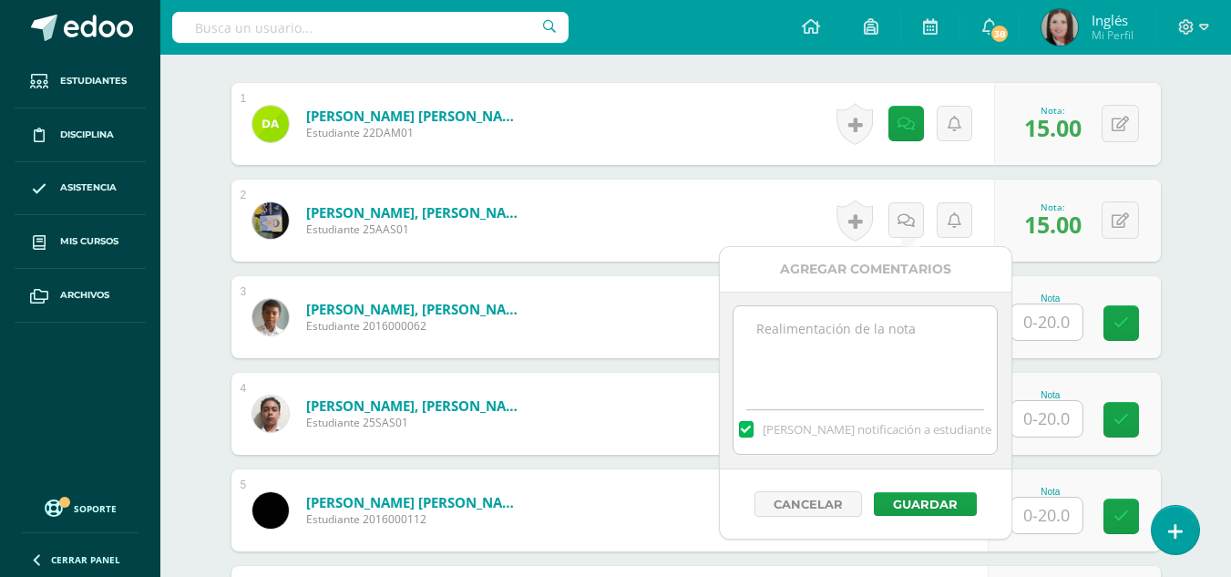
click at [886, 334] on textarea at bounding box center [865, 351] width 263 height 91
paste textarea "Pendiente written activity."
type textarea "Pendiente written activity."
click at [918, 517] on div "Cancelar Guardar" at bounding box center [866, 503] width 292 height 69
click at [919, 506] on button "Guardar" at bounding box center [925, 504] width 103 height 24
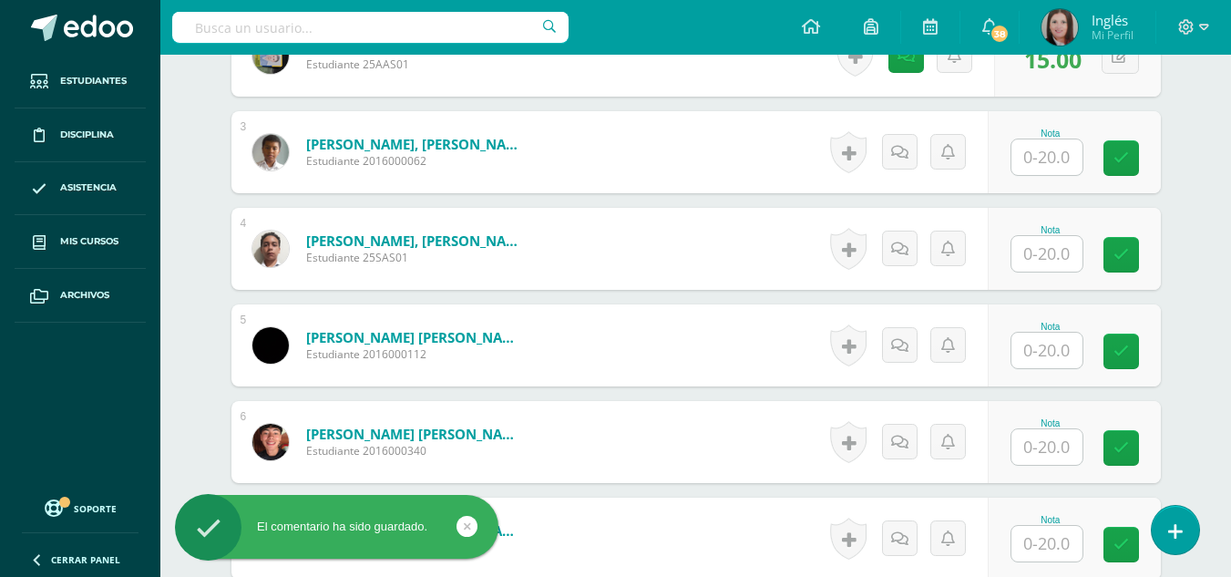
scroll to position [824, 0]
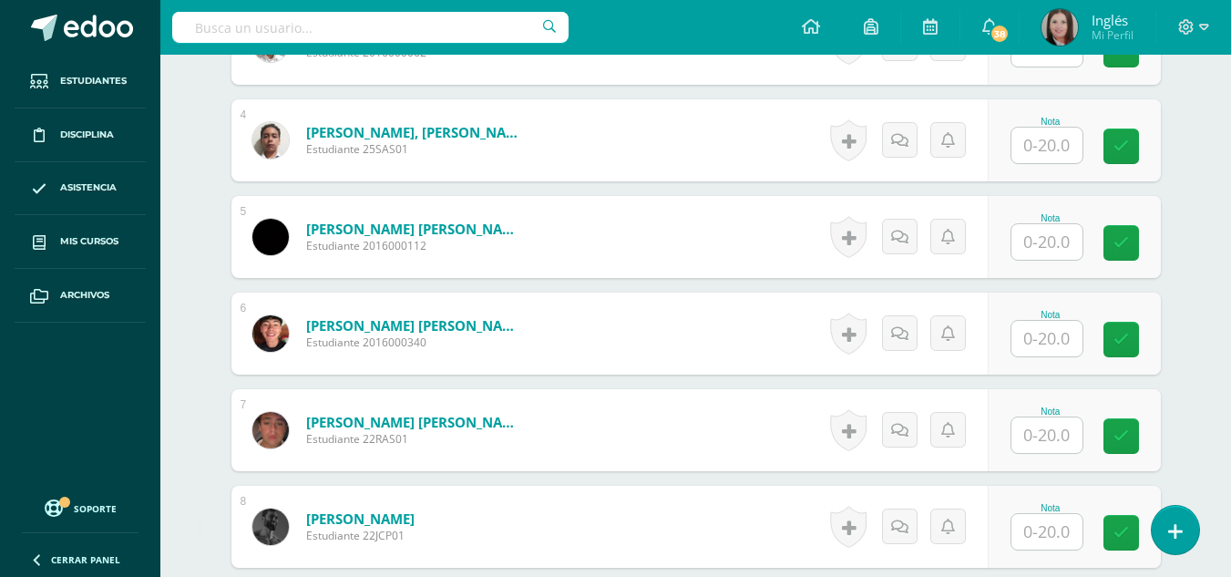
click at [1000, 166] on div "Nota" at bounding box center [1074, 140] width 173 height 82
click at [1082, 125] on div "Nota" at bounding box center [1051, 122] width 80 height 10
click at [1063, 134] on input "text" at bounding box center [1046, 146] width 71 height 36
type input "15"
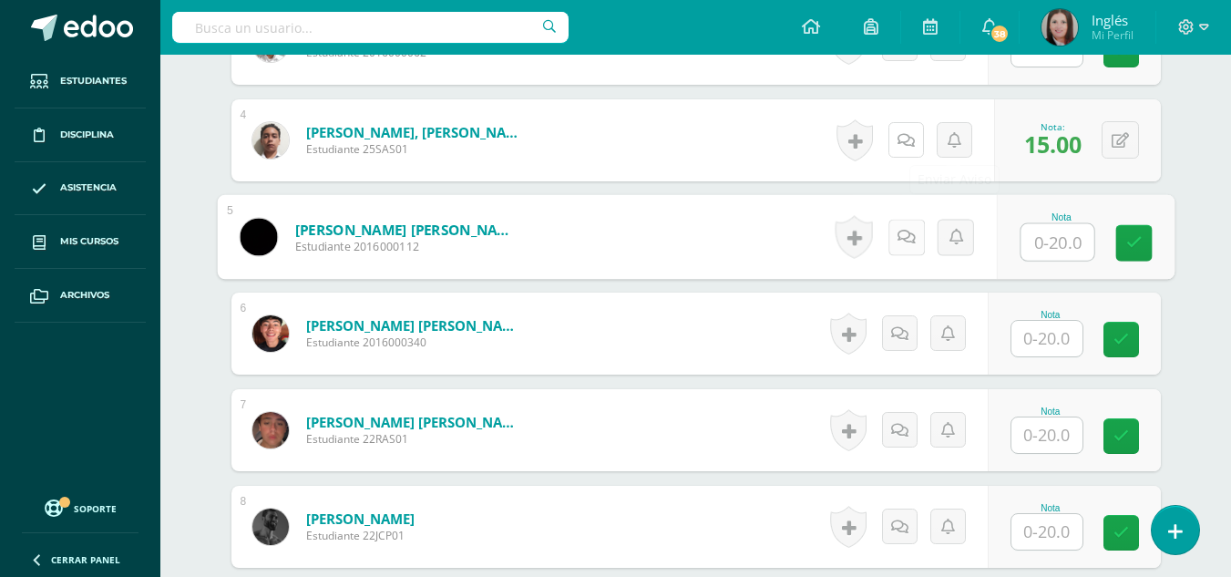
drag, startPoint x: 903, startPoint y: 140, endPoint x: 885, endPoint y: 228, distance: 89.4
click at [903, 140] on icon at bounding box center [906, 140] width 17 height 15
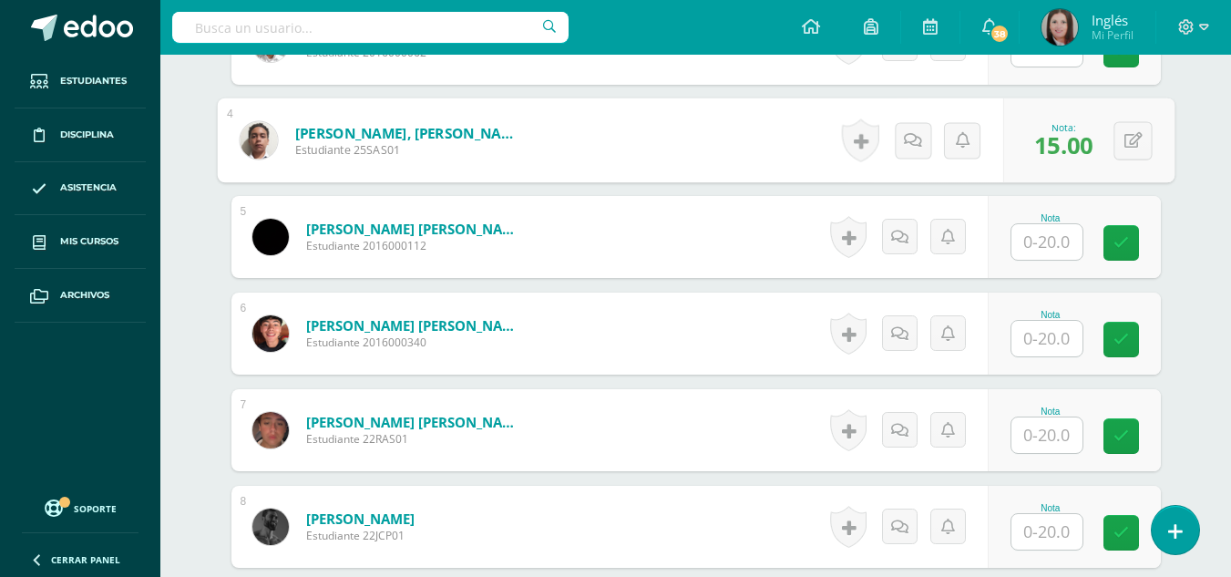
click at [884, 278] on textarea at bounding box center [865, 271] width 263 height 91
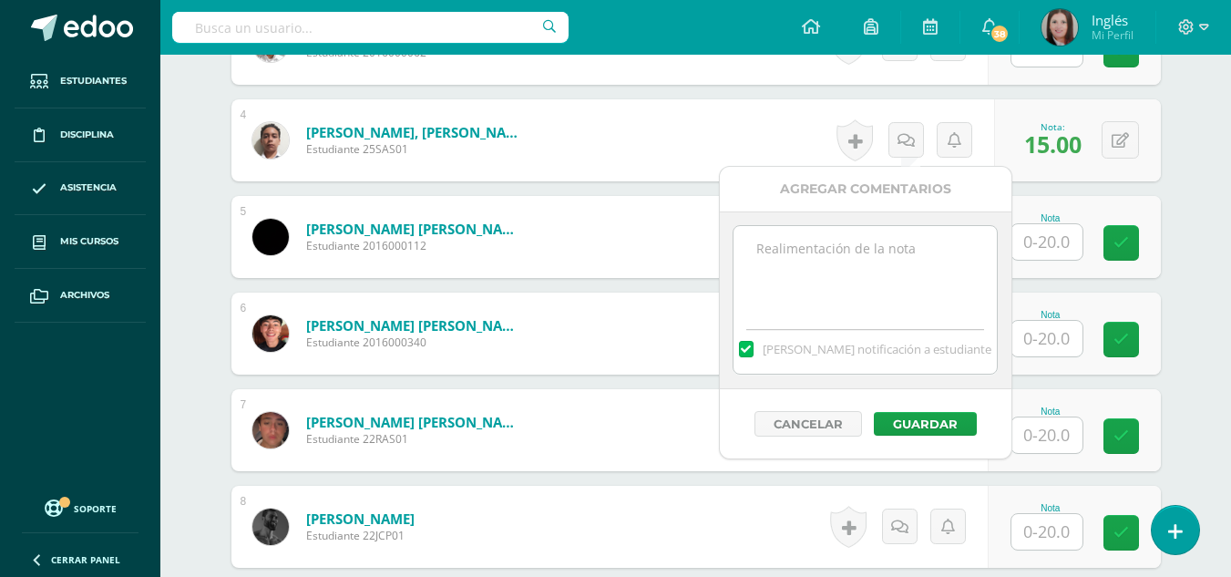
paste textarea "Pendiente written activity."
type textarea "Pendiente written activity."
click at [900, 393] on div "Cancelar Guardar" at bounding box center [866, 423] width 292 height 69
click at [914, 416] on button "Guardar" at bounding box center [925, 424] width 103 height 24
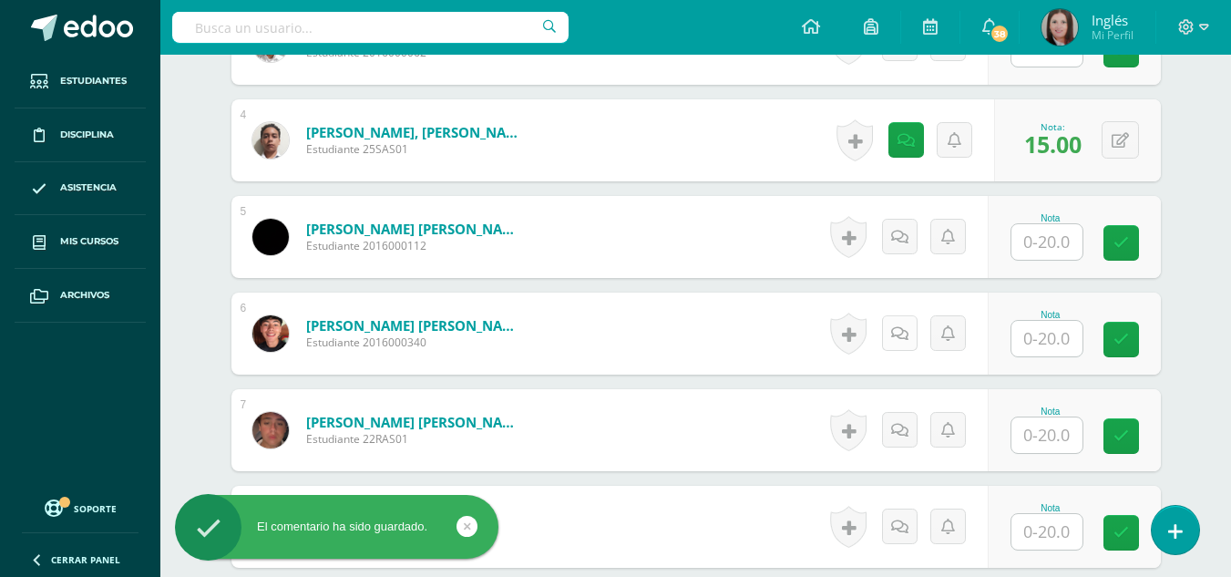
click at [900, 333] on icon at bounding box center [899, 333] width 17 height 15
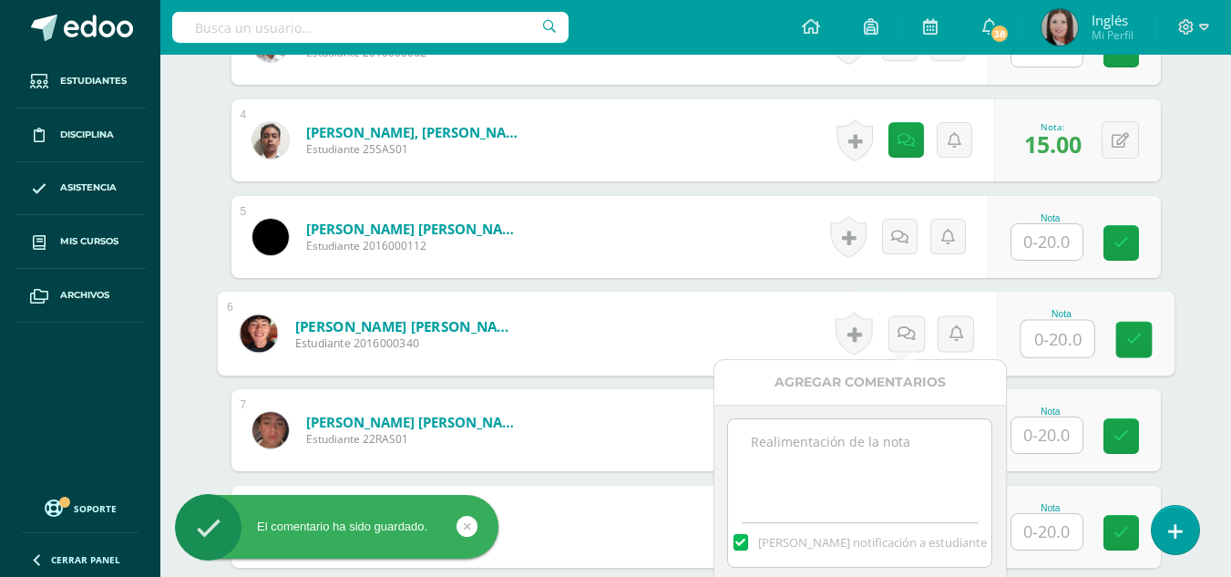
click at [887, 442] on textarea at bounding box center [859, 464] width 263 height 91
paste textarea "Pendiente written activity."
type textarea "Pendiente written activity."
click at [1042, 349] on input "text" at bounding box center [1046, 339] width 71 height 36
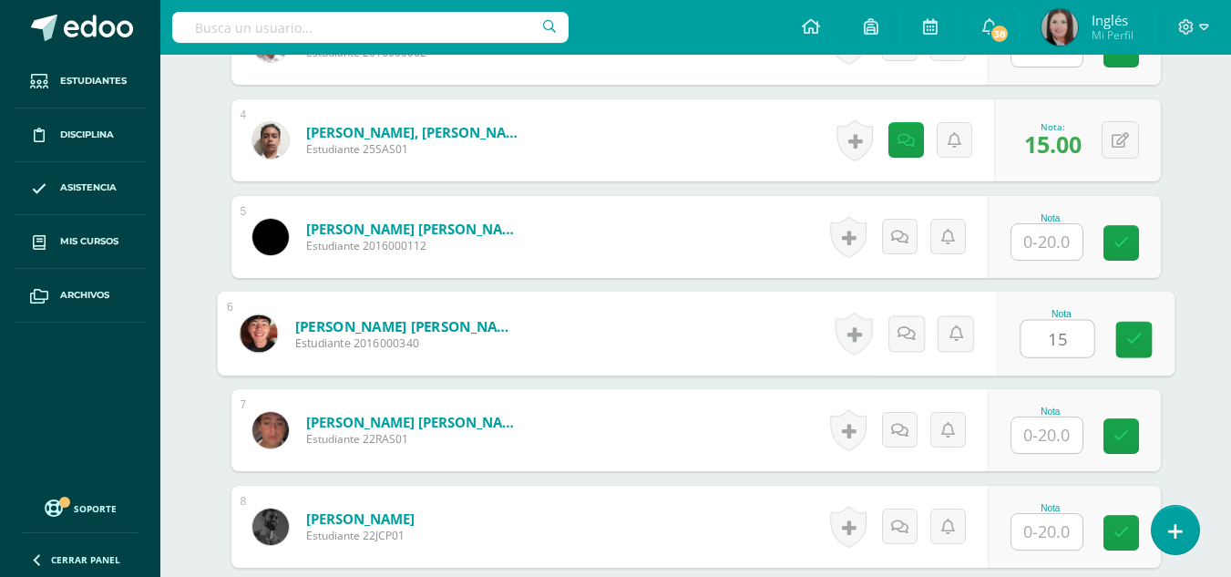
type input "15"
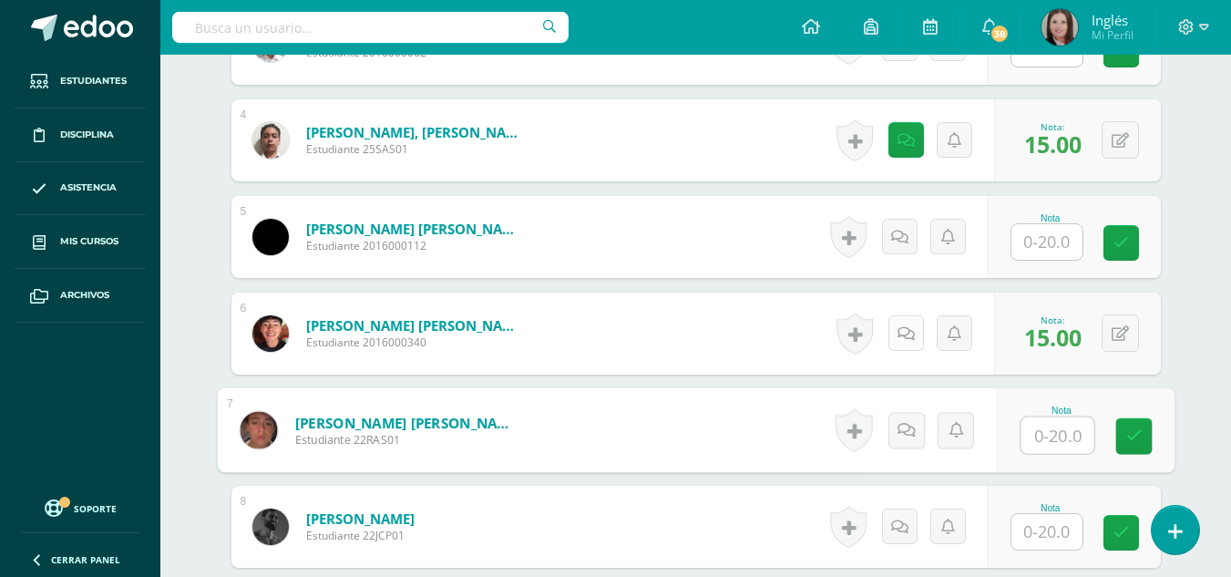
click at [909, 334] on icon at bounding box center [906, 333] width 17 height 15
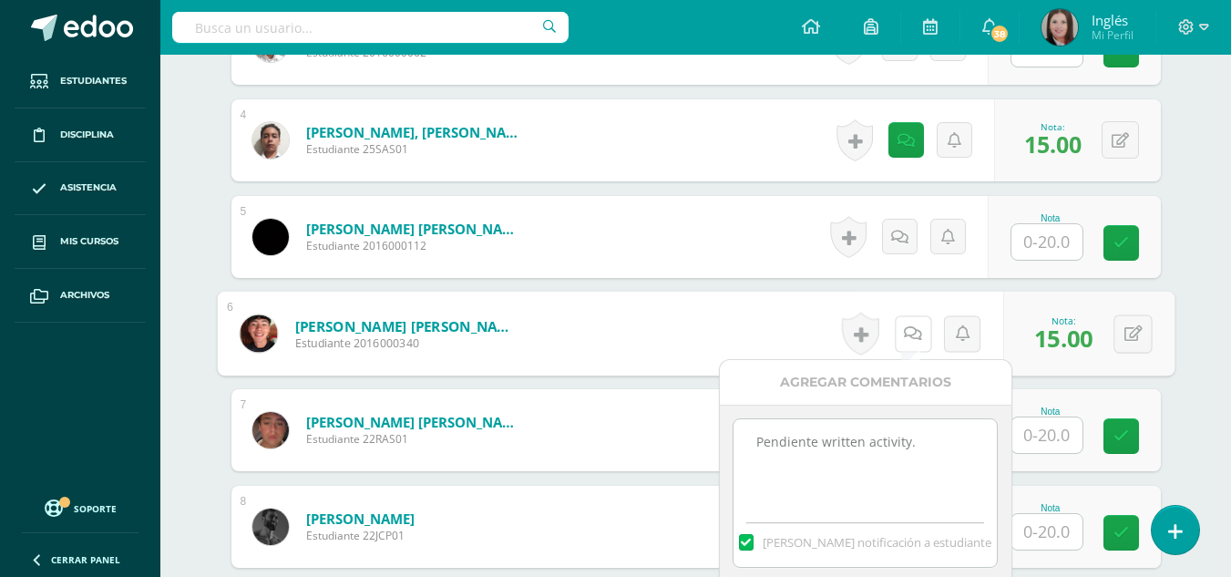
scroll to position [915, 0]
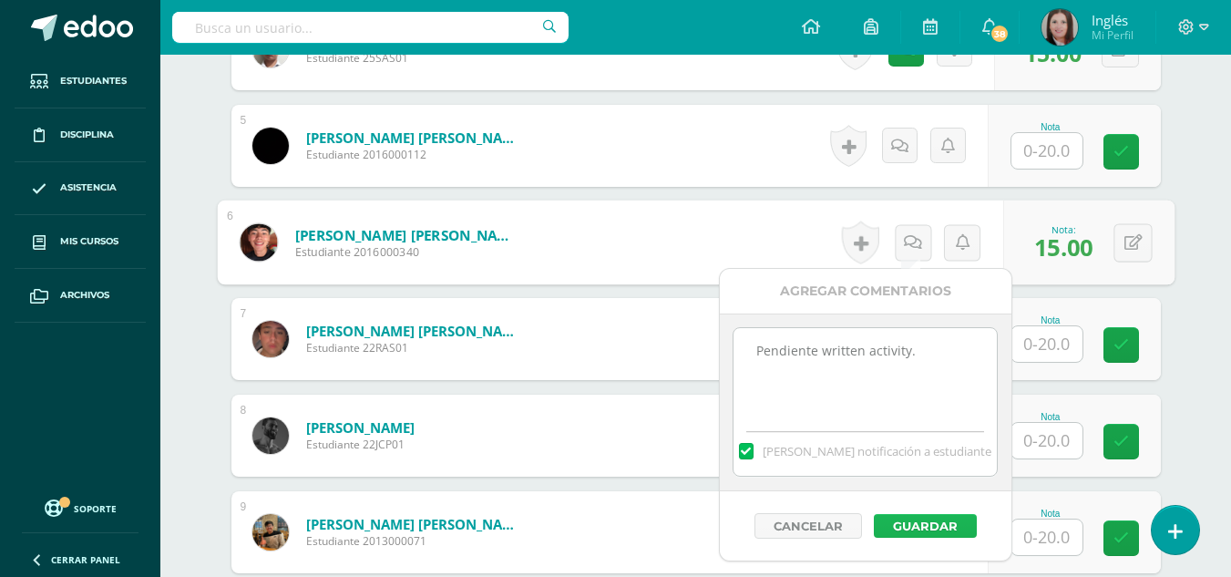
click at [944, 514] on button "Guardar" at bounding box center [925, 526] width 103 height 24
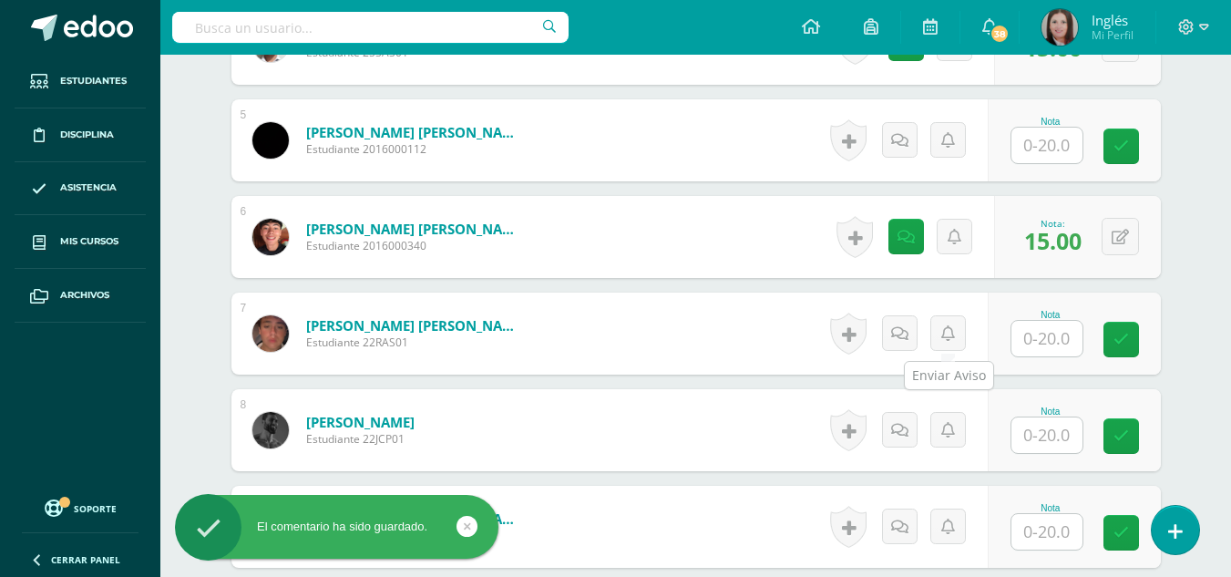
scroll to position [1097, 0]
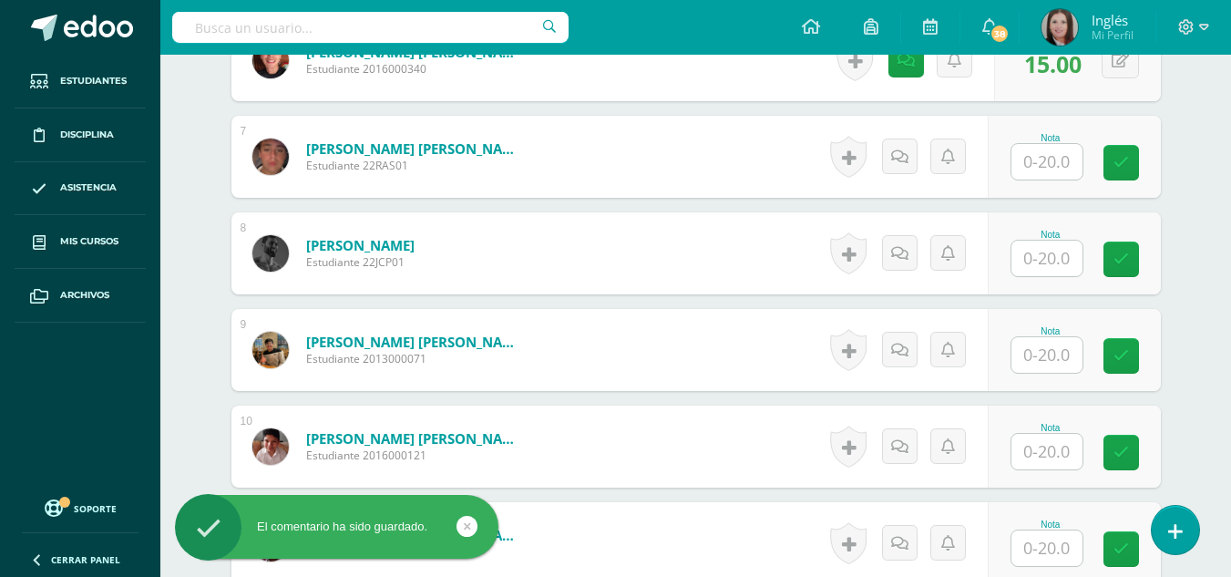
click at [1051, 178] on input "text" at bounding box center [1046, 162] width 71 height 36
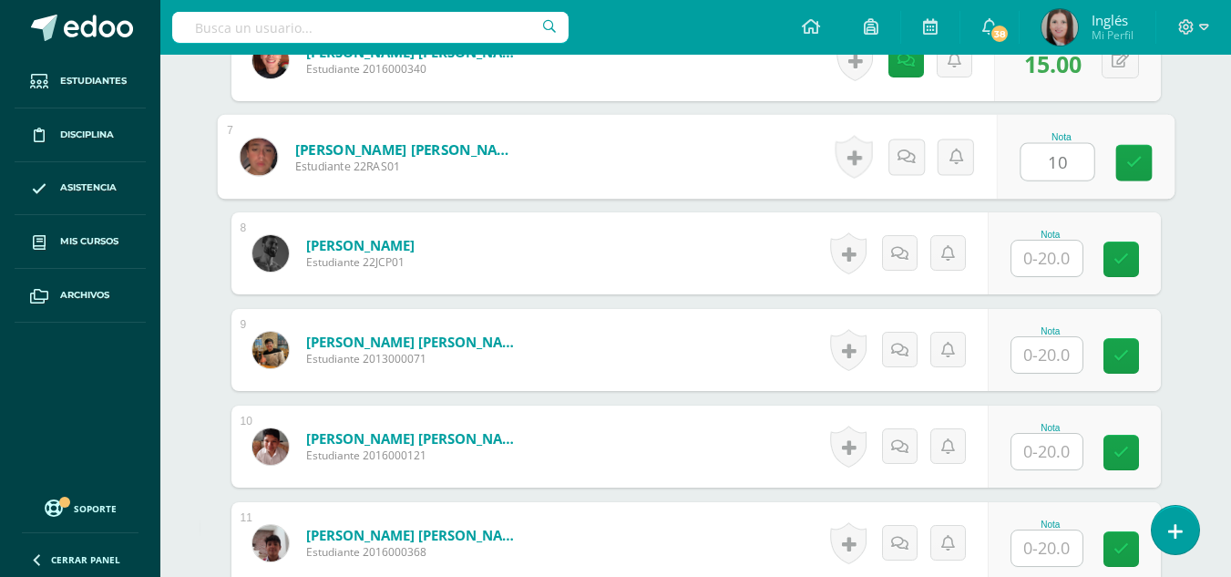
type input "10"
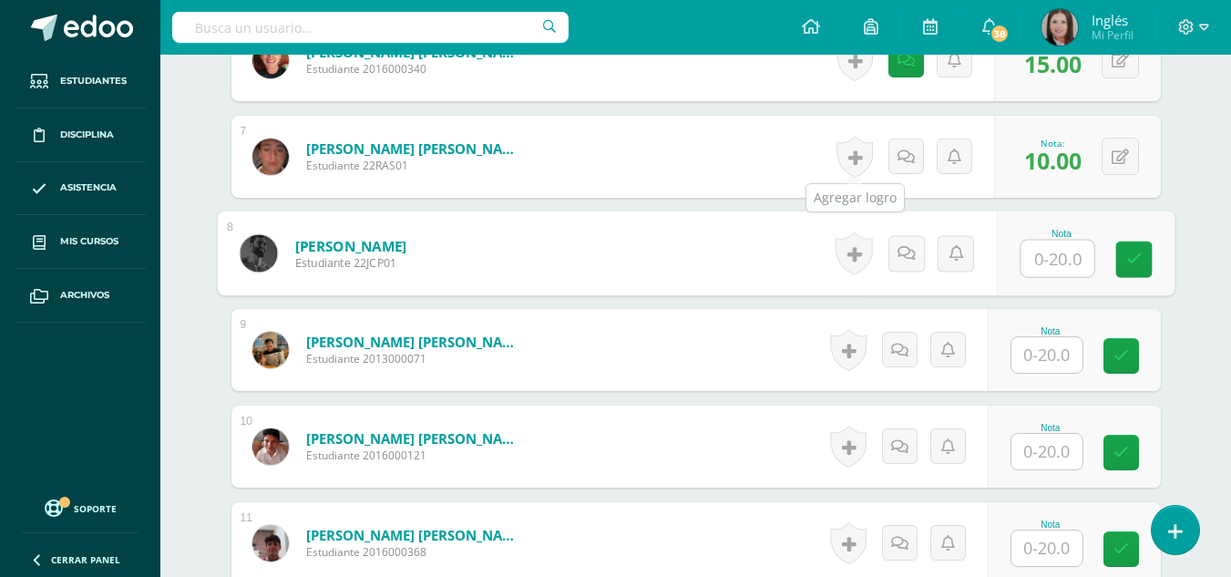
click at [940, 178] on div "Historial de actividad No hay historial para esta actividad Agregar Comentarios…" at bounding box center [912, 157] width 164 height 82
click at [896, 160] on link at bounding box center [906, 157] width 36 height 36
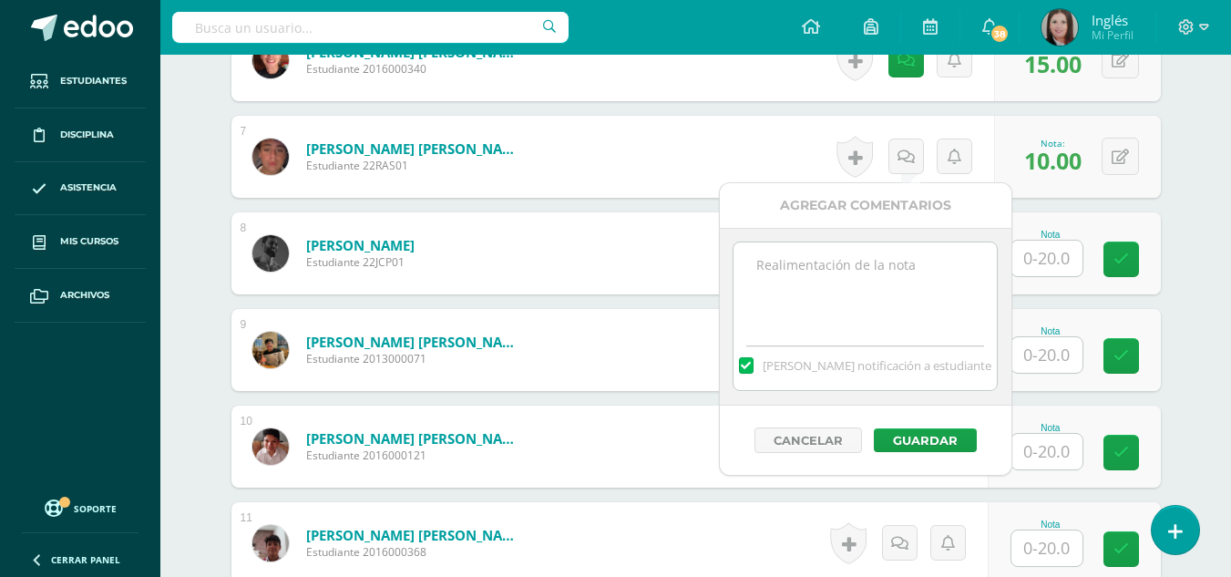
click at [913, 280] on textarea at bounding box center [865, 287] width 263 height 91
paste textarea "Pendiente written activity."
drag, startPoint x: 939, startPoint y: 293, endPoint x: 570, endPoint y: 195, distance: 381.7
type textarea "Pendiente written activity. Pendiente listening."
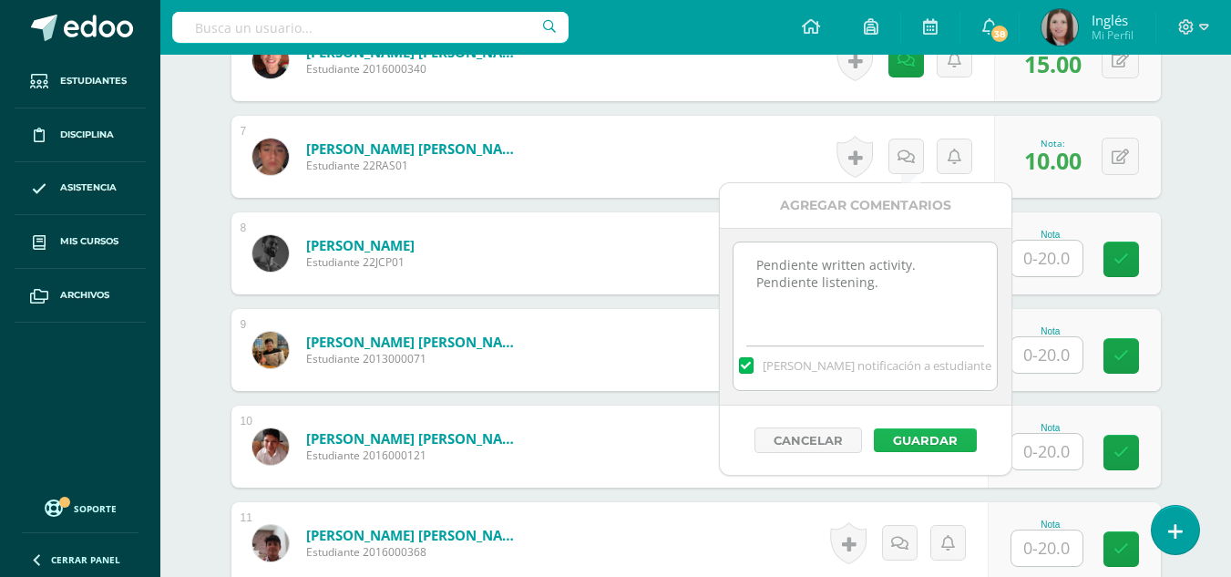
click at [912, 447] on button "Guardar" at bounding box center [925, 440] width 103 height 24
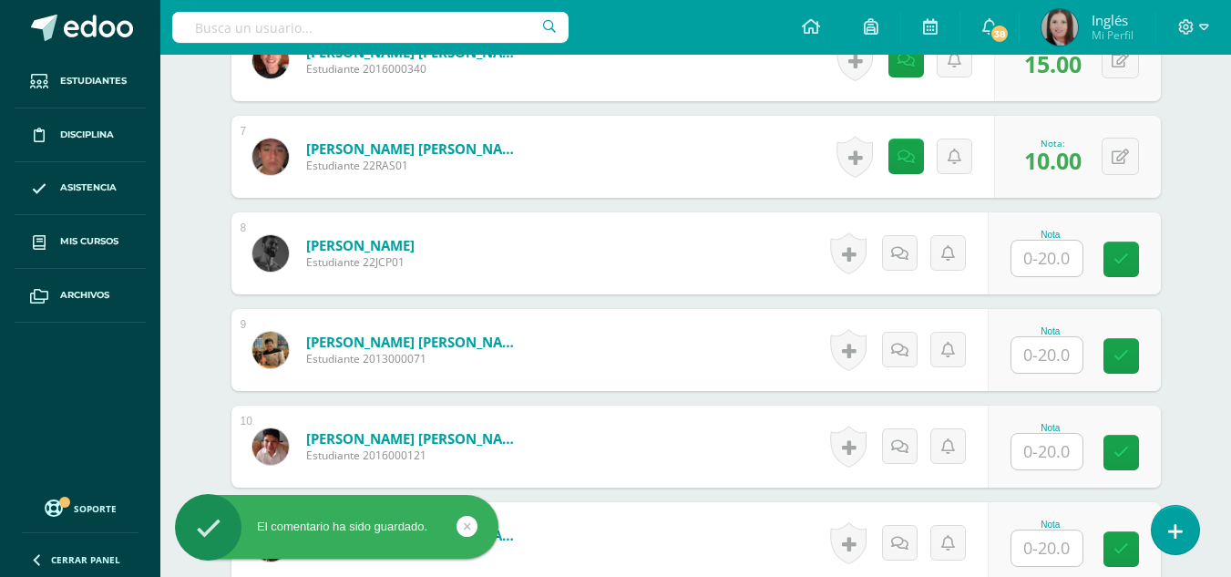
click at [1043, 262] on input "text" at bounding box center [1046, 259] width 71 height 36
type input "10"
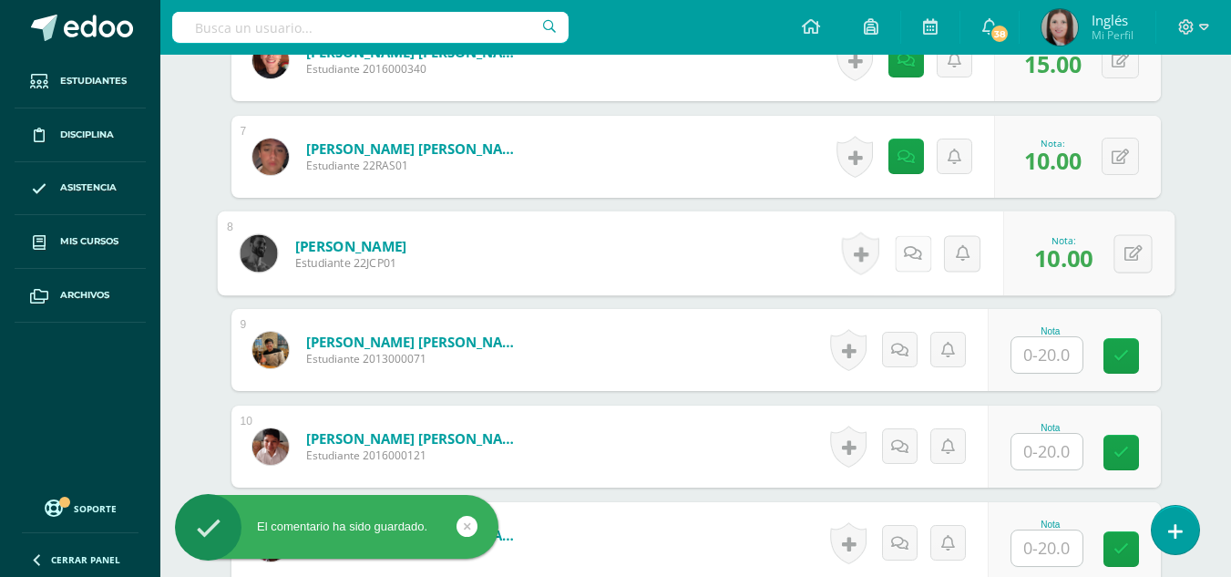
click at [907, 256] on icon at bounding box center [913, 252] width 18 height 15
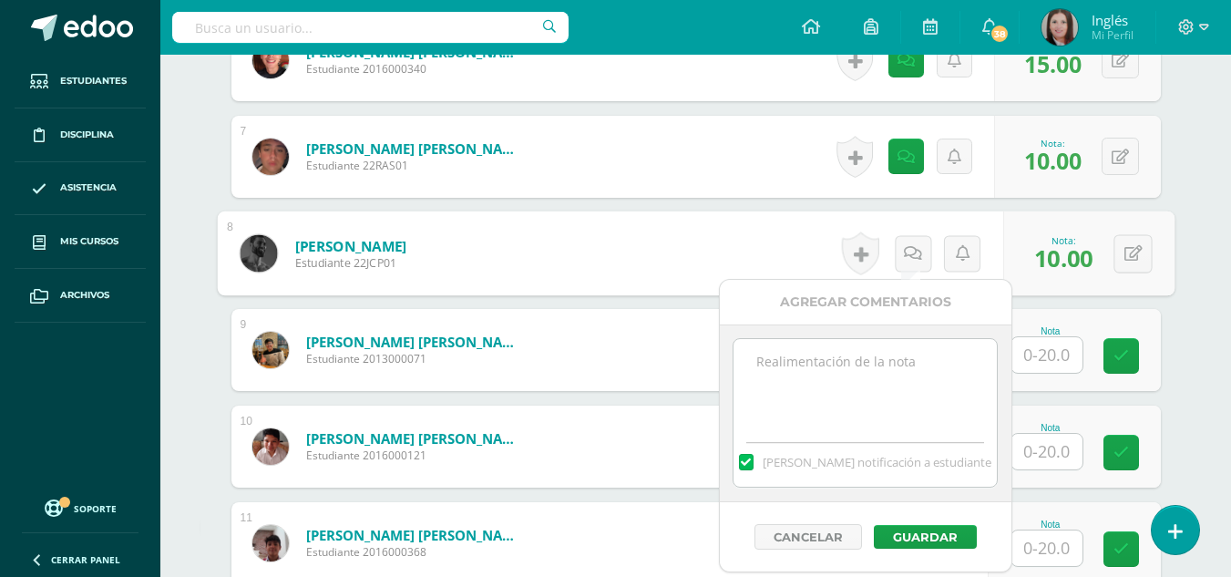
click at [877, 335] on div "[PERSON_NAME] notificación a estudiante" at bounding box center [866, 413] width 292 height 178
click at [859, 367] on textarea at bounding box center [865, 384] width 263 height 91
paste textarea "Pendiente written activity. Pendiente listening."
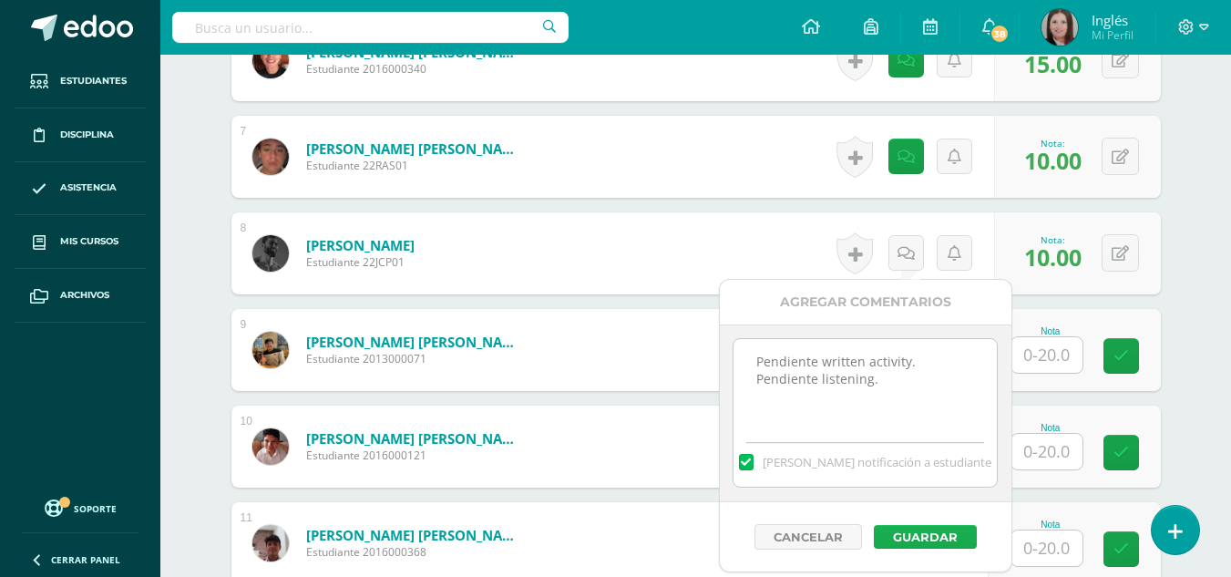
type textarea "Pendiente written activity. Pendiente listening."
click at [961, 543] on button "Guardar" at bounding box center [925, 537] width 103 height 24
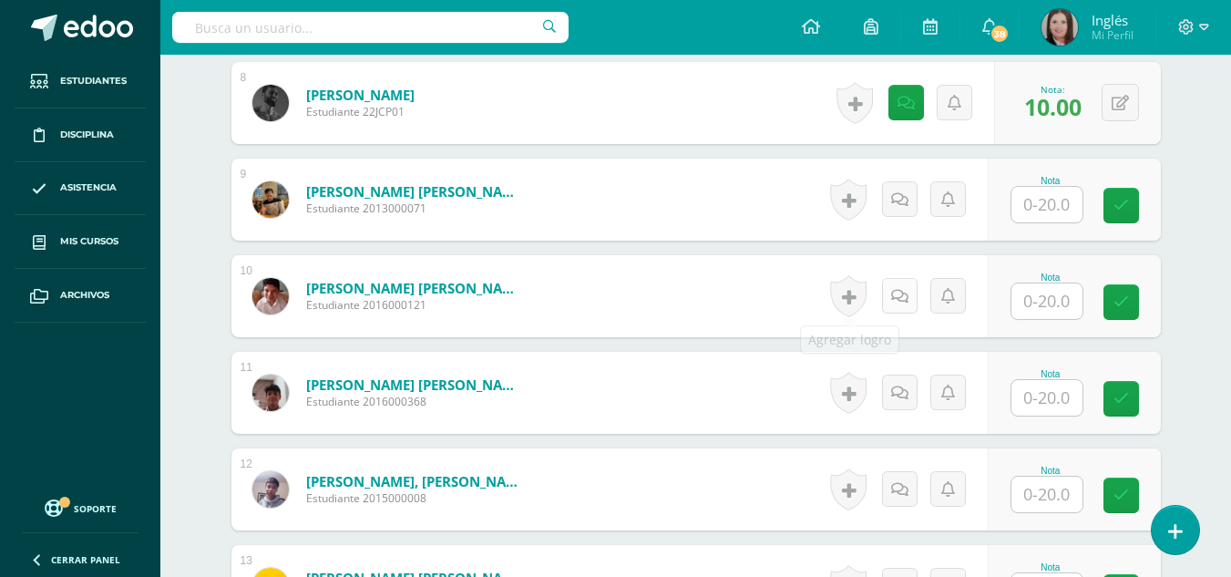
scroll to position [1279, 0]
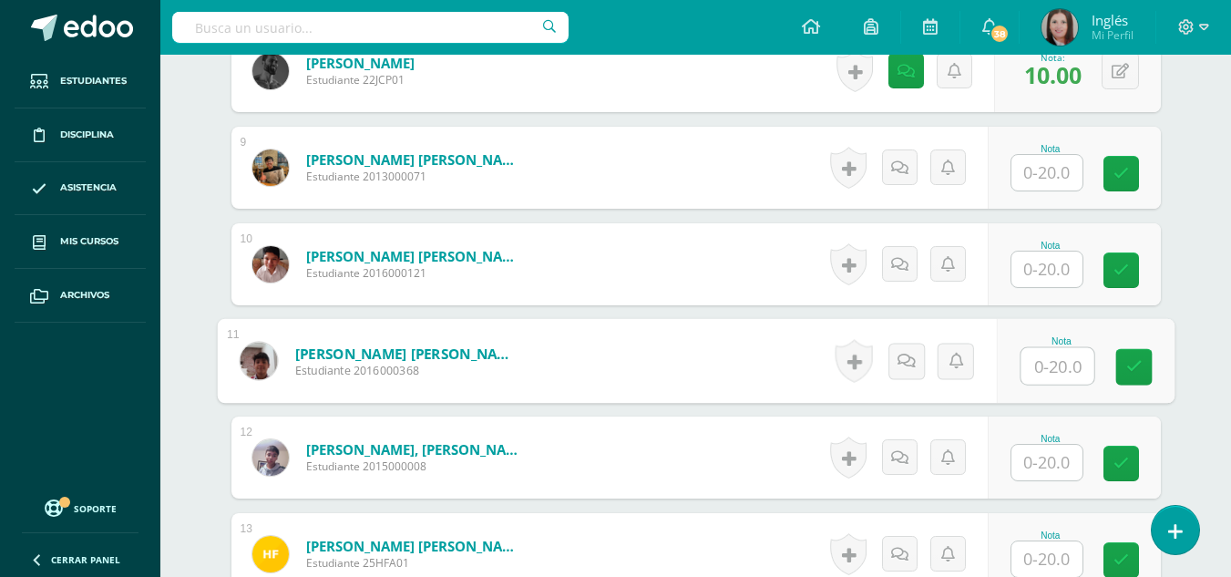
click at [1043, 359] on input "text" at bounding box center [1057, 366] width 73 height 36
type input "10"
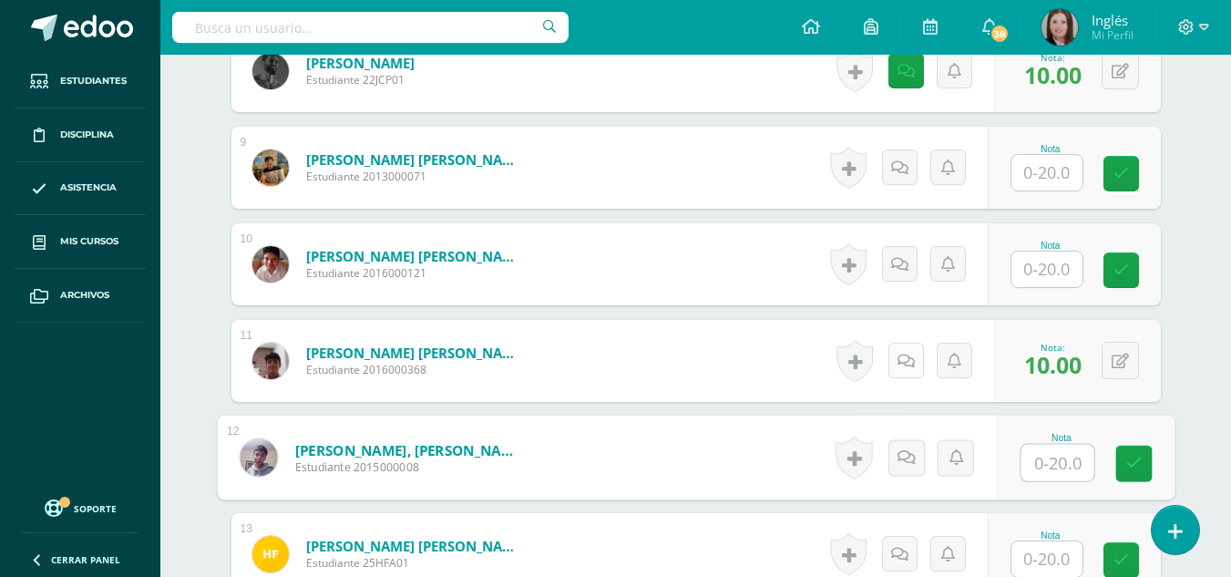
click at [918, 360] on link at bounding box center [906, 361] width 36 height 36
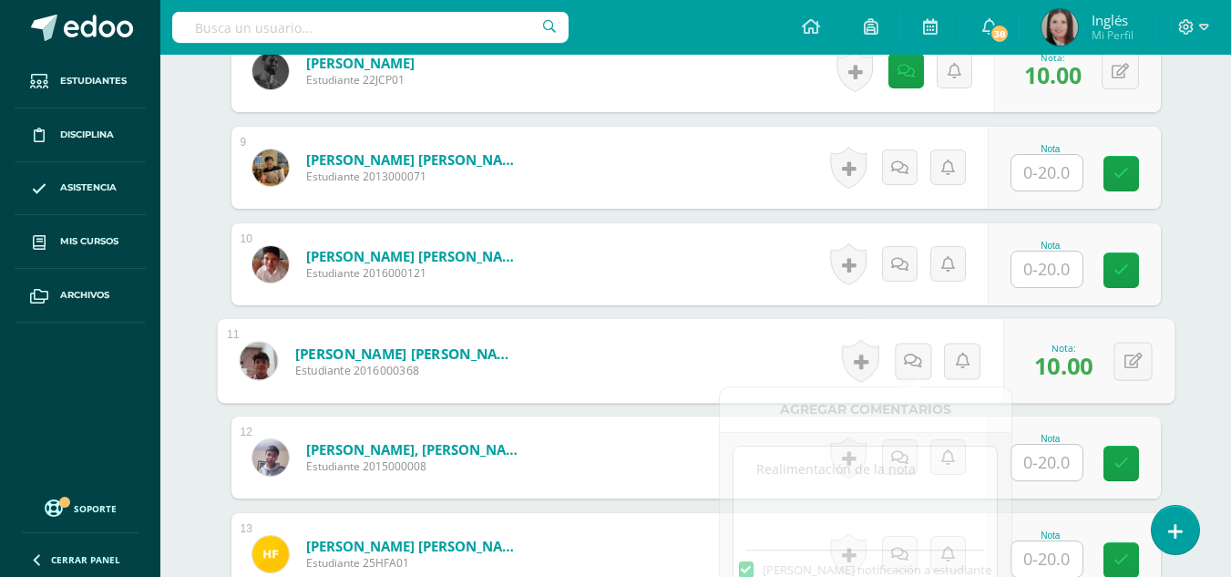
click at [930, 417] on div "Agregar Comentarios" at bounding box center [866, 409] width 292 height 45
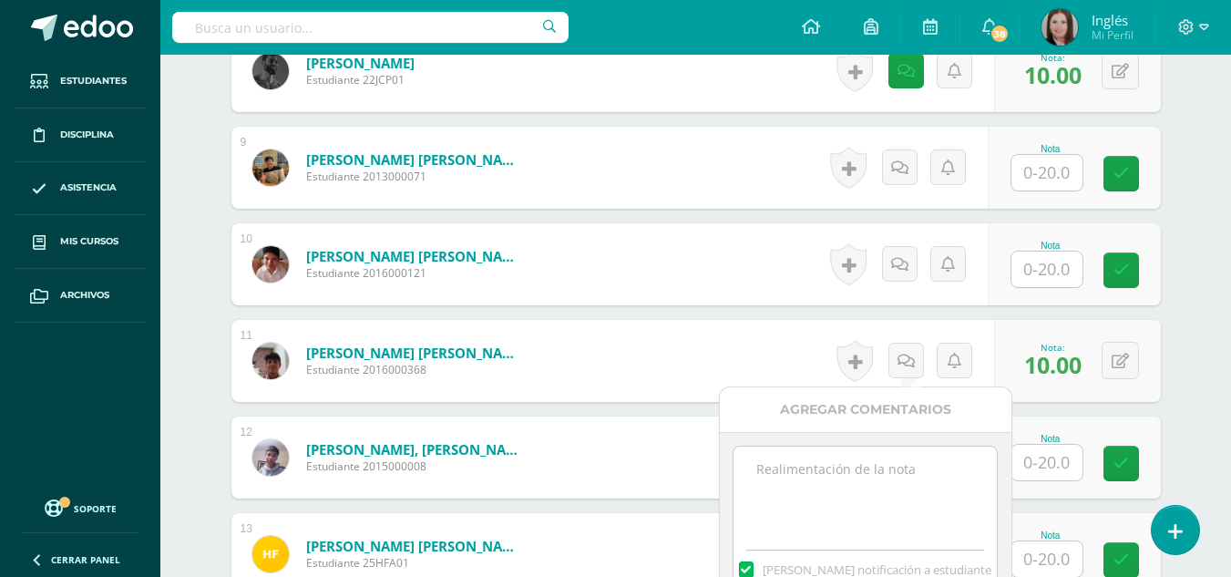
click at [876, 500] on textarea at bounding box center [865, 492] width 263 height 91
paste textarea "Pendiente written activity. Pendiente listening."
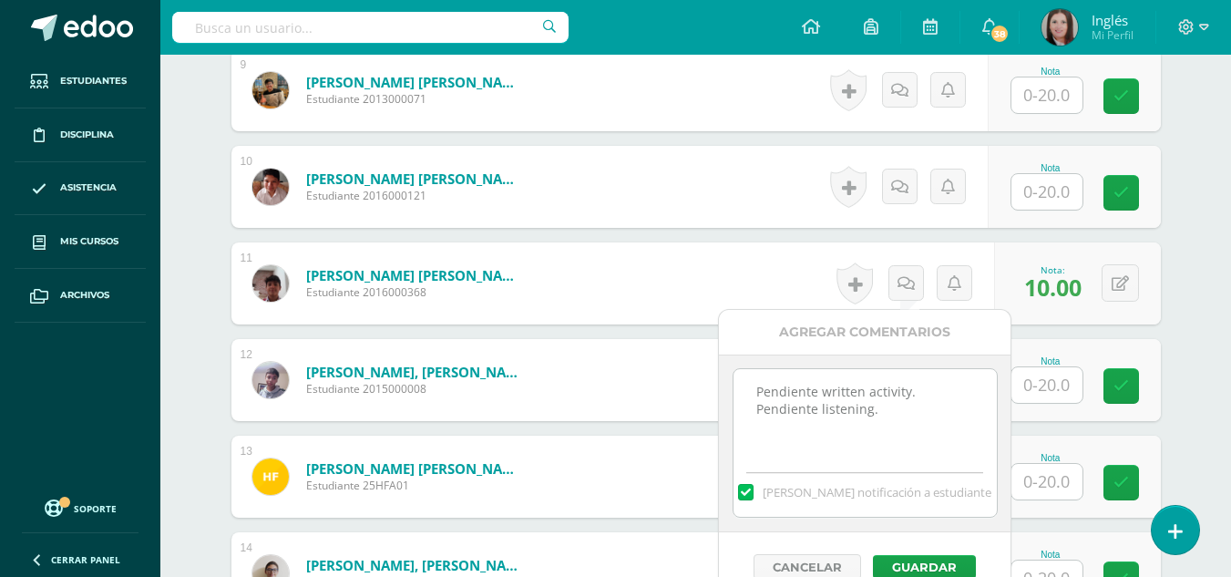
scroll to position [1462, 0]
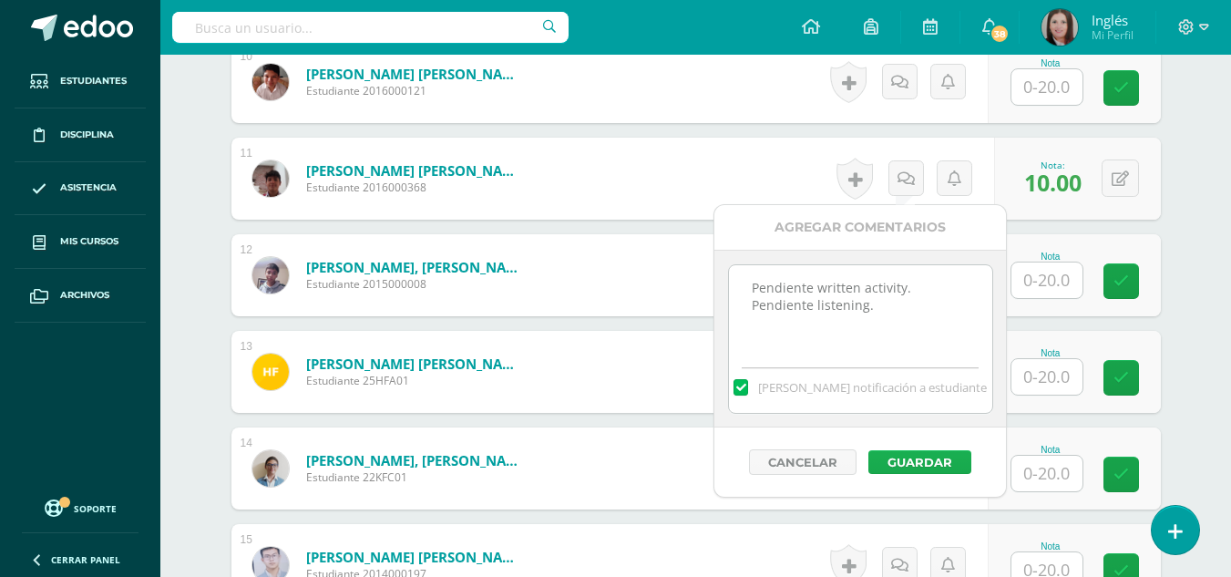
type textarea "Pendiente written activity. Pendiente listening."
click at [918, 466] on button "Guardar" at bounding box center [919, 462] width 103 height 24
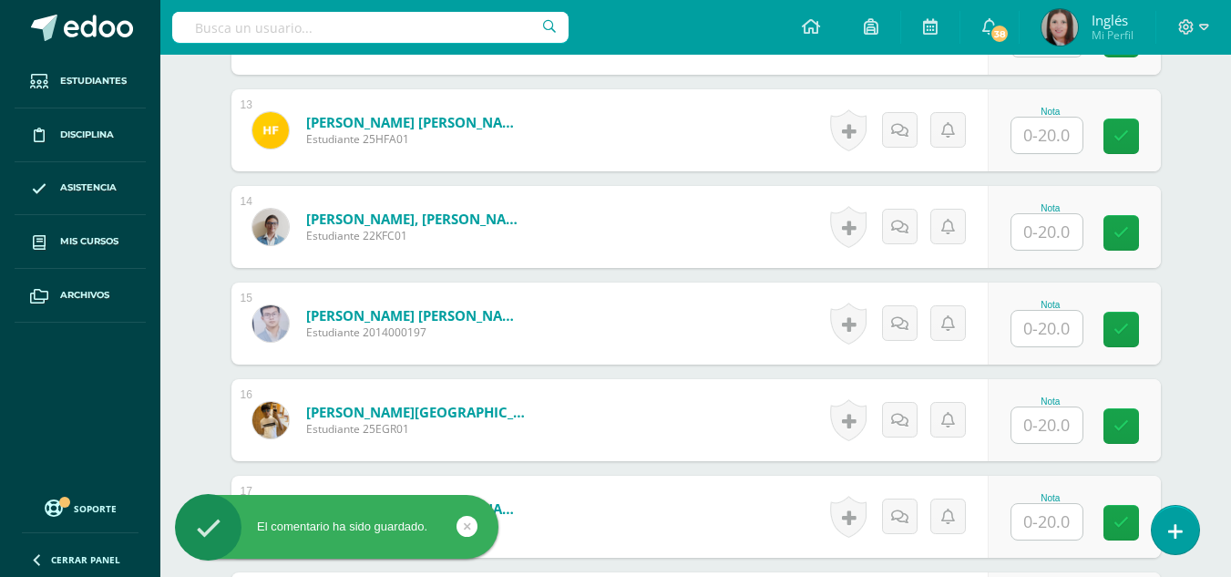
scroll to position [1735, 0]
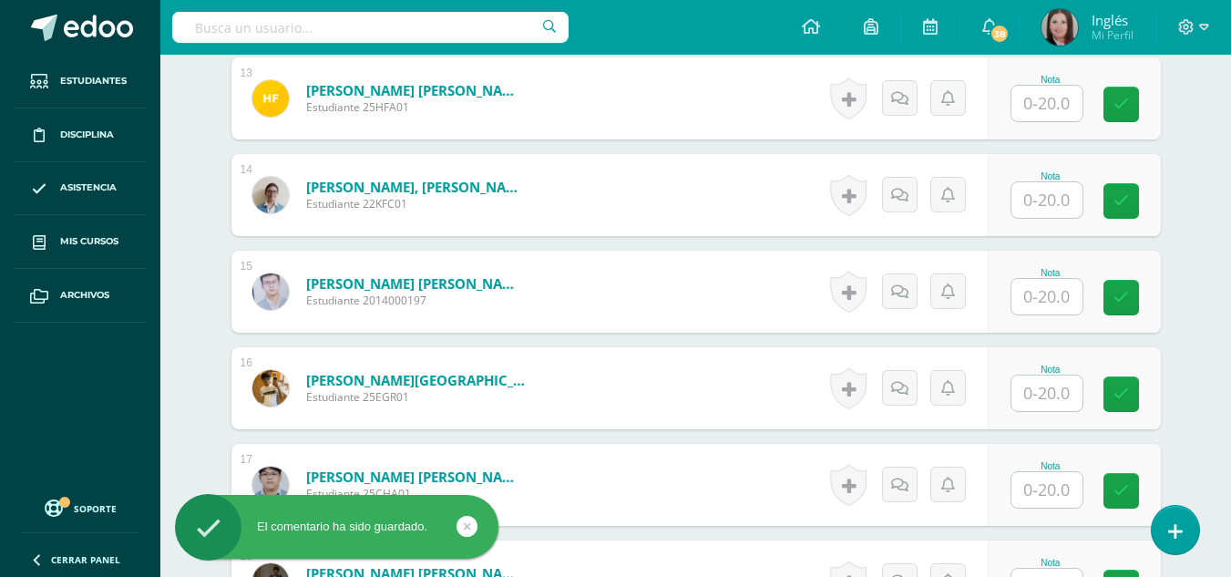
click at [1085, 203] on div "Nota" at bounding box center [1051, 194] width 80 height 47
click at [1069, 205] on input "text" at bounding box center [1046, 200] width 71 height 36
type input "15"
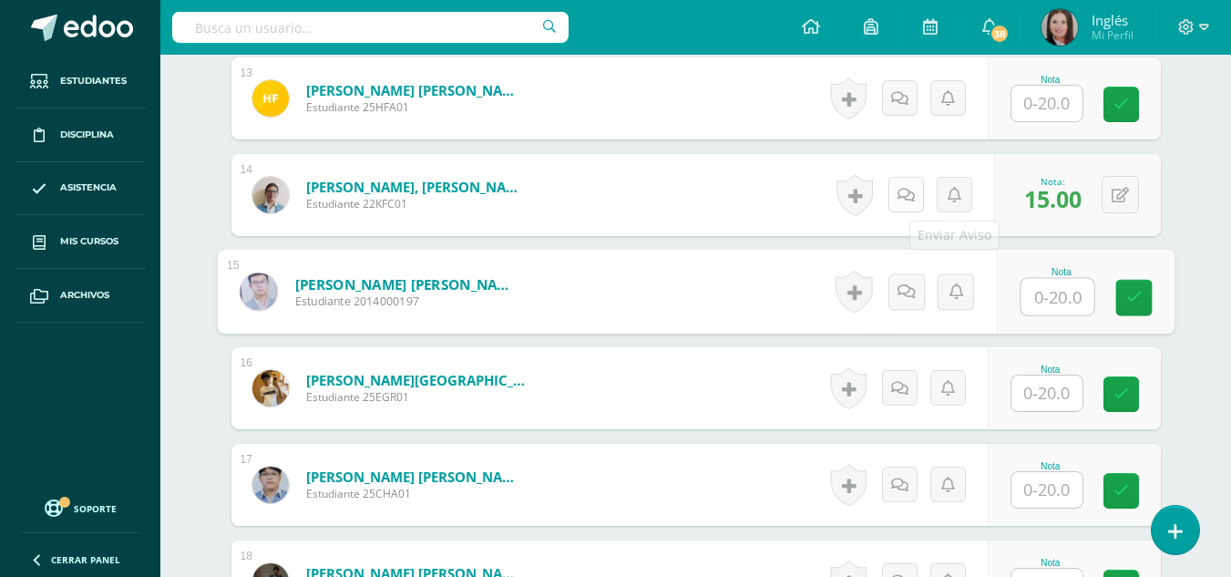
click at [915, 198] on link at bounding box center [906, 195] width 36 height 36
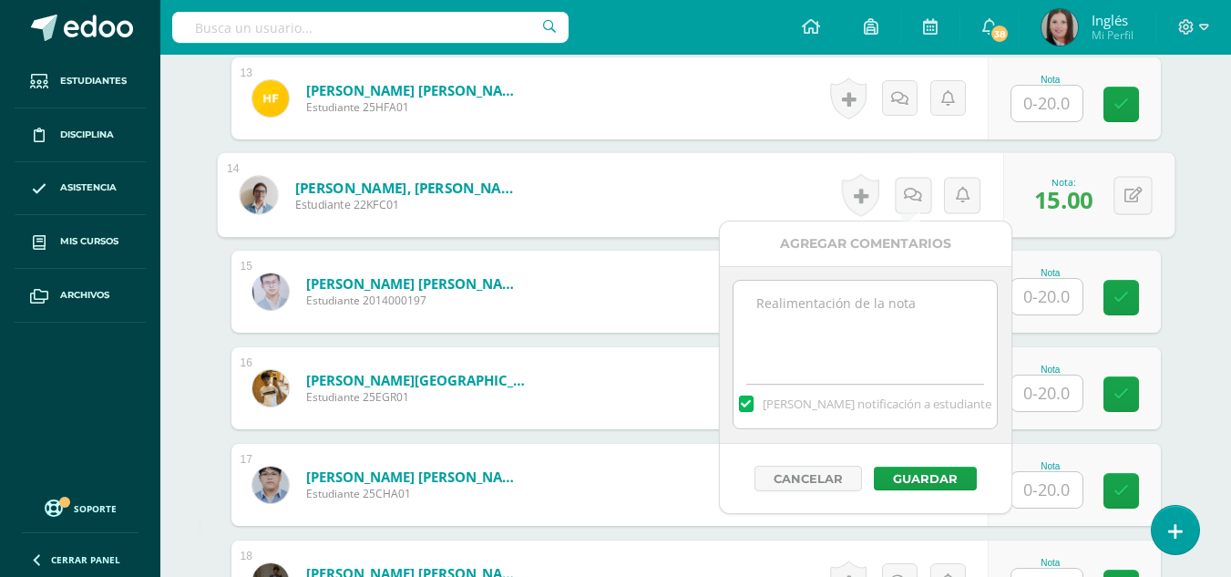
click at [940, 345] on textarea at bounding box center [865, 326] width 263 height 91
paste textarea "Pendiente written activity. Pendiente listening."
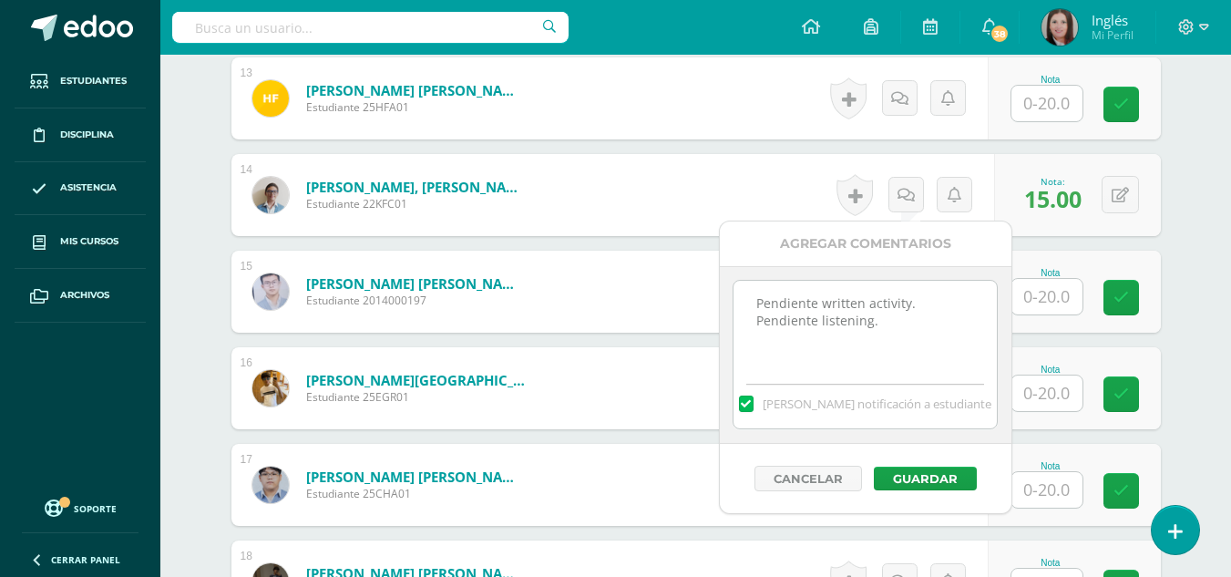
drag, startPoint x: 940, startPoint y: 345, endPoint x: 742, endPoint y: 315, distance: 200.0
click at [742, 315] on textarea "Pendiente written activity. Pendiente listening." at bounding box center [865, 326] width 263 height 91
type textarea "Pendiente written activity."
click at [914, 471] on button "Guardar" at bounding box center [925, 479] width 103 height 24
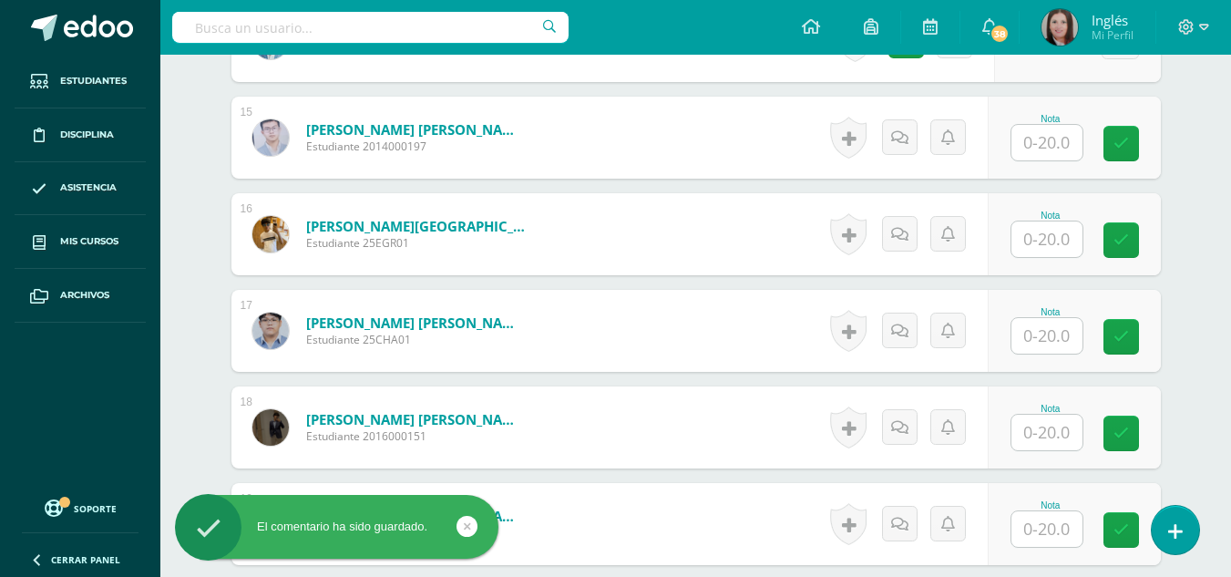
scroll to position [1917, 0]
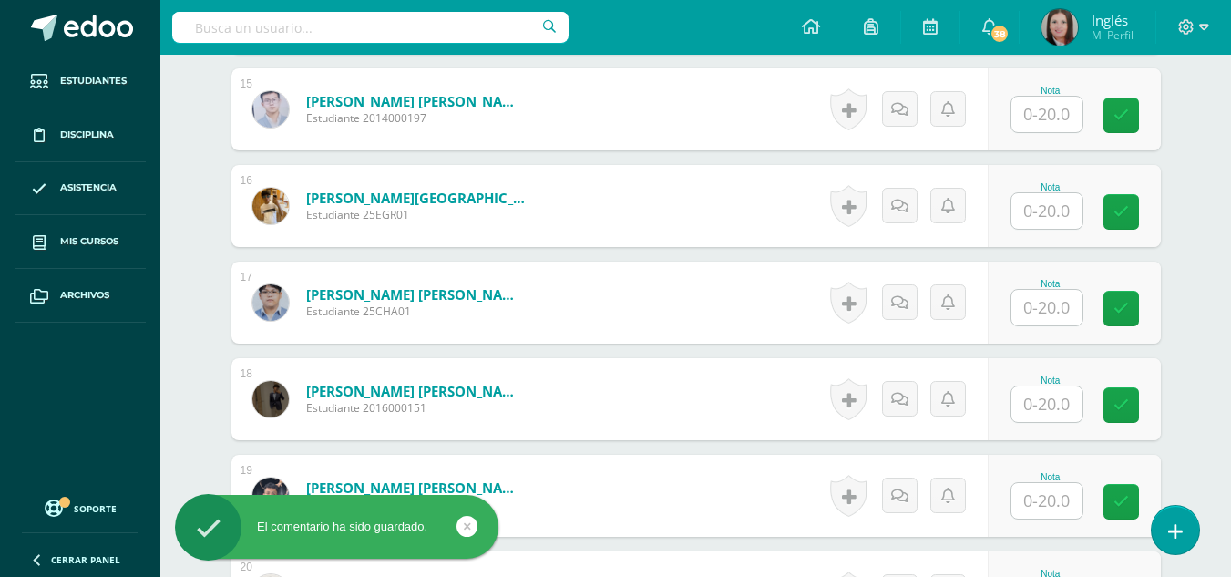
click at [1063, 215] on input "text" at bounding box center [1046, 211] width 71 height 36
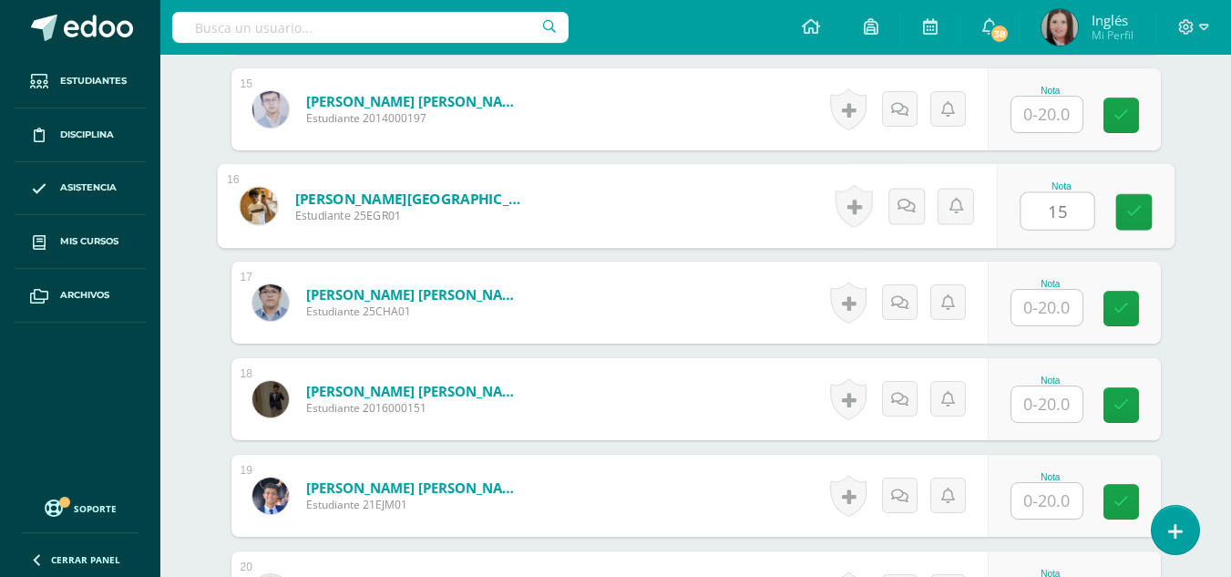
type input "15"
click at [909, 205] on icon at bounding box center [913, 205] width 18 height 15
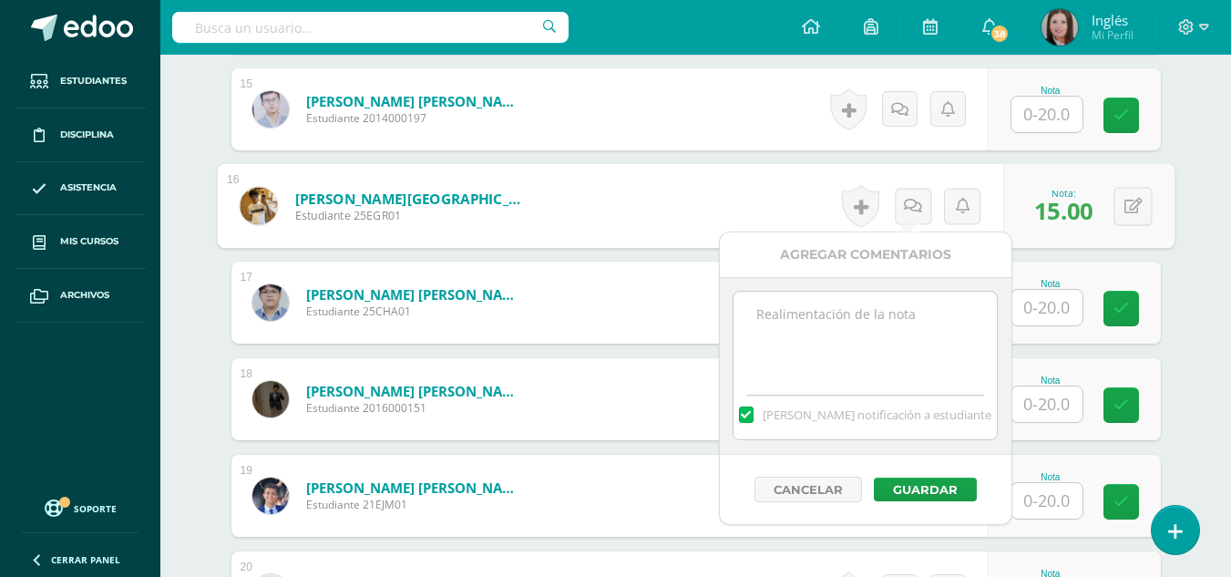
click at [907, 320] on textarea at bounding box center [865, 337] width 263 height 91
paste textarea "Pendiente written activity. Pendiente listening."
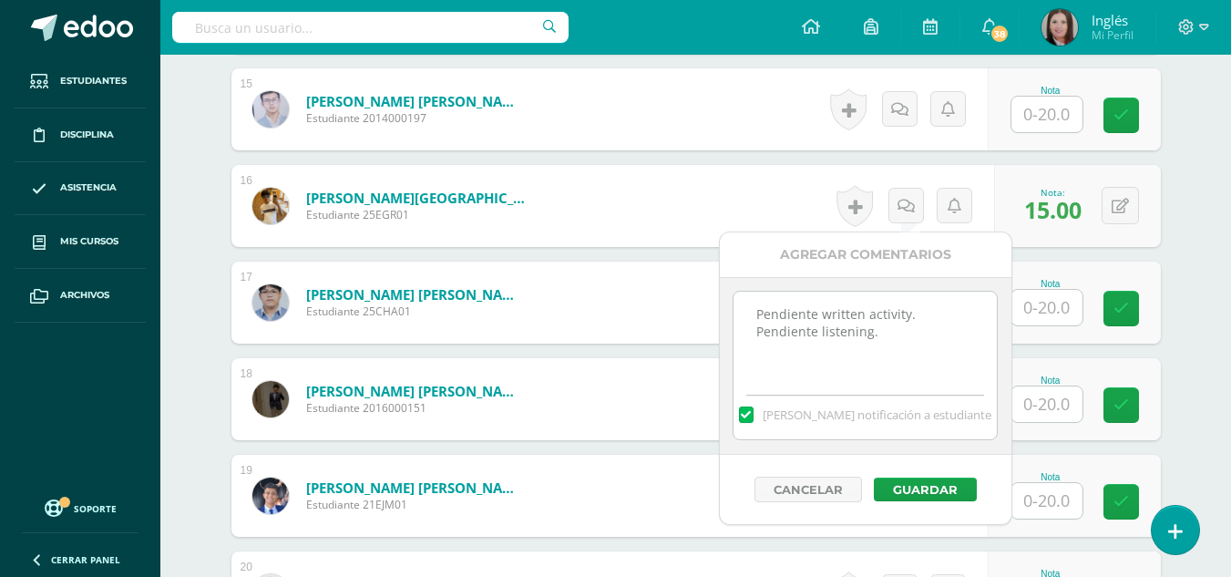
drag, startPoint x: 787, startPoint y: 341, endPoint x: 665, endPoint y: 330, distance: 122.6
type textarea "Pendiente written activity."
click at [917, 482] on button "Guardar" at bounding box center [925, 489] width 103 height 24
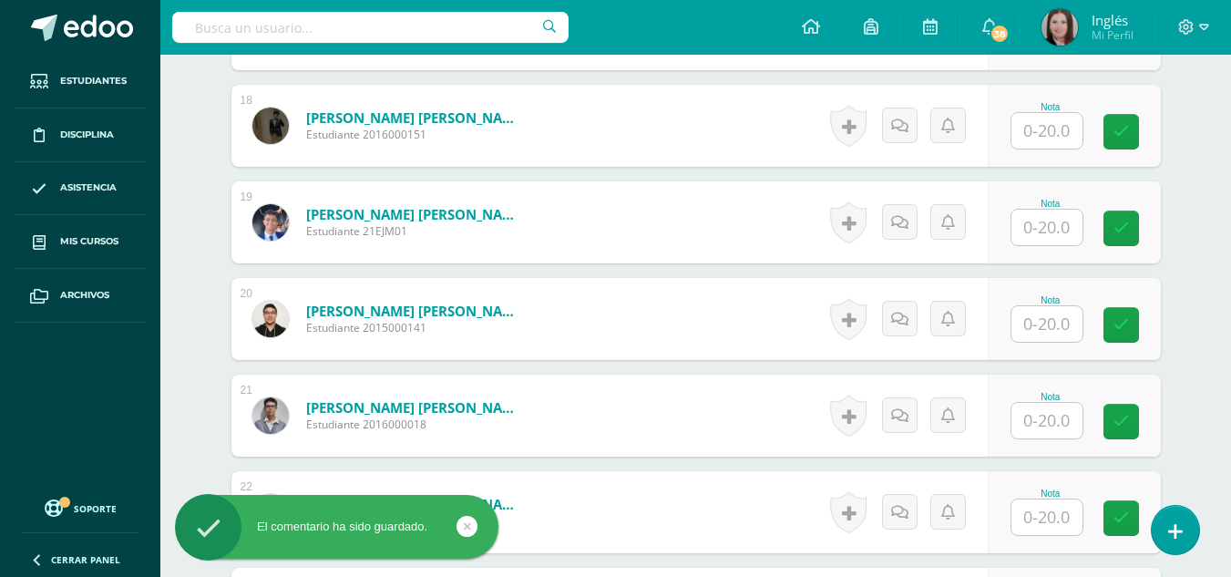
scroll to position [2282, 0]
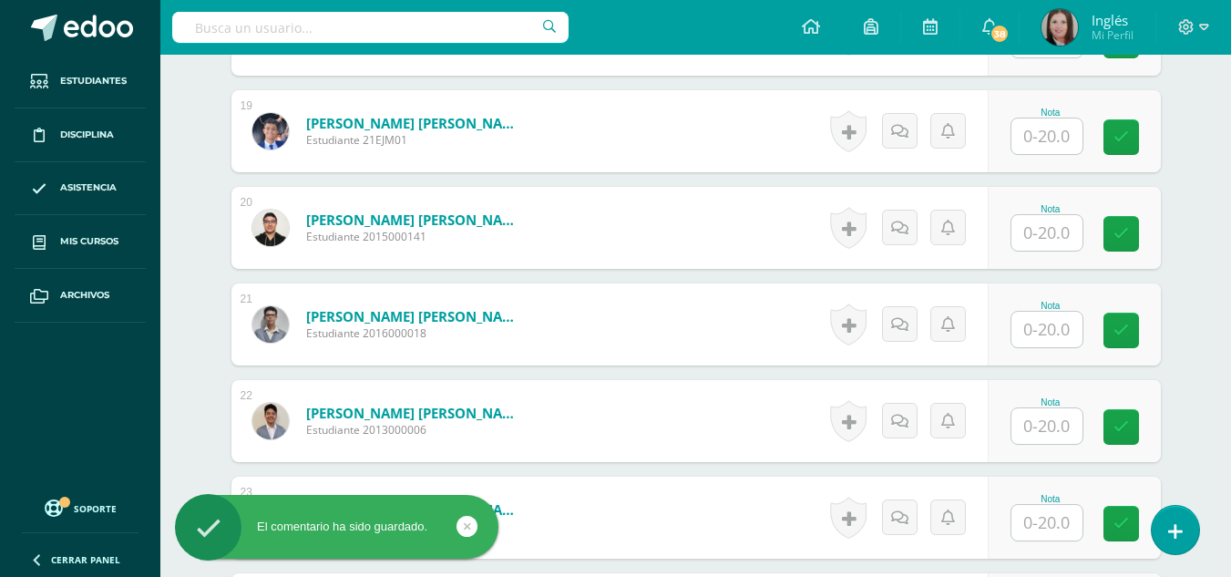
click at [1032, 229] on input "text" at bounding box center [1046, 233] width 71 height 36
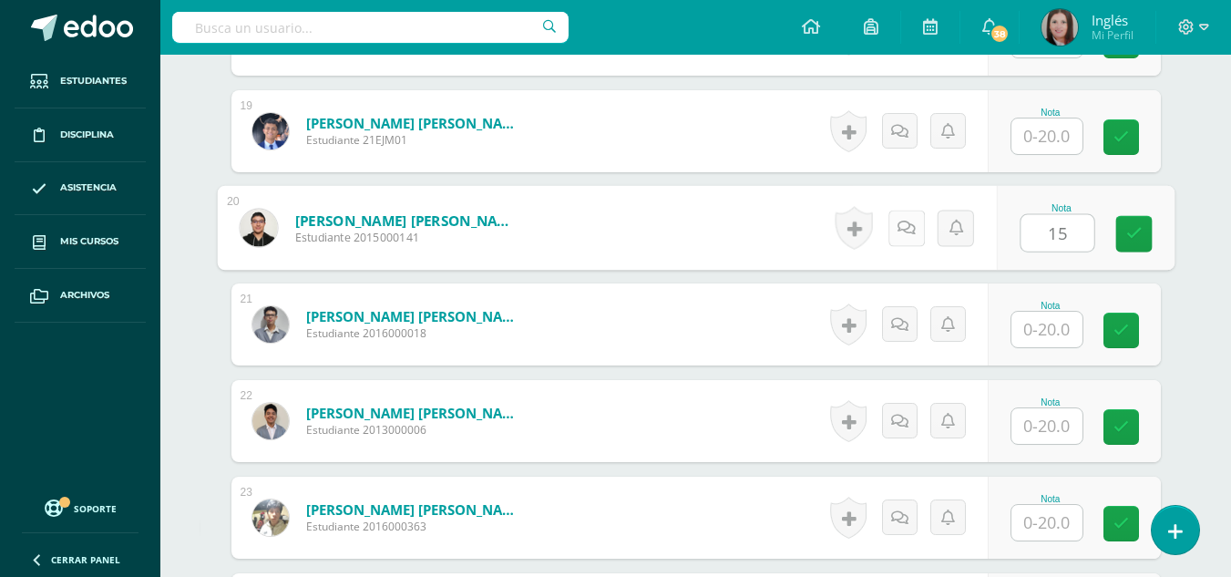
type input "15"
click at [912, 215] on link at bounding box center [906, 228] width 36 height 36
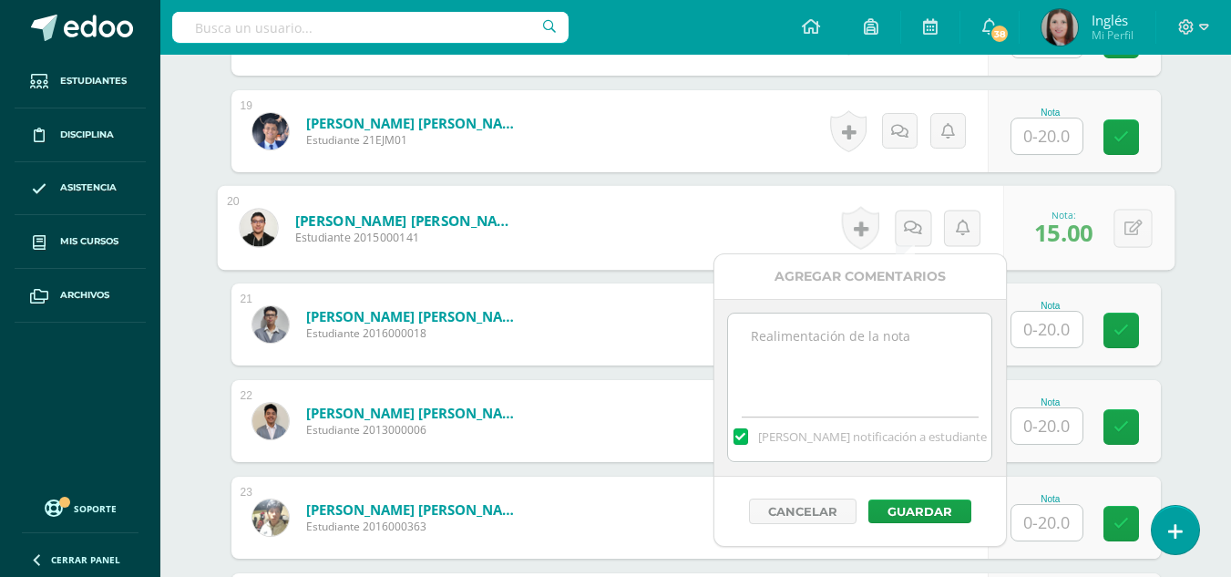
click at [892, 351] on textarea at bounding box center [859, 358] width 263 height 91
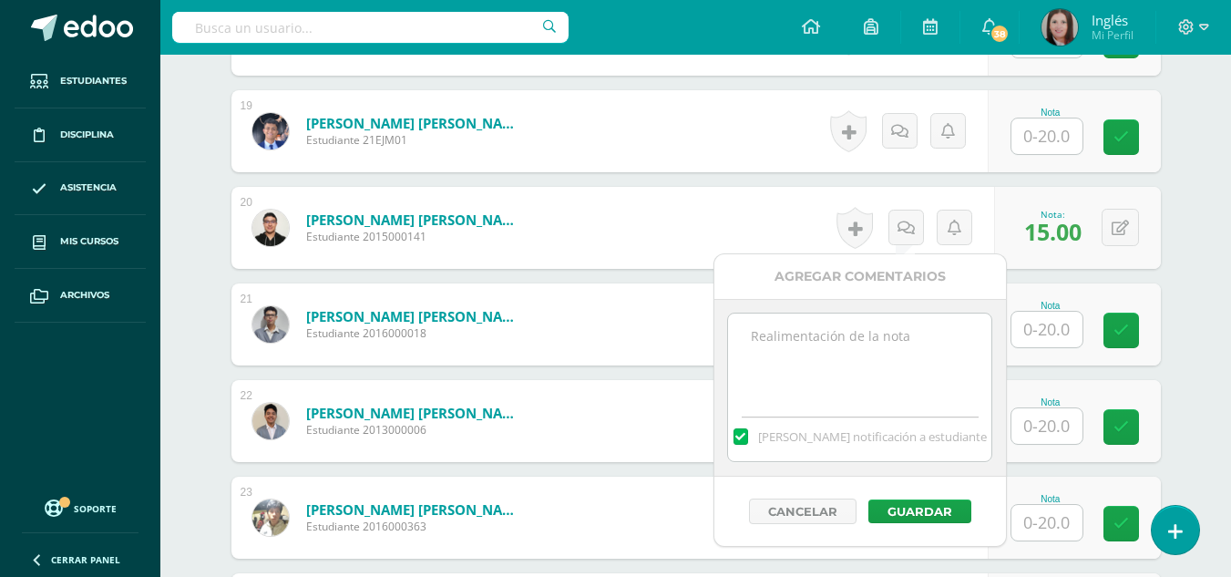
paste textarea "Pendiente written activity. Pendiente listening."
drag, startPoint x: 910, startPoint y: 365, endPoint x: 699, endPoint y: 343, distance: 212.6
click at [924, 396] on textarea "Pendiente written activity. Pendiente listening." at bounding box center [859, 358] width 263 height 91
click at [852, 333] on textarea "Pendiente written activity. Pendiente listening." at bounding box center [859, 358] width 263 height 91
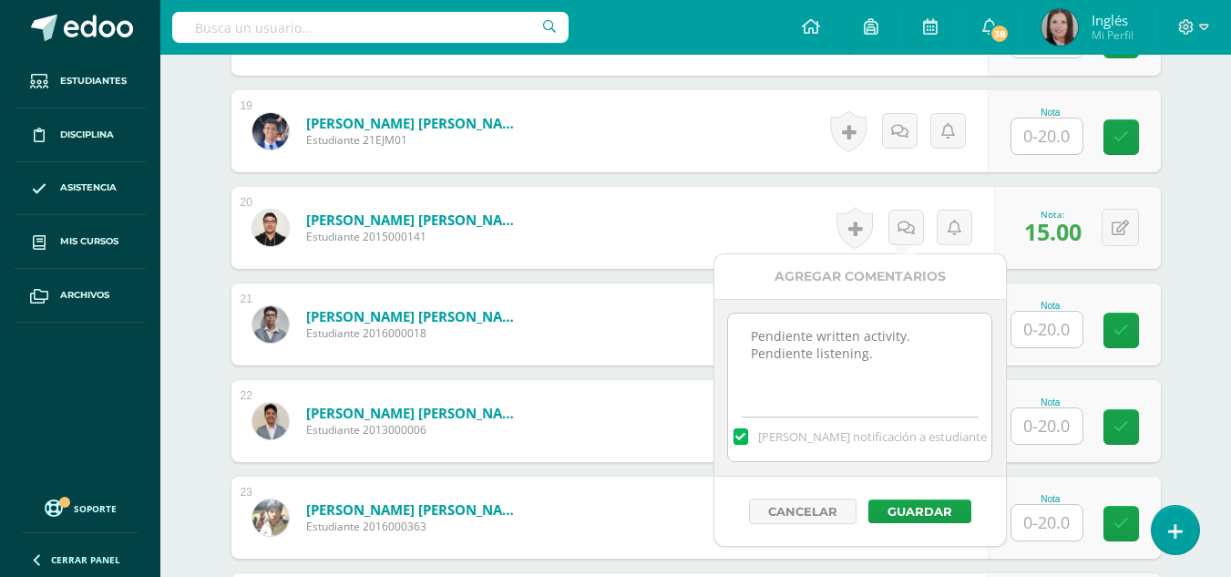
drag, startPoint x: 722, startPoint y: 369, endPoint x: 693, endPoint y: 369, distance: 28.2
type textarea "Pendiente written activity."
click at [878, 502] on button "Guardar" at bounding box center [919, 511] width 103 height 24
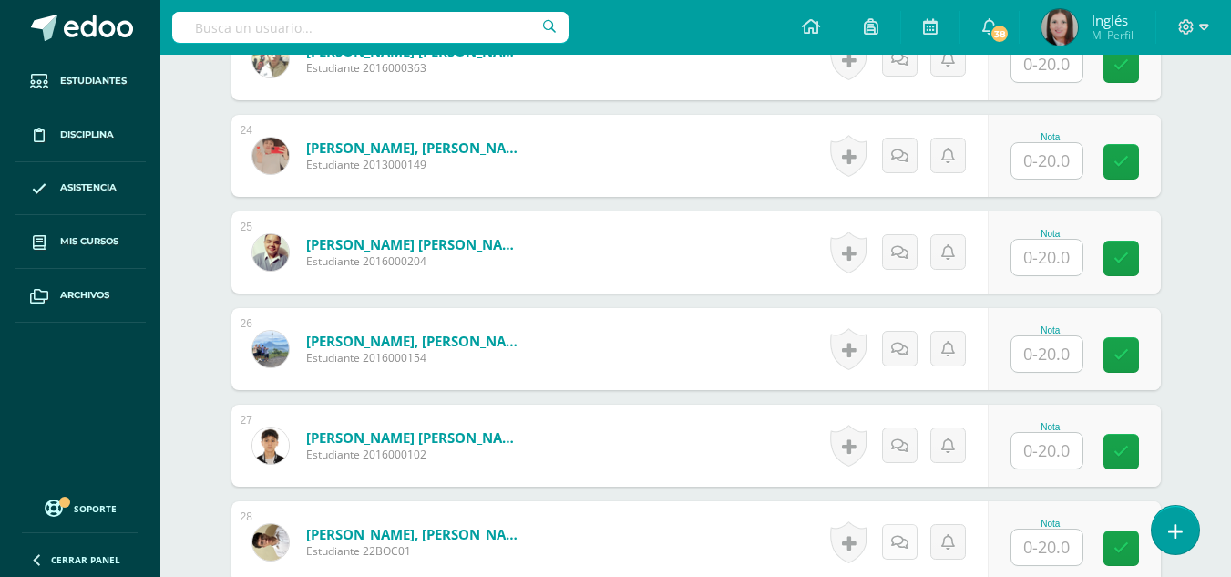
scroll to position [2829, 0]
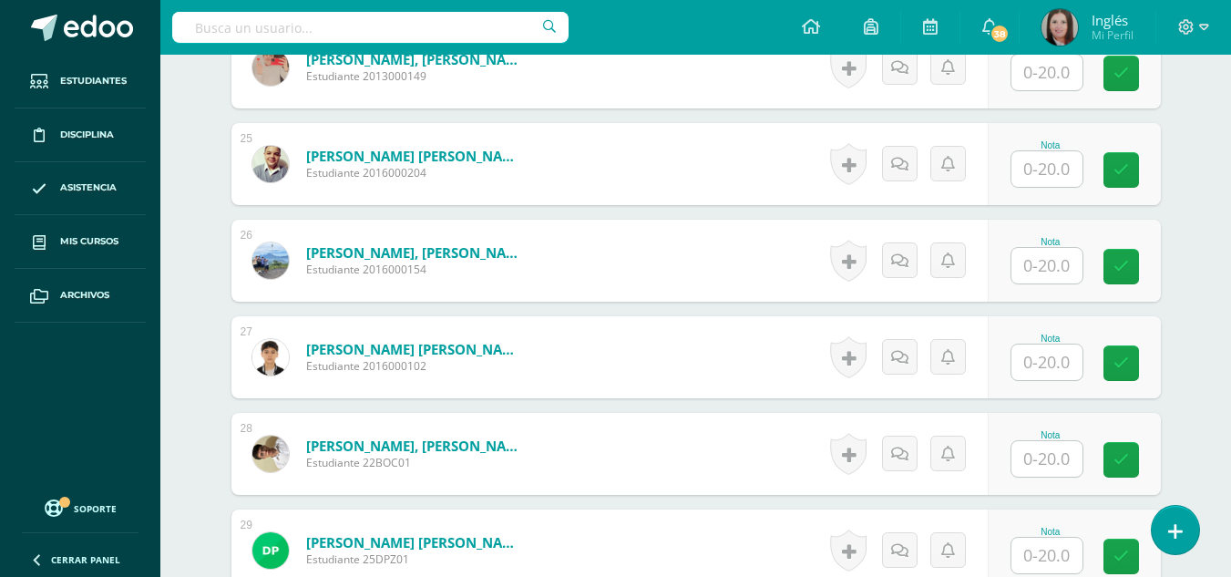
click at [1047, 272] on input "text" at bounding box center [1046, 266] width 71 height 36
type input "15"
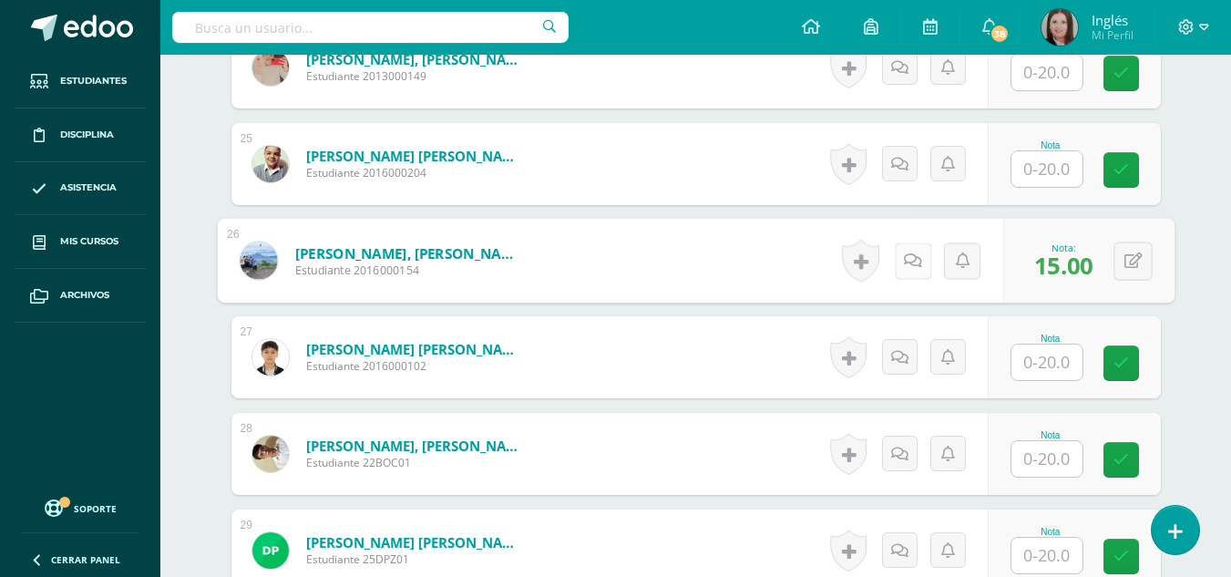
click at [901, 249] on link at bounding box center [912, 260] width 36 height 36
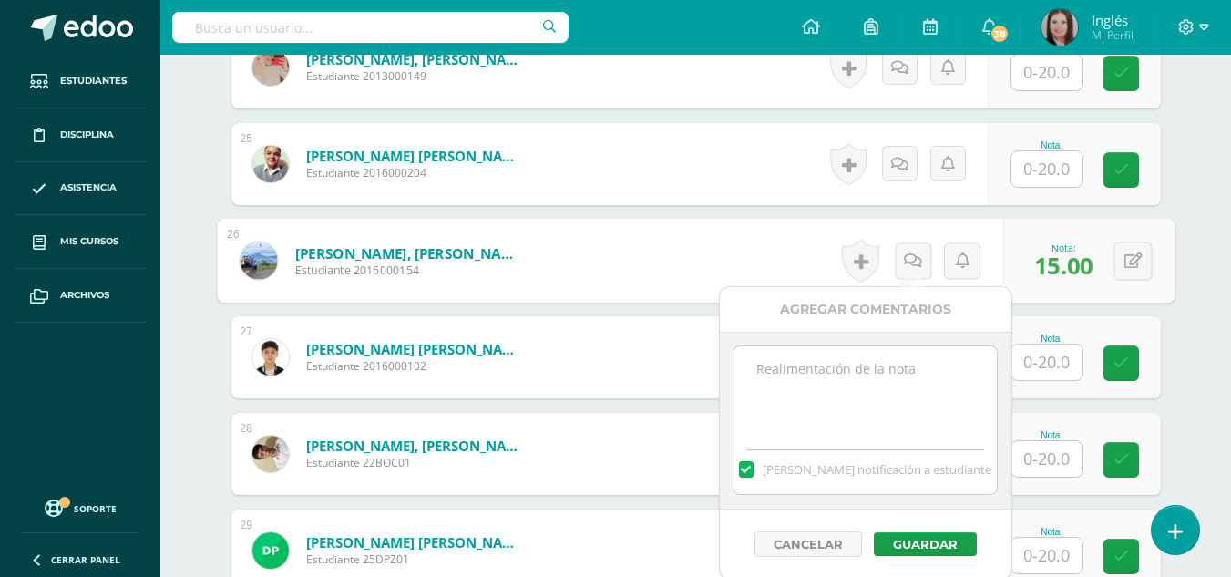
click at [920, 379] on textarea at bounding box center [865, 391] width 263 height 91
paste textarea "Pendiente written activity. Pendiente listening."
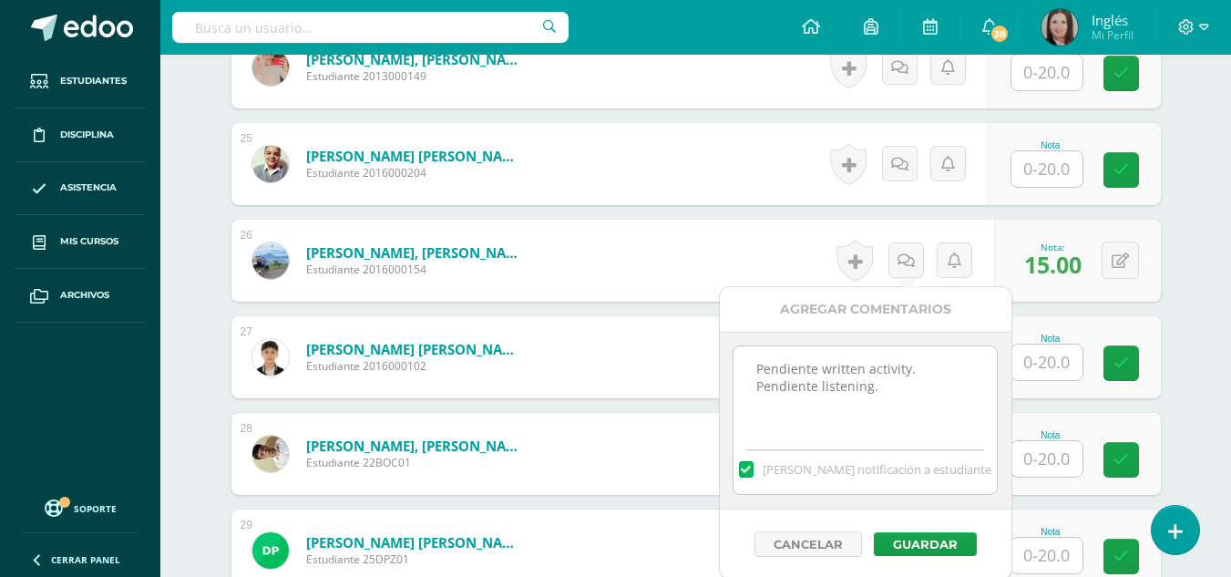
drag, startPoint x: 921, startPoint y: 390, endPoint x: 737, endPoint y: 378, distance: 184.5
click at [737, 378] on textarea "Pendiente written activity. Pendiente listening." at bounding box center [865, 391] width 263 height 91
type textarea "Pendiente written activity."
click at [947, 539] on button "Guardar" at bounding box center [925, 544] width 103 height 24
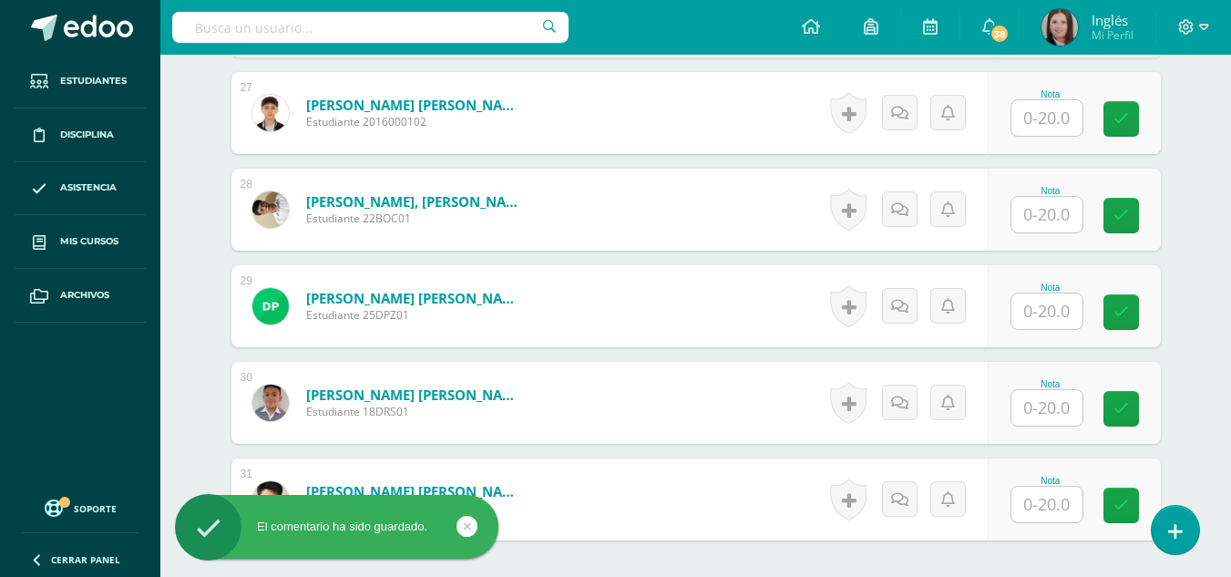
scroll to position [3063, 0]
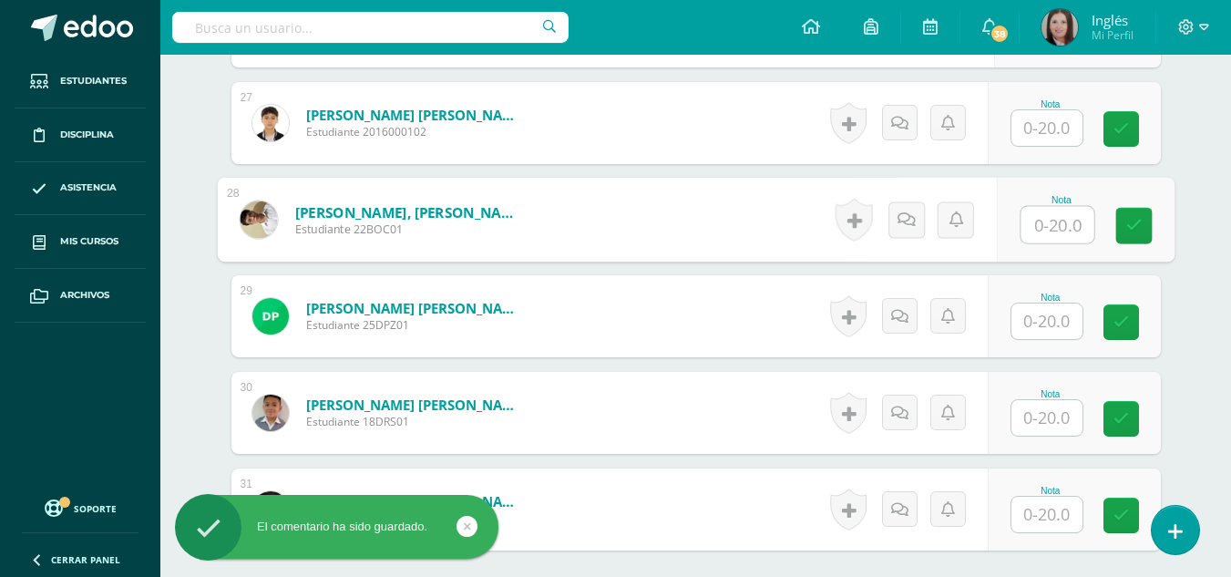
click at [1055, 224] on input "text" at bounding box center [1057, 225] width 73 height 36
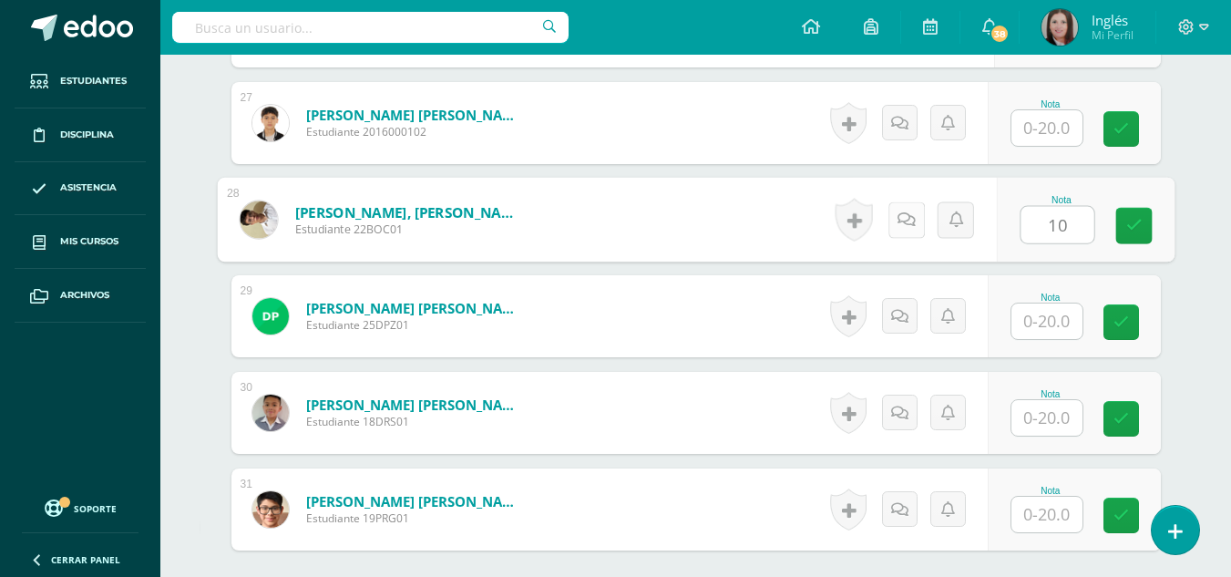
type input "10"
click at [889, 227] on link at bounding box center [906, 219] width 36 height 36
click at [898, 222] on icon at bounding box center [906, 218] width 18 height 15
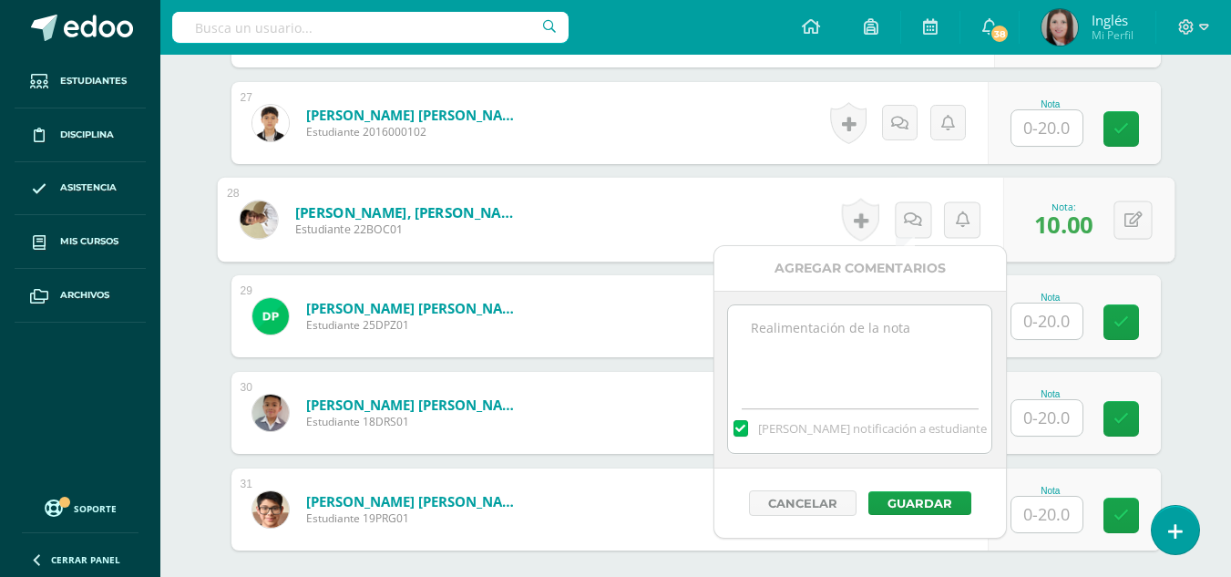
click at [893, 360] on textarea at bounding box center [859, 350] width 263 height 91
paste textarea "Pendiente written activity. Pendiente listening."
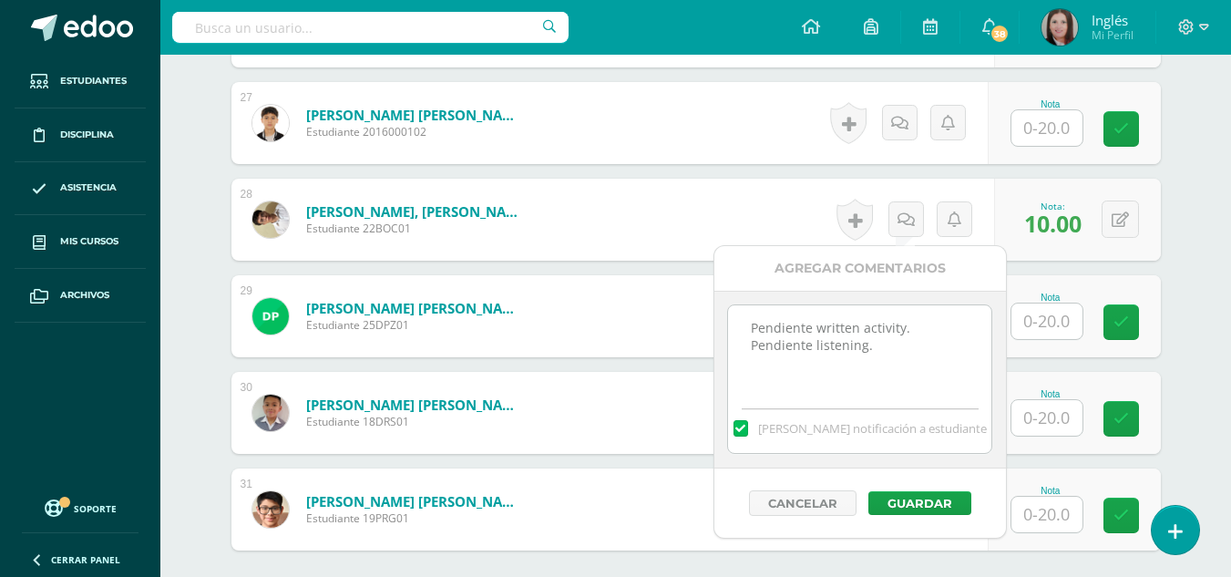
drag, startPoint x: 895, startPoint y: 360, endPoint x: 524, endPoint y: 311, distance: 374.1
type textarea "Pendiente written activity. Pendiente listening."
click at [923, 512] on button "Guardar" at bounding box center [919, 503] width 103 height 24
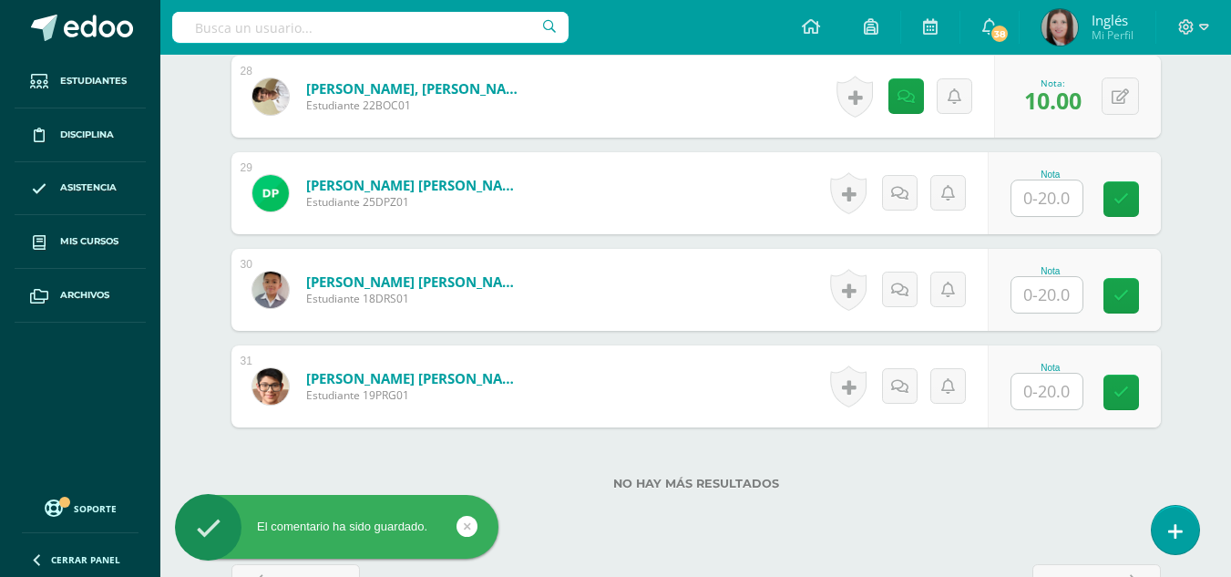
scroll to position [3154, 0]
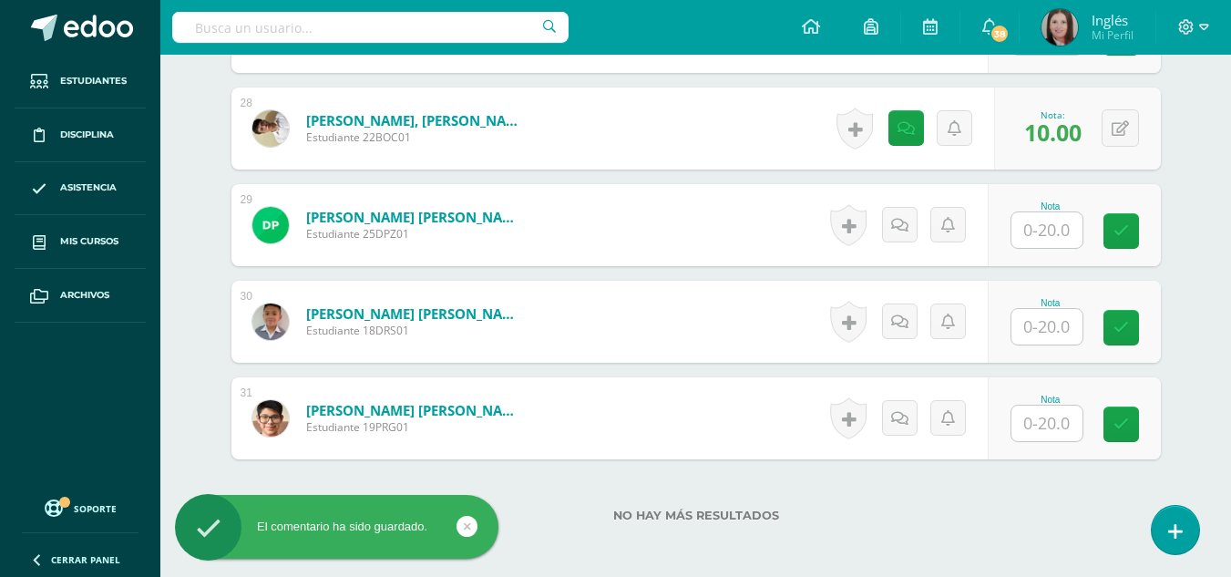
click at [1033, 241] on input "text" at bounding box center [1046, 230] width 71 height 36
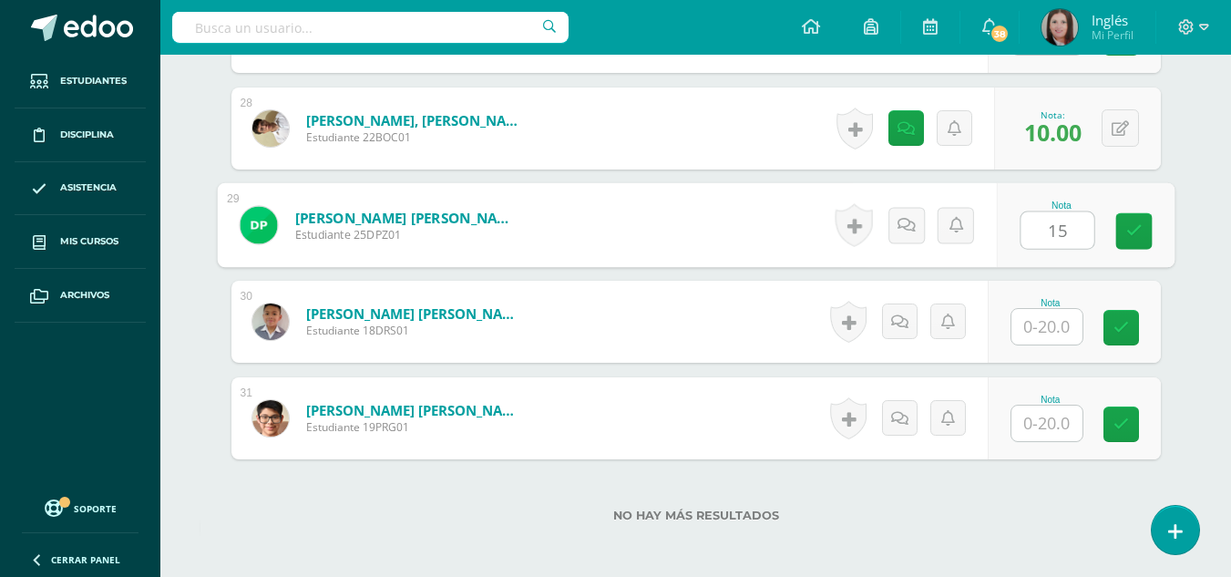
type input "15"
click at [919, 236] on link at bounding box center [912, 225] width 36 height 36
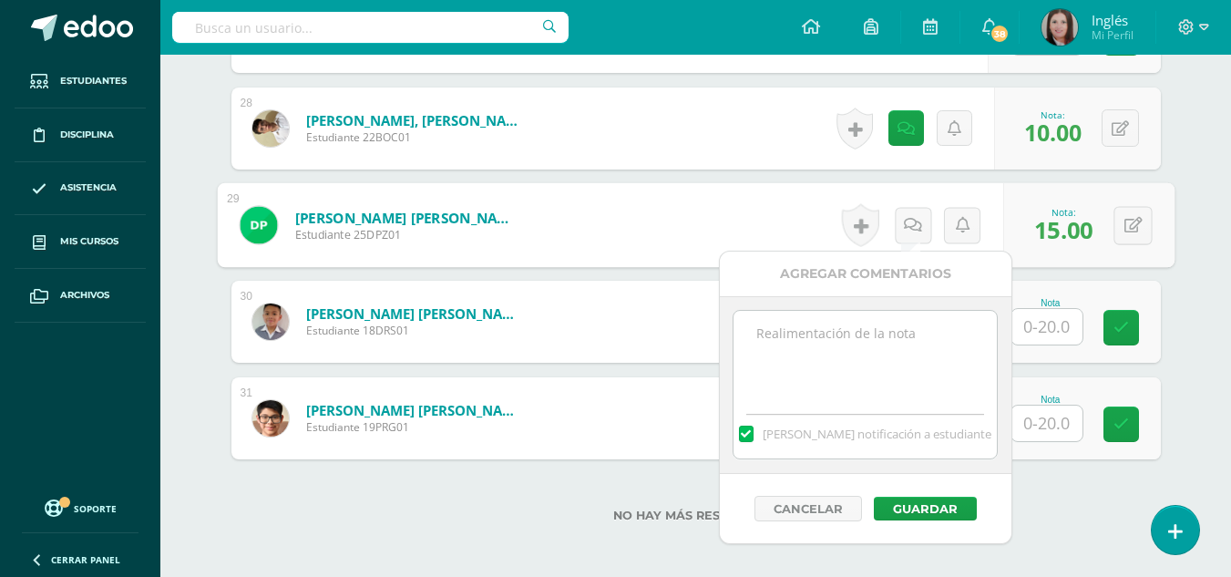
click at [886, 344] on textarea at bounding box center [865, 356] width 263 height 91
paste textarea "Pendiente written activity. Pendiente listening."
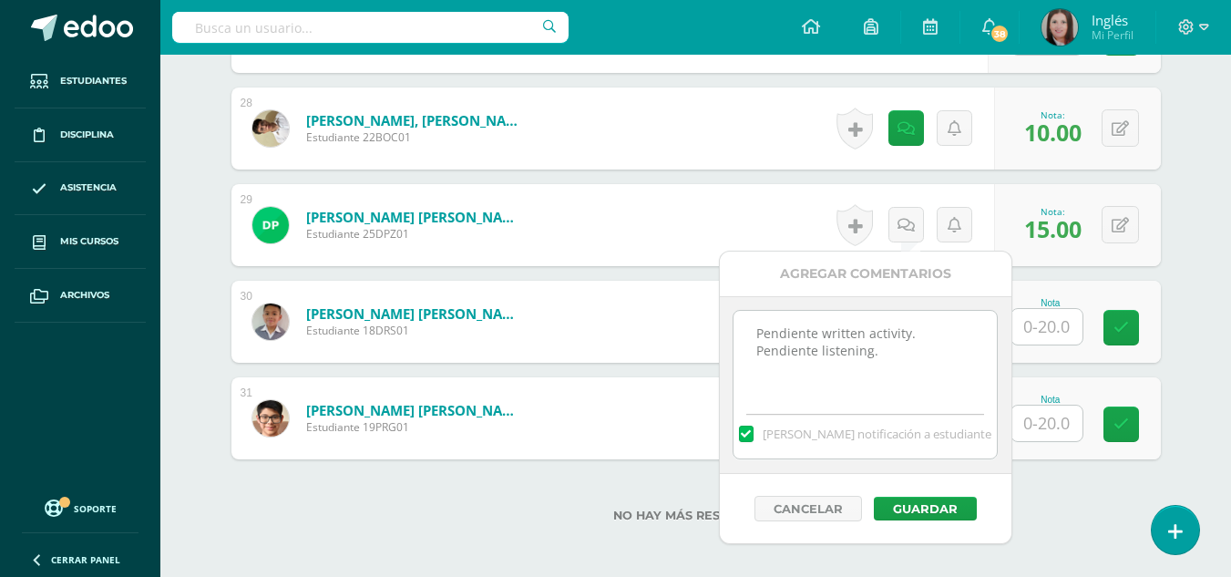
drag, startPoint x: 908, startPoint y: 350, endPoint x: 673, endPoint y: 383, distance: 236.5
type textarea "Pendiente written activity."
click at [892, 506] on button "Guardar" at bounding box center [925, 509] width 103 height 24
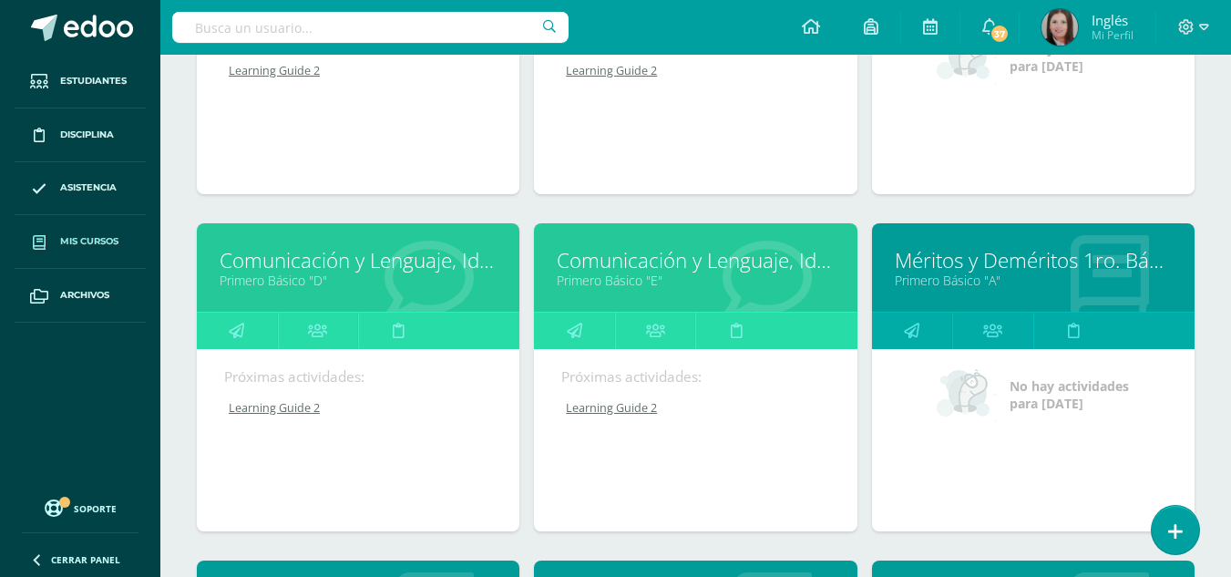
scroll to position [456, 0]
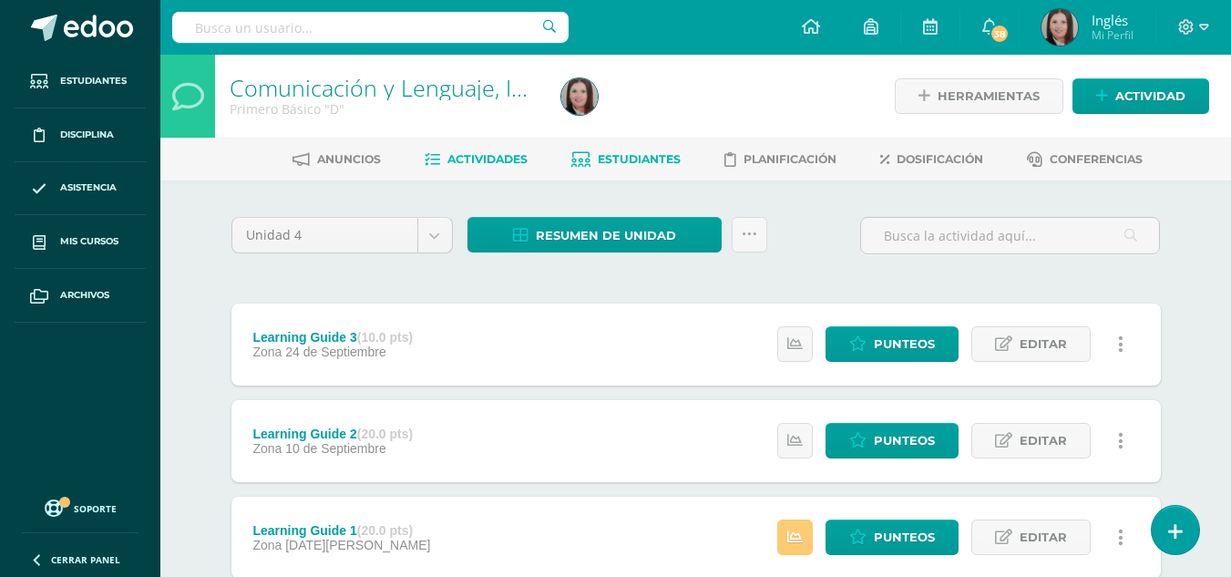
click at [609, 155] on span "Estudiantes" at bounding box center [639, 159] width 83 height 14
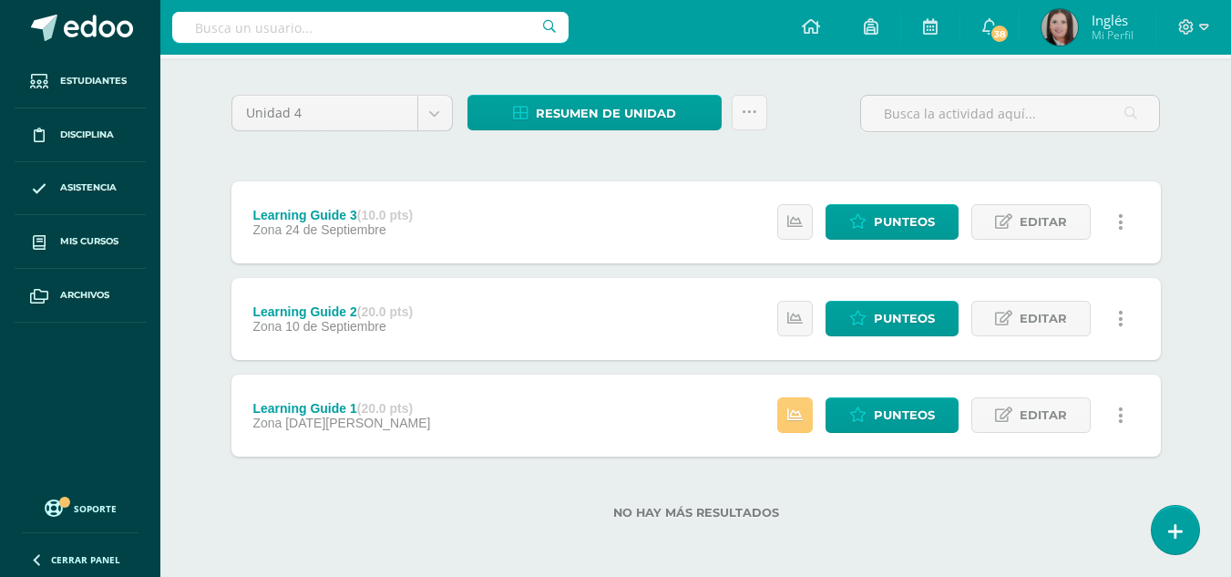
scroll to position [123, 0]
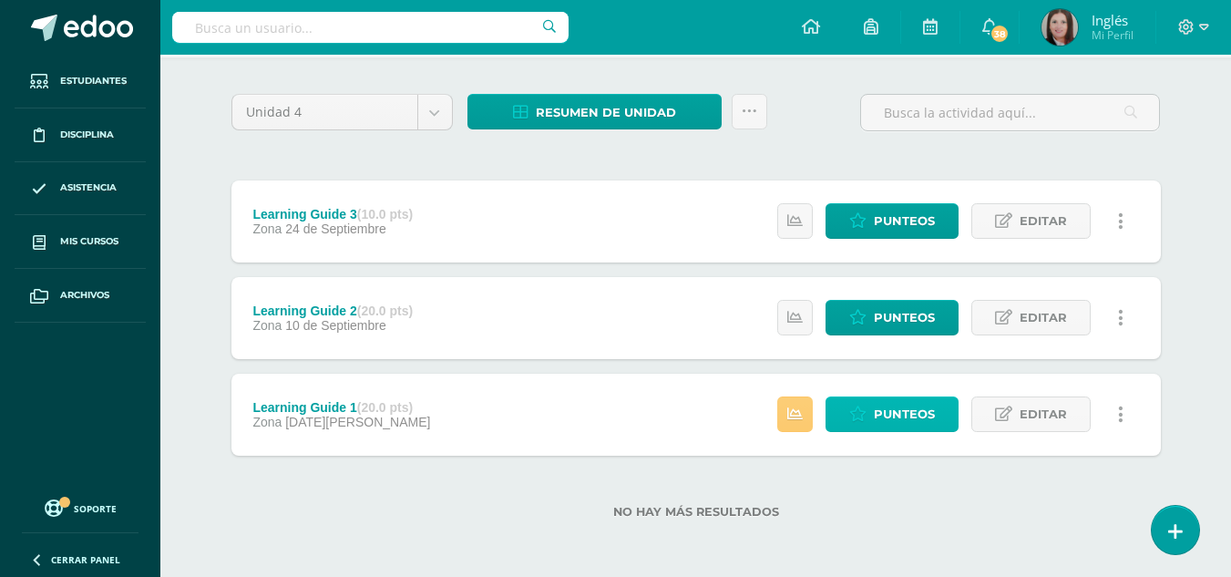
click at [893, 405] on span "Punteos" at bounding box center [904, 414] width 61 height 34
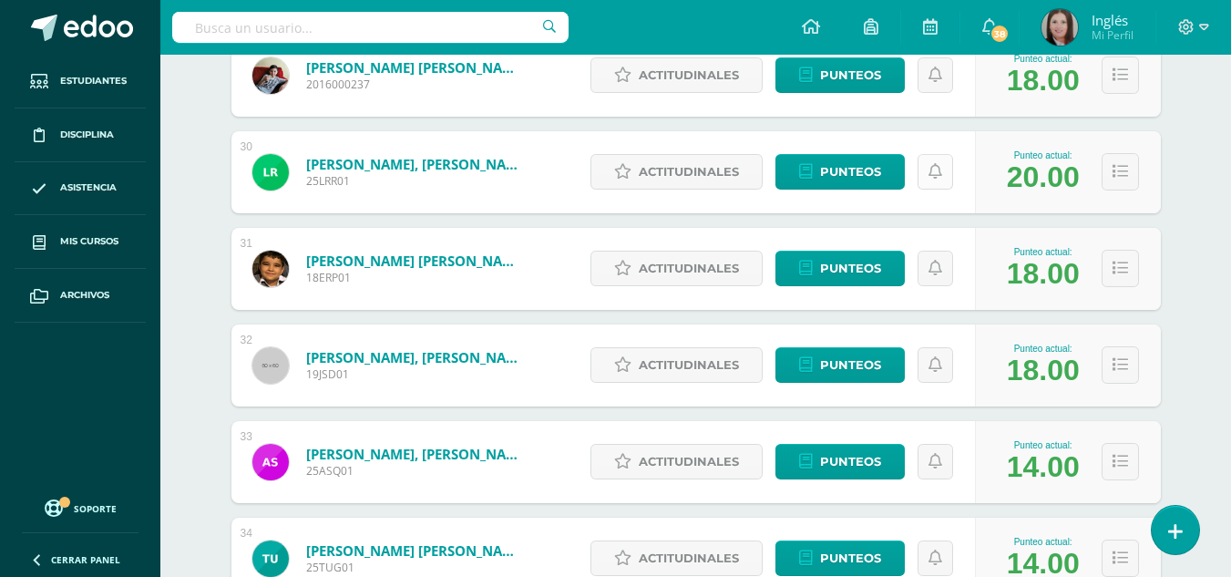
scroll to position [3307, 0]
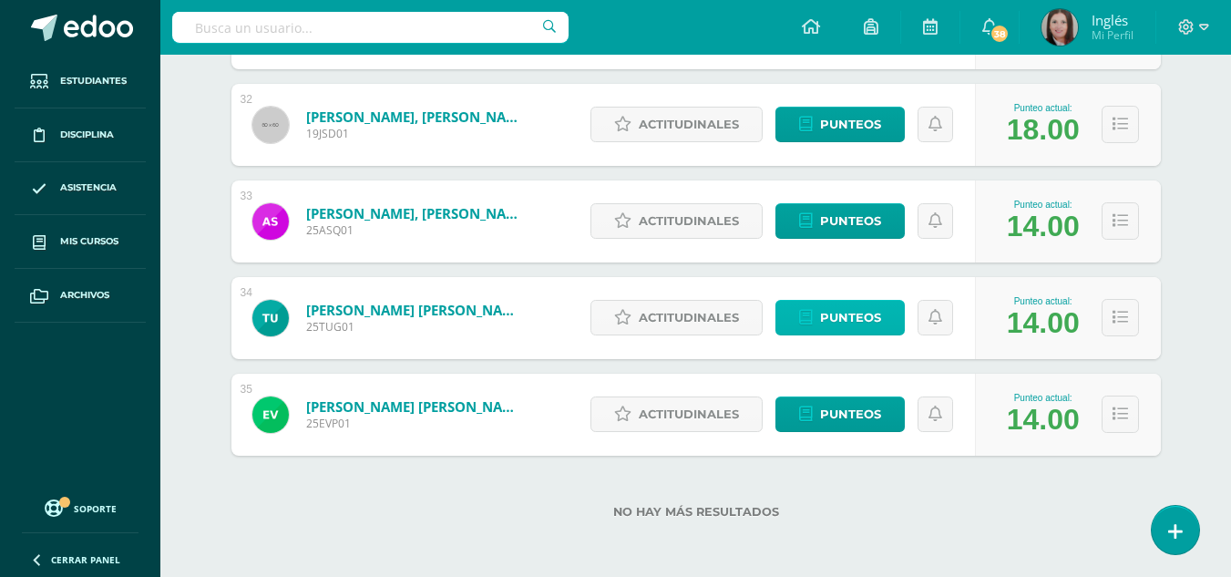
click at [852, 329] on span "Punteos" at bounding box center [850, 318] width 61 height 34
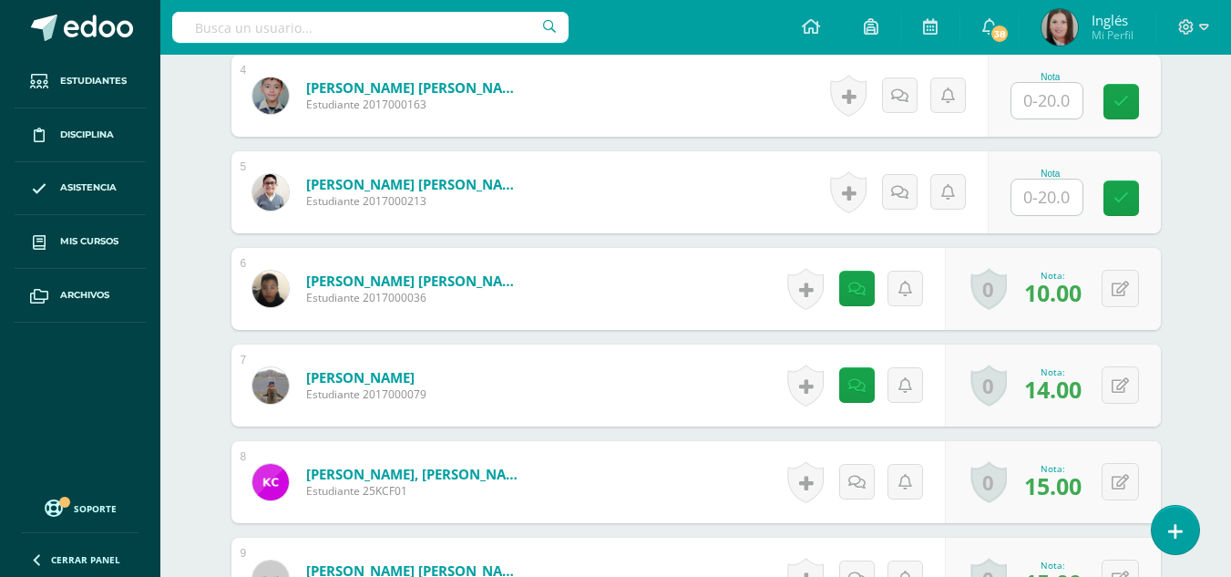
scroll to position [919, 0]
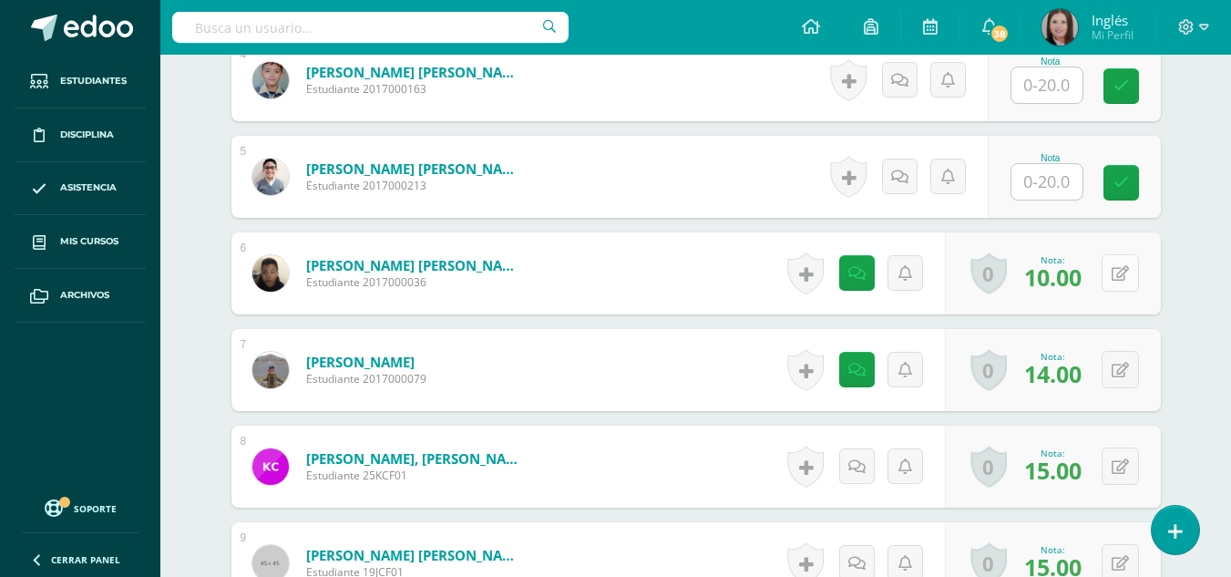
click at [1114, 283] on button at bounding box center [1120, 272] width 37 height 37
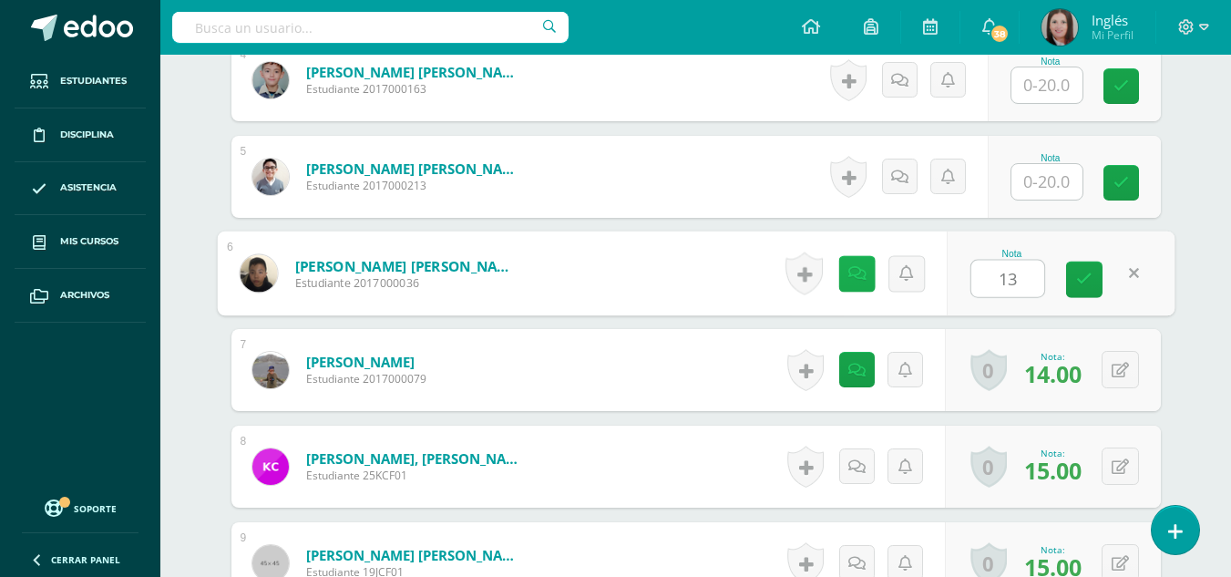
type input "13"
click at [845, 281] on link at bounding box center [856, 273] width 36 height 36
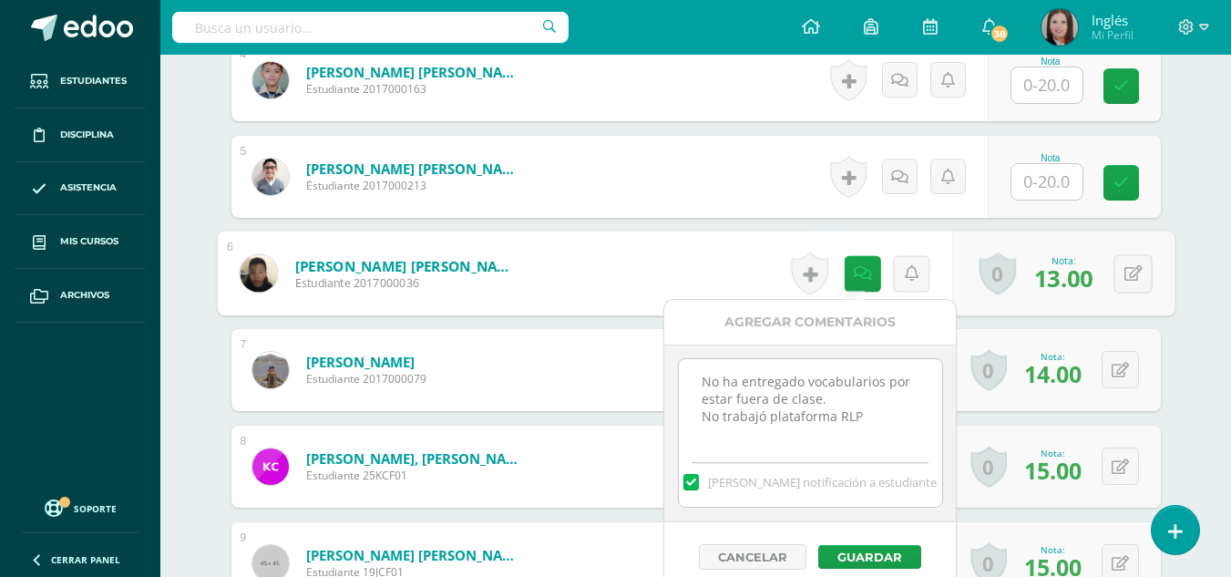
click at [886, 434] on textarea "No ha entregado vocabularios por estar fuera de clase. No trabajó plataforma RLP" at bounding box center [810, 404] width 263 height 91
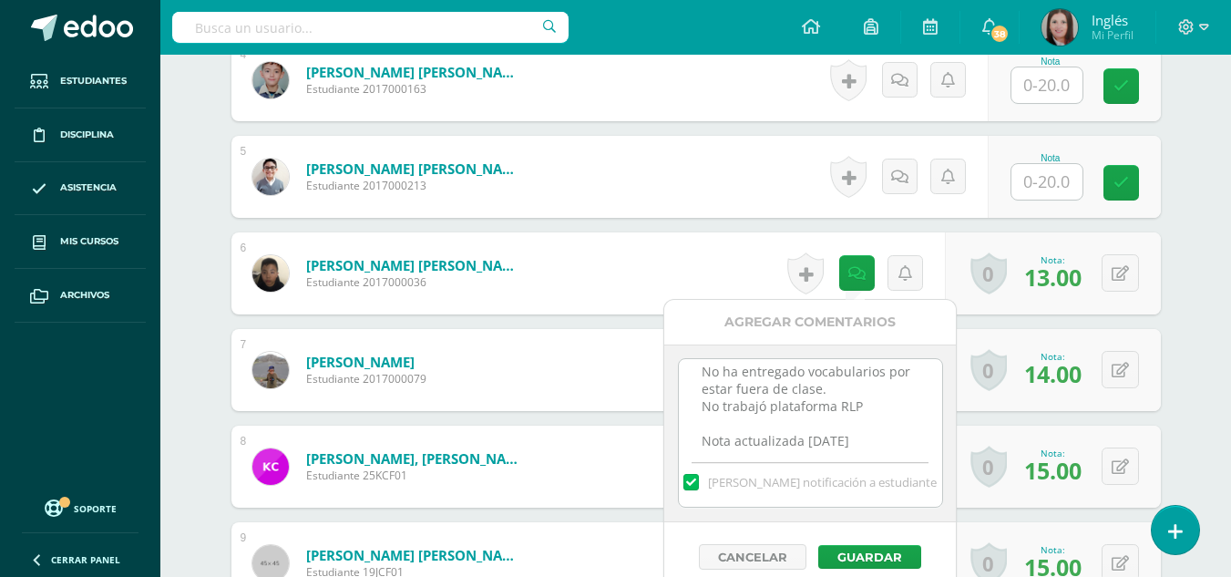
scroll to position [27, 0]
type textarea "No ha entregado vocabularios por estar fuera de clase. No trabajó plataforma RL…"
click at [852, 547] on button "Guardar" at bounding box center [869, 557] width 103 height 24
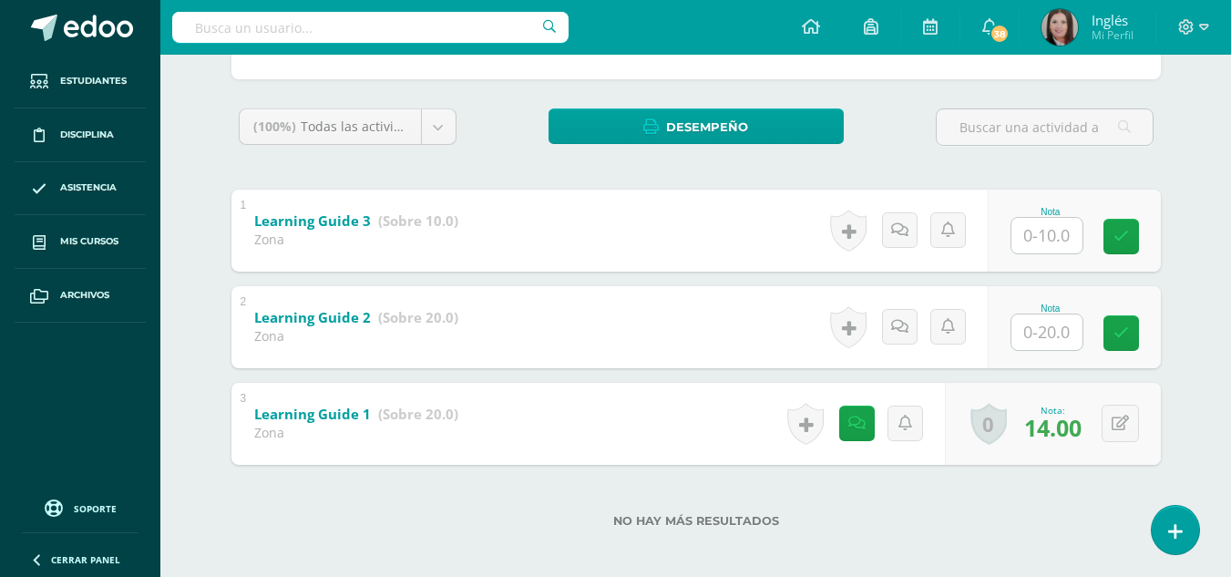
scroll to position [274, 0]
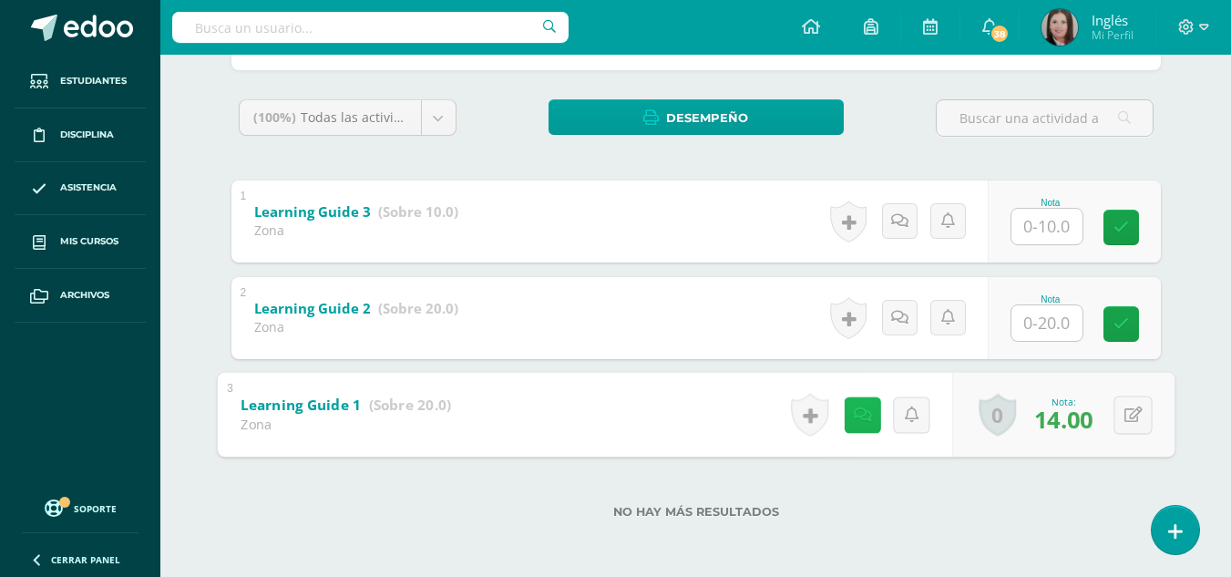
click at [867, 426] on link at bounding box center [862, 414] width 36 height 36
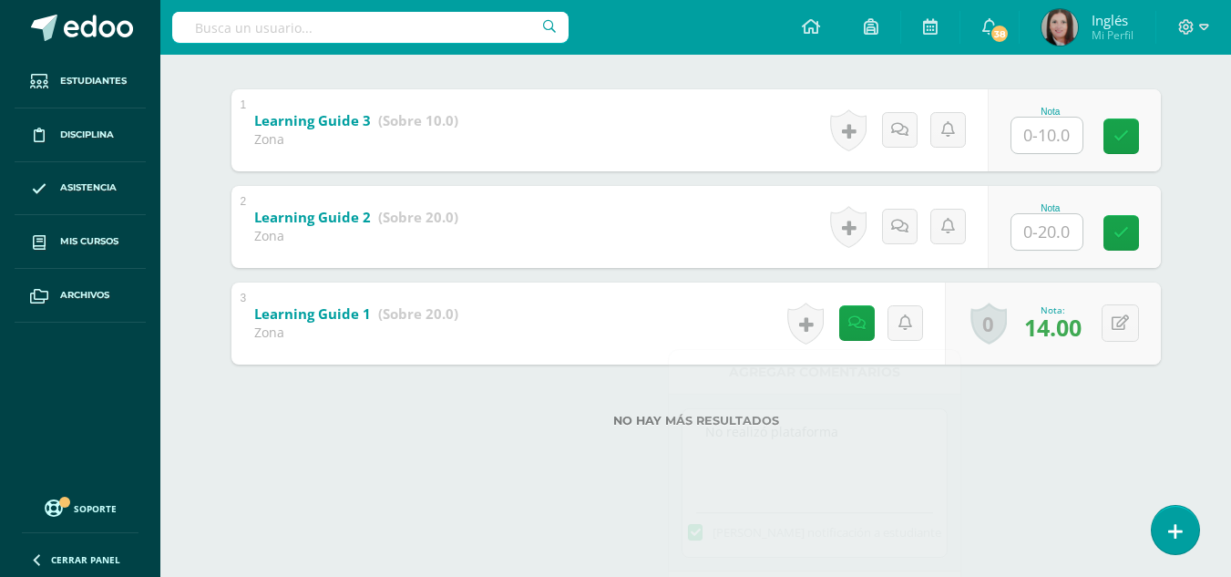
click at [1022, 459] on div "[PERSON_NAME] [PERSON_NAME] [PERSON_NAME] [PERSON_NAME] [PERSON_NAME] [PERSON_N…" at bounding box center [696, 150] width 1002 height 671
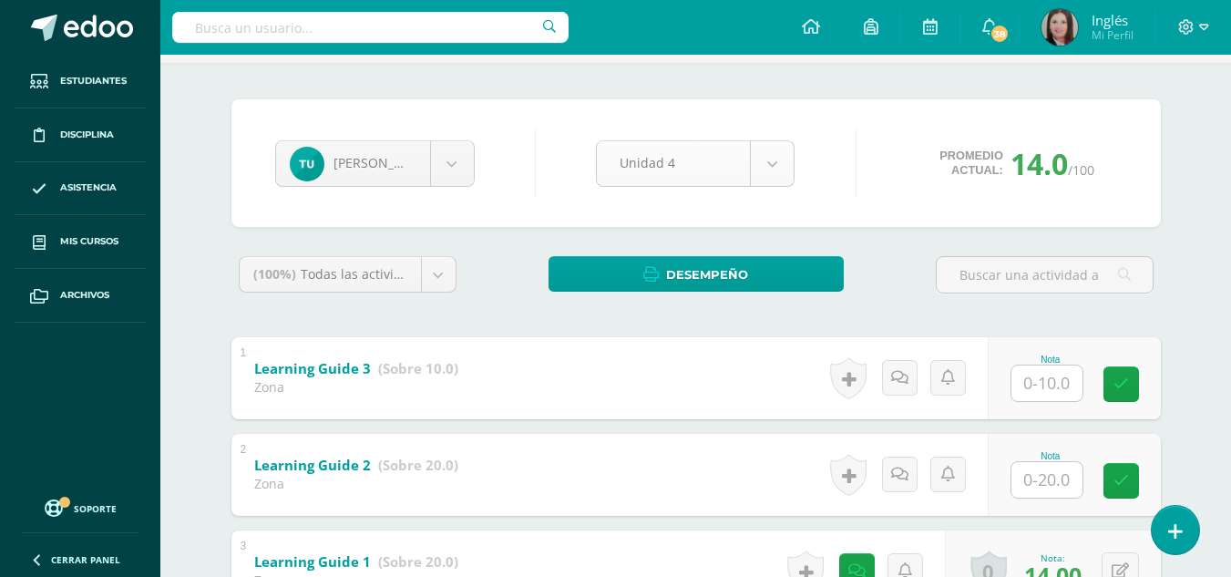
scroll to position [0, 0]
